Goal: Use online tool/utility: Utilize a website feature to perform a specific function

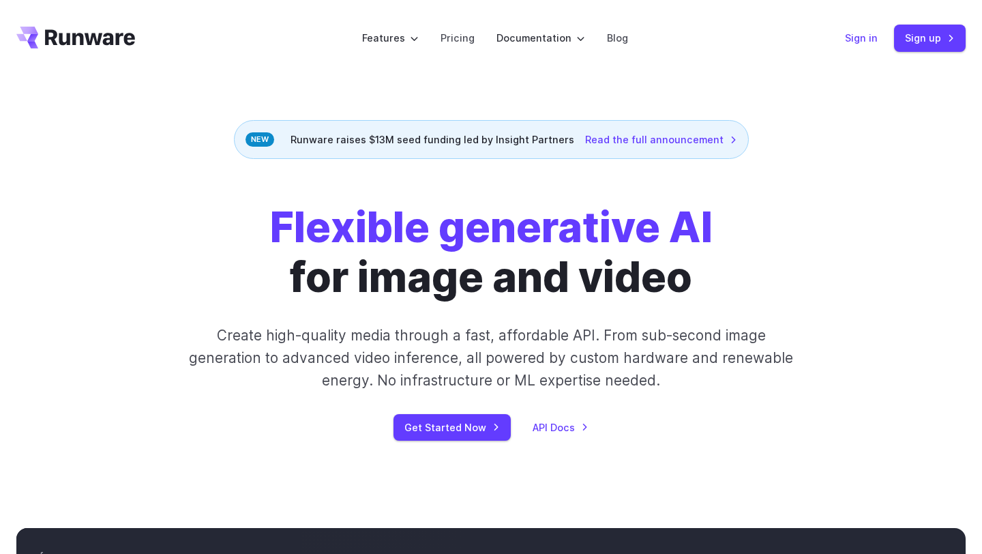
click at [850, 38] on link "Sign in" at bounding box center [861, 38] width 33 height 16
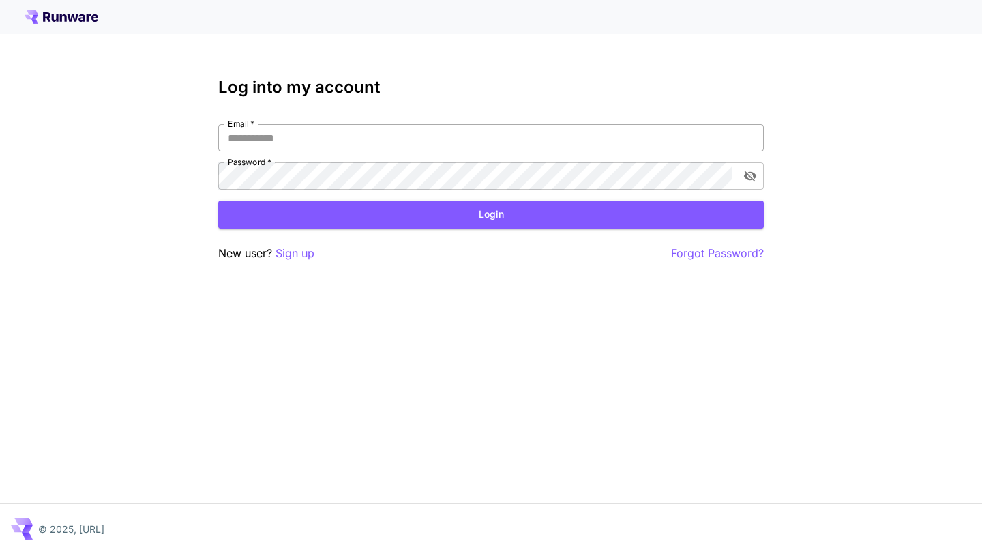
click at [335, 147] on input "Email   *" at bounding box center [491, 137] width 546 height 27
paste input "*******"
click at [305, 127] on input "*******" at bounding box center [491, 137] width 546 height 27
paste input "**********"
type input "**********"
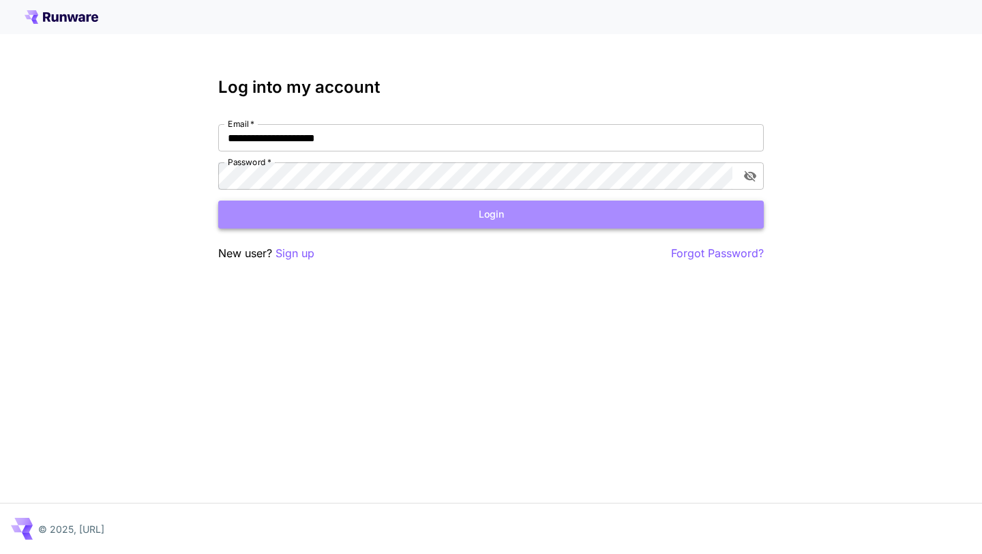
click at [301, 211] on button "Login" at bounding box center [491, 214] width 546 height 28
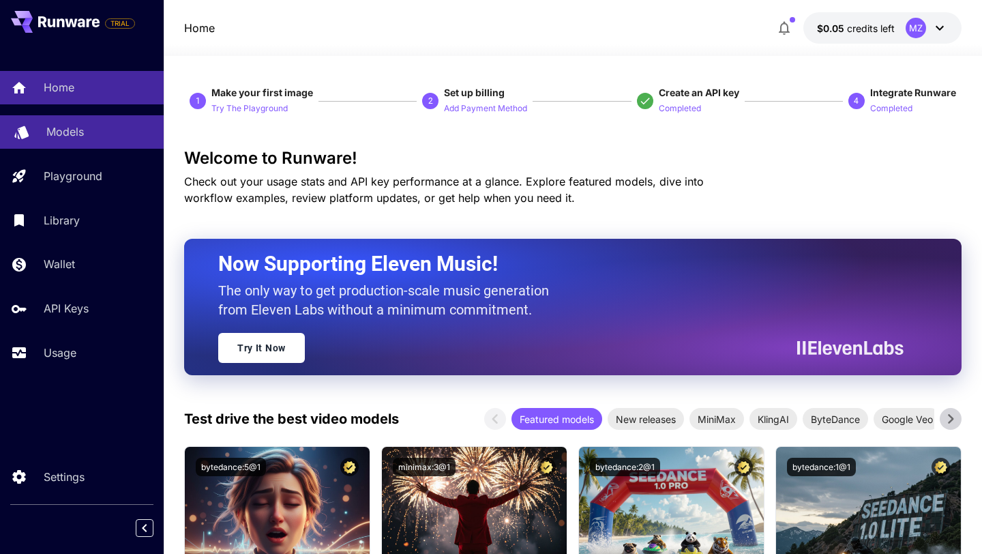
click at [84, 140] on link "Models" at bounding box center [82, 131] width 164 height 33
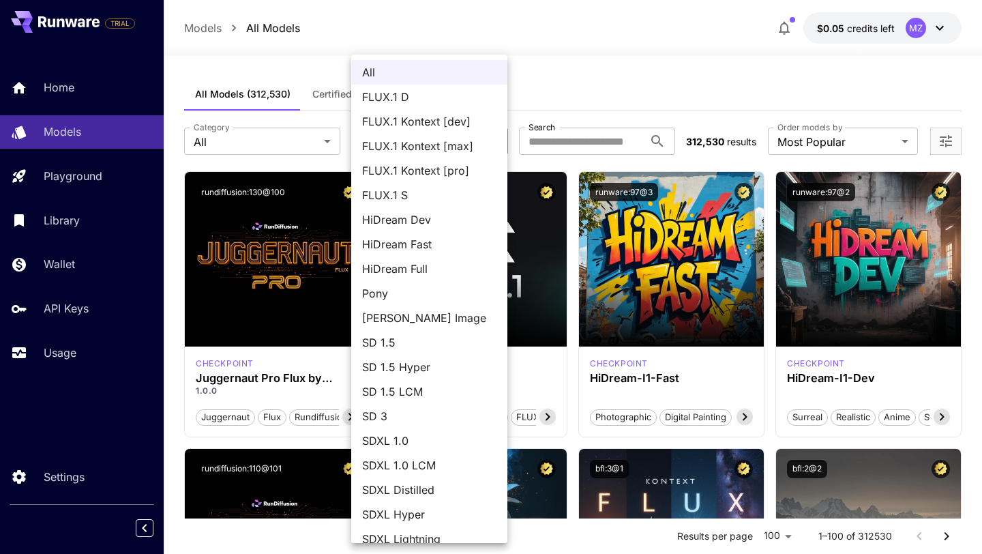
click at [298, 145] on div at bounding box center [491, 277] width 982 height 554
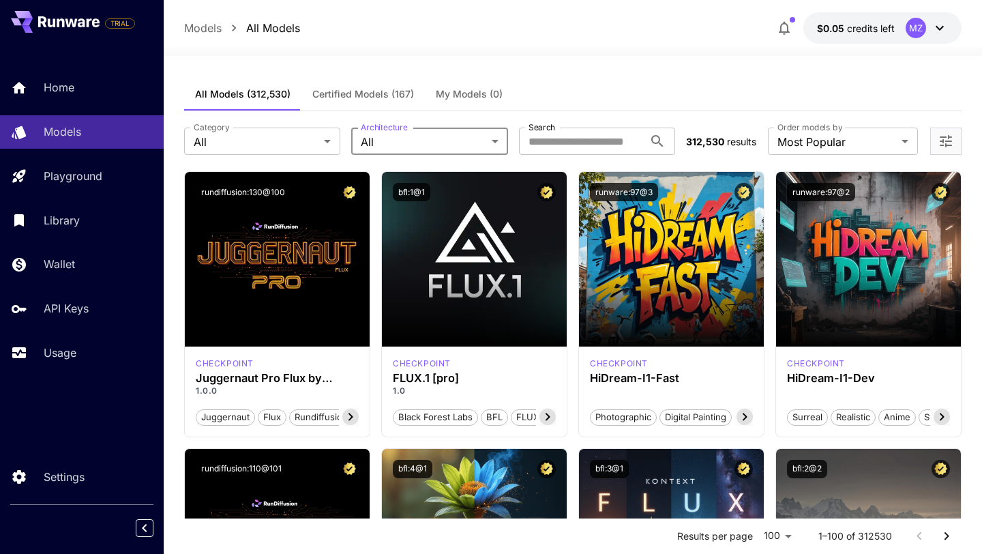
click at [376, 94] on span "Certified Models (167)" at bounding box center [363, 94] width 102 height 12
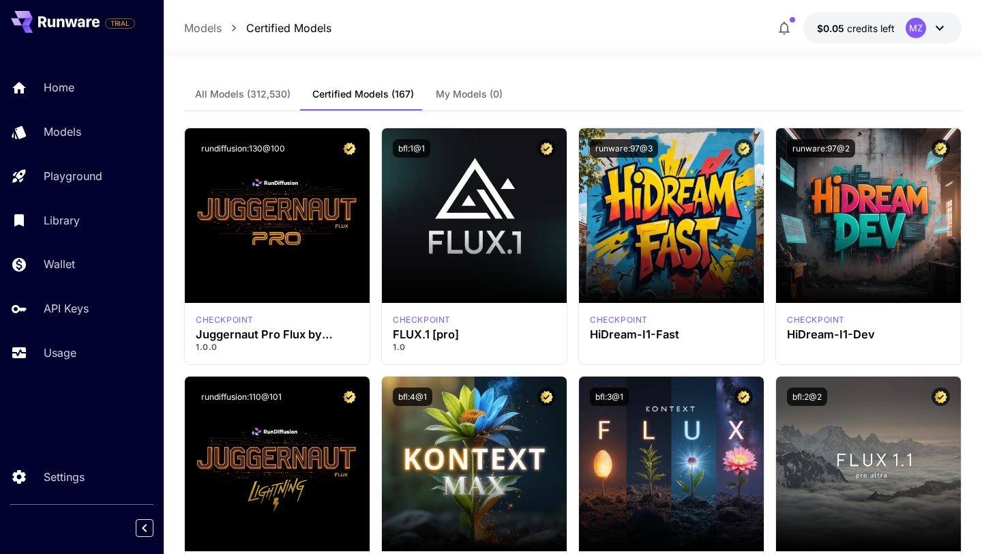
click at [271, 95] on span "All Models (312,530)" at bounding box center [242, 94] width 95 height 12
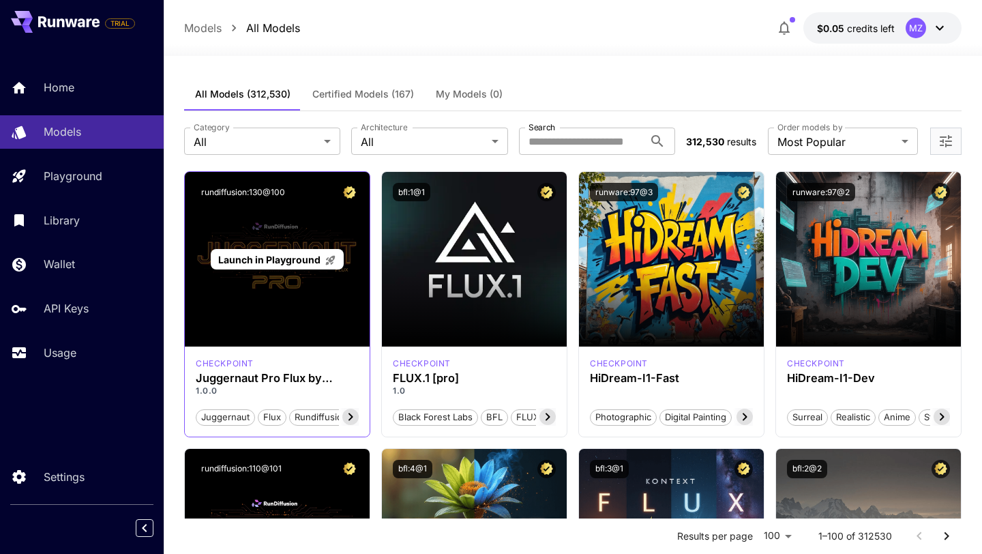
click at [288, 337] on div "Launch in Playground" at bounding box center [277, 259] width 185 height 175
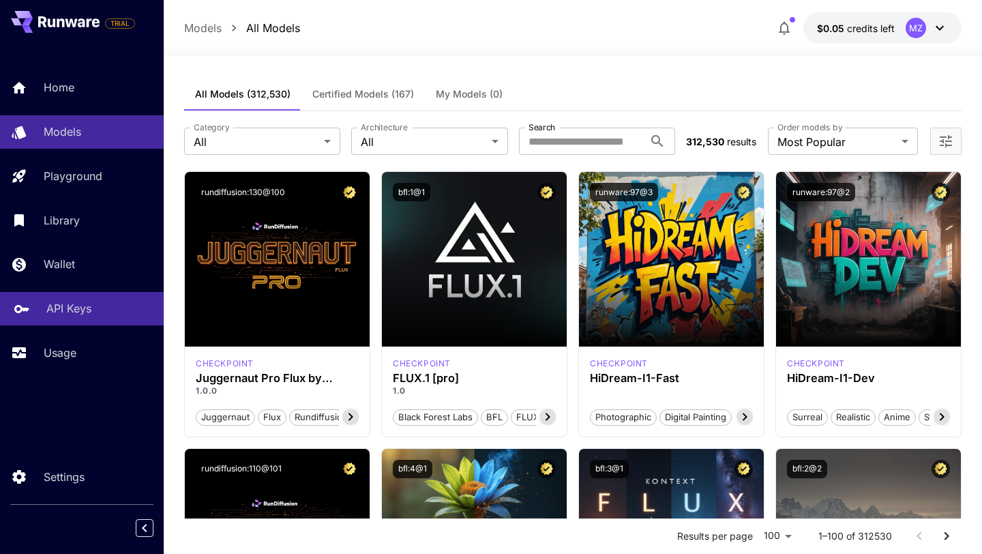
click at [74, 316] on p "API Keys" at bounding box center [68, 308] width 45 height 16
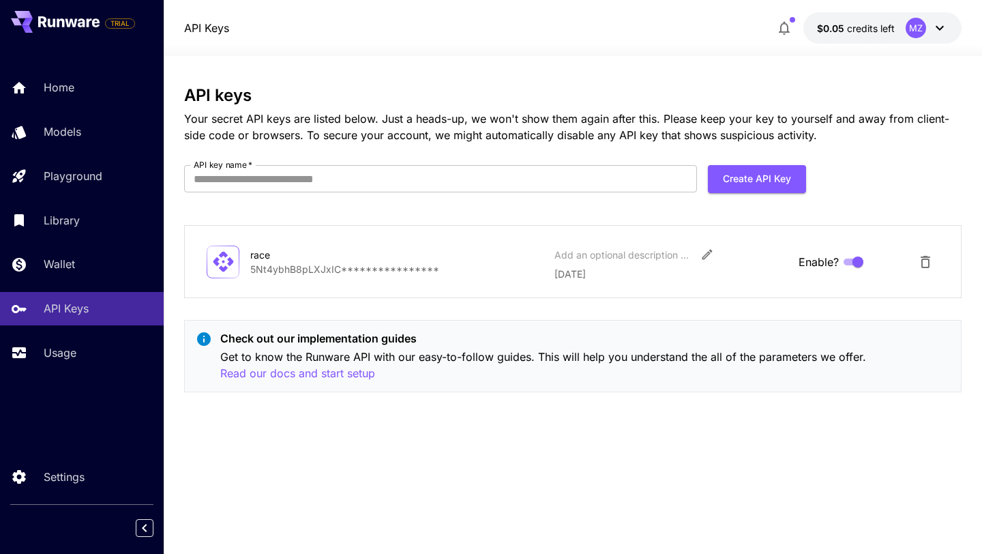
click at [421, 269] on p "**********" at bounding box center [396, 269] width 293 height 14
click at [285, 271] on p "**********" at bounding box center [396, 269] width 293 height 14
click at [421, 260] on p "race" at bounding box center [396, 255] width 293 height 14
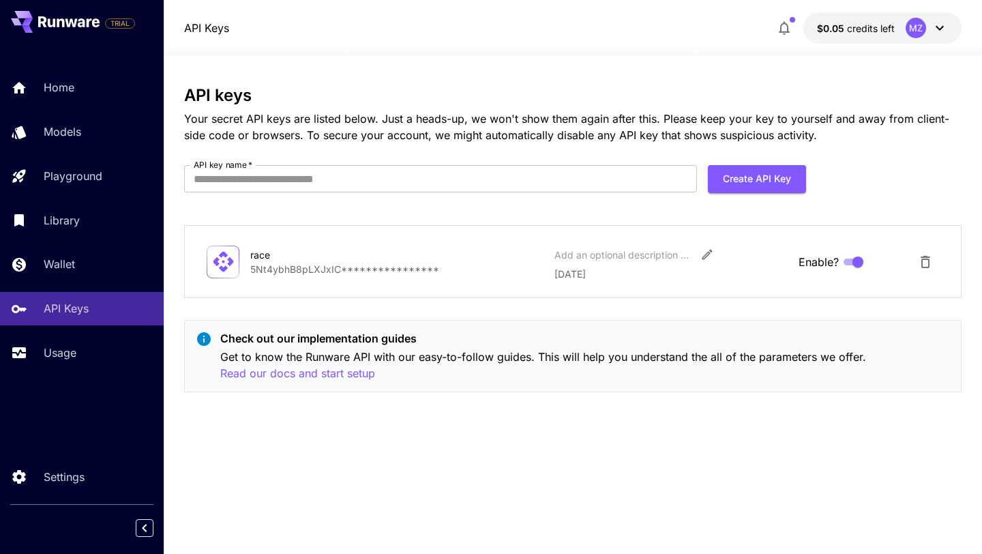
click at [231, 260] on icon at bounding box center [223, 262] width 20 height 20
click at [276, 264] on p "**********" at bounding box center [396, 269] width 293 height 14
copy p "**********"
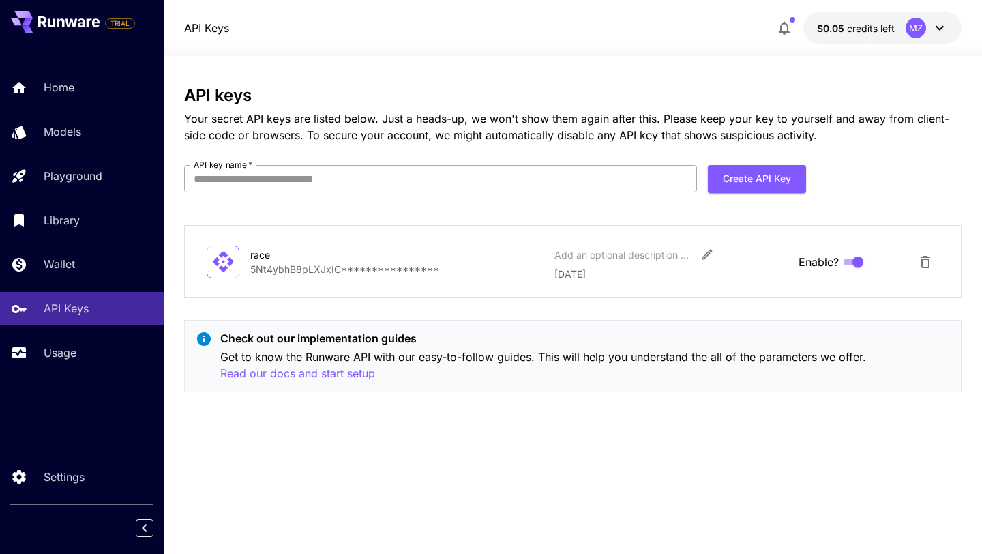
click at [363, 185] on input "API key name   *" at bounding box center [440, 178] width 513 height 27
paste input "**********"
type input "**********"
click at [413, 259] on p "race" at bounding box center [396, 255] width 293 height 14
click at [97, 136] on div "Models" at bounding box center [99, 131] width 106 height 16
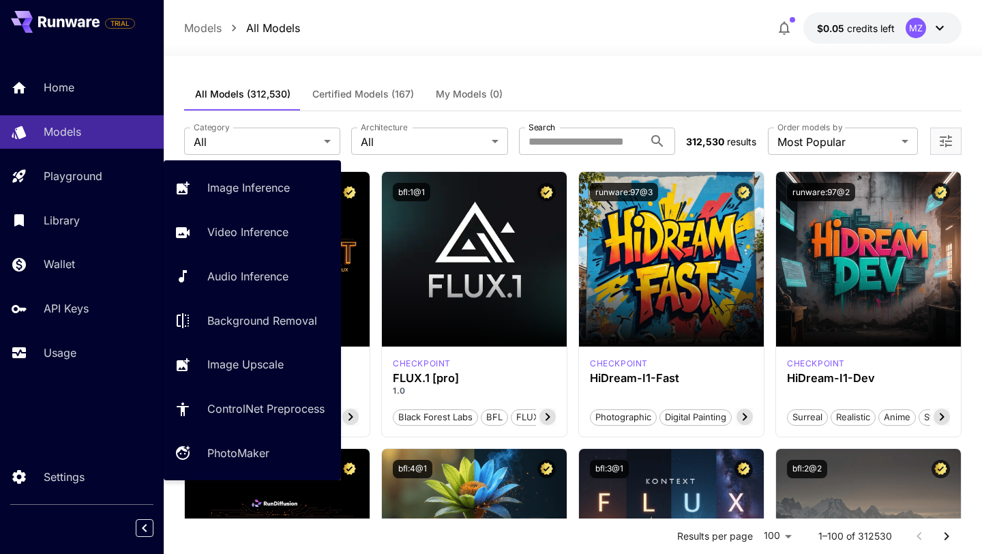
click at [233, 252] on div "Image Inference Video Inference Audio Inference Background Removal Image Upscal…" at bounding box center [252, 320] width 177 height 298
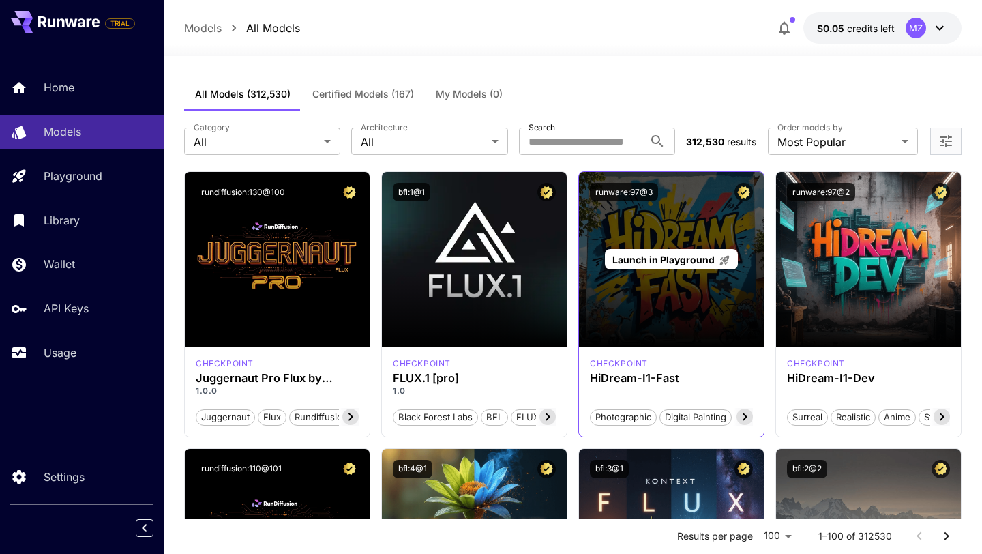
click at [670, 263] on span "Launch in Playground" at bounding box center [663, 260] width 102 height 12
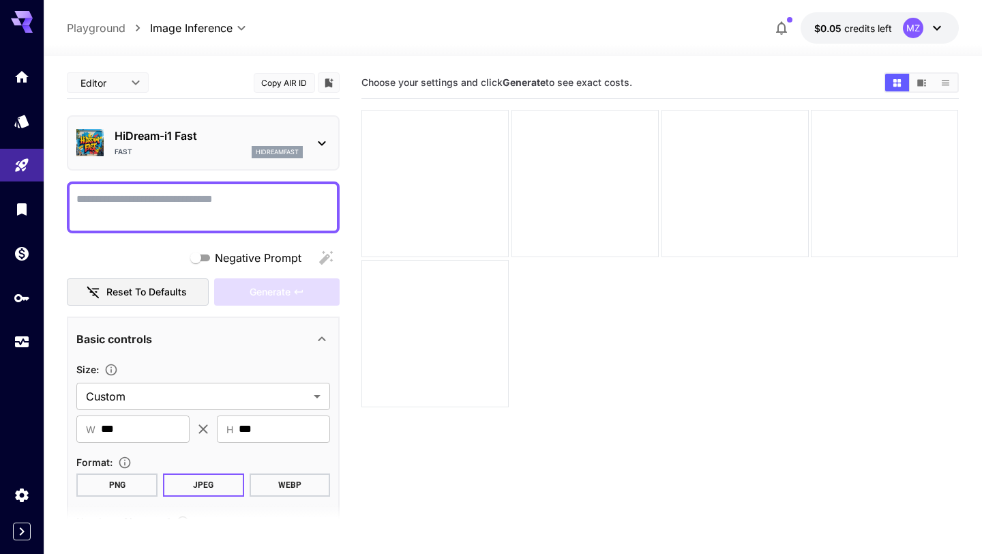
click at [316, 141] on icon at bounding box center [322, 143] width 16 height 16
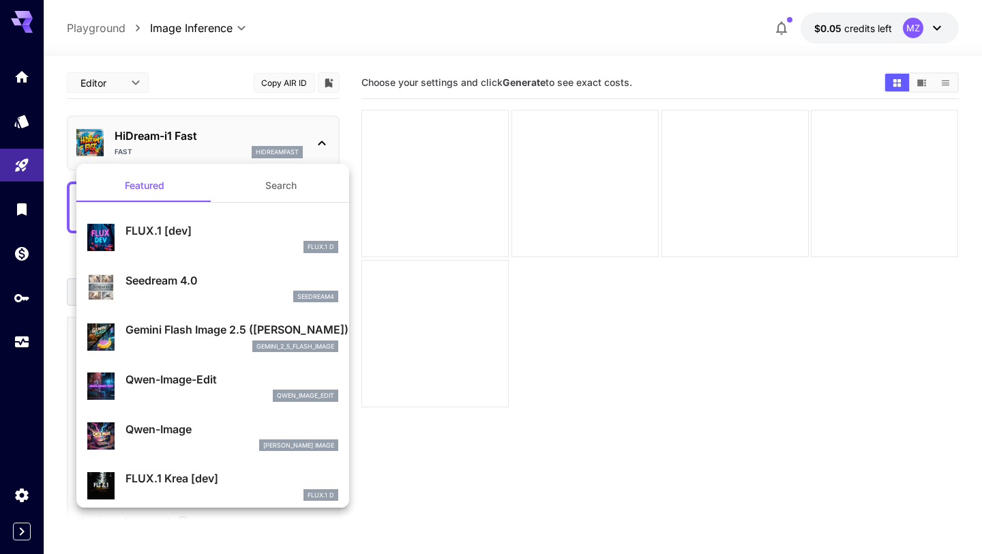
click at [318, 140] on div at bounding box center [491, 277] width 982 height 554
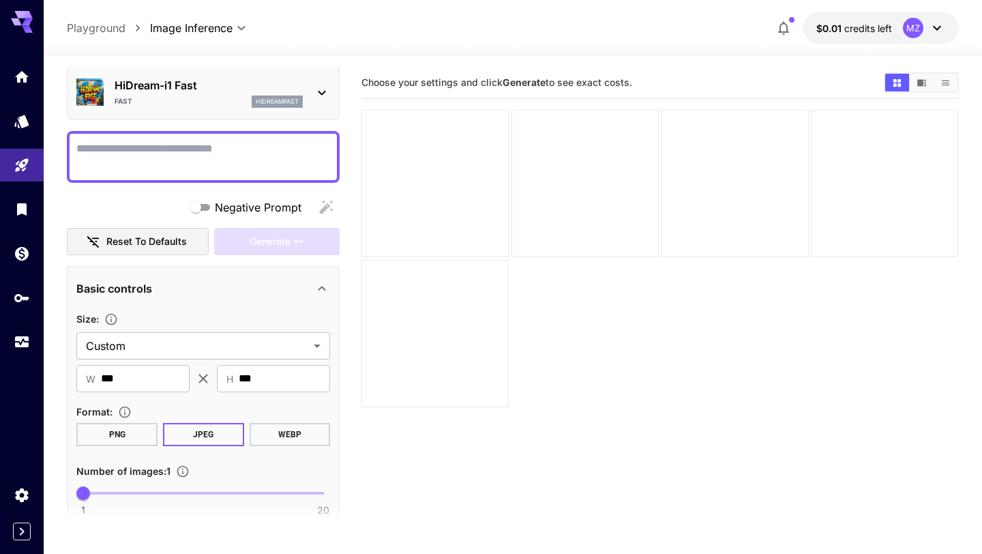
scroll to position [57, 0]
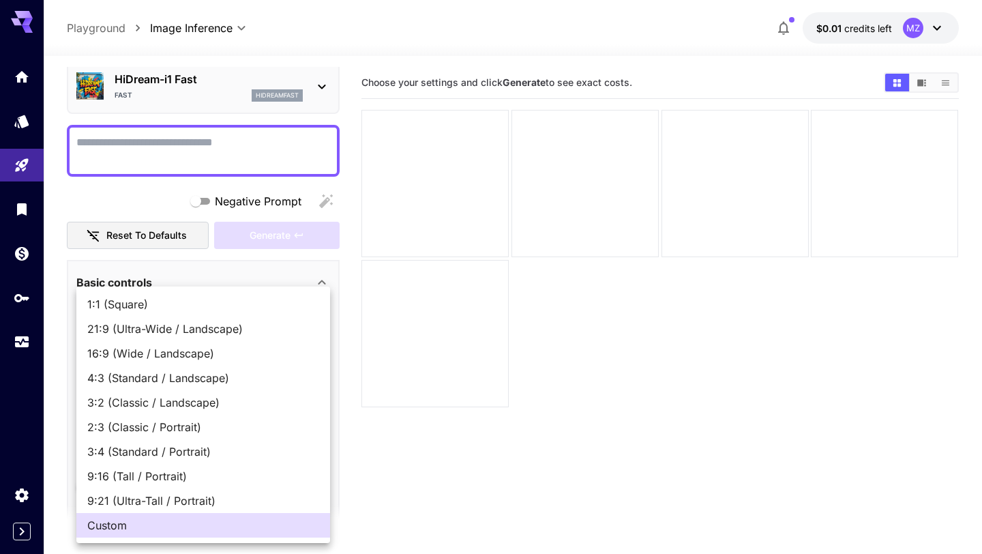
click at [222, 331] on body "**********" at bounding box center [491, 330] width 982 height 661
click at [370, 371] on div at bounding box center [491, 277] width 982 height 554
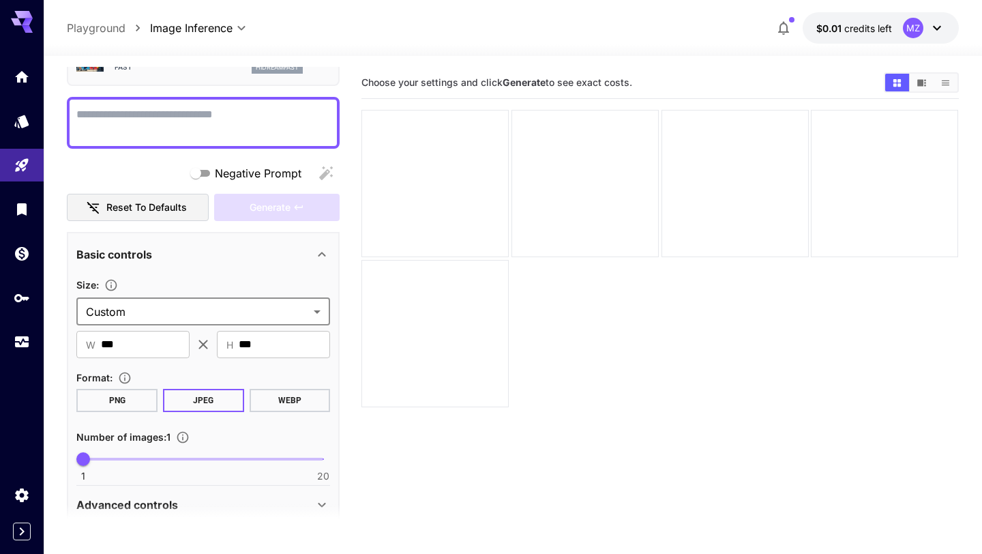
scroll to position [87, 0]
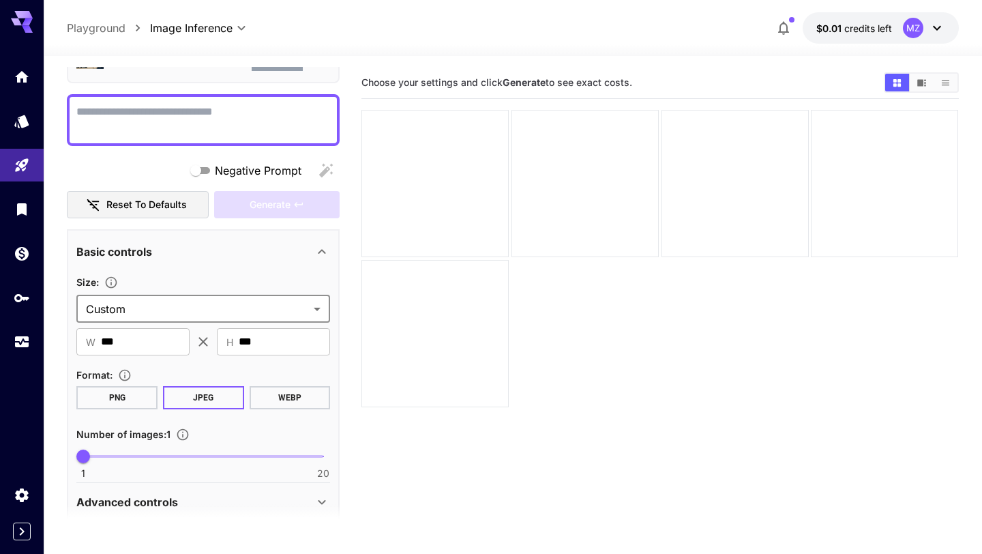
click at [143, 397] on button "PNG" at bounding box center [116, 397] width 81 height 23
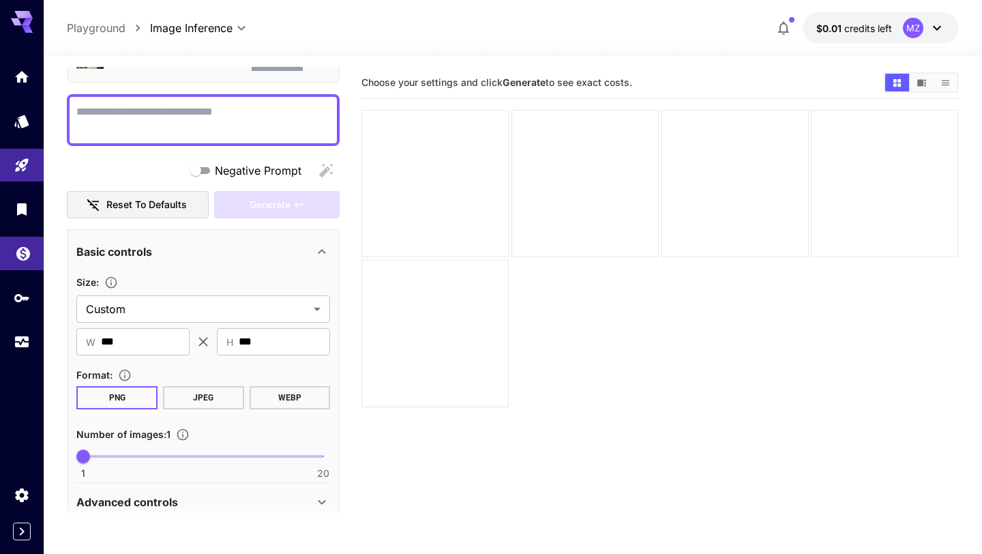
click at [28, 263] on link at bounding box center [22, 253] width 44 height 33
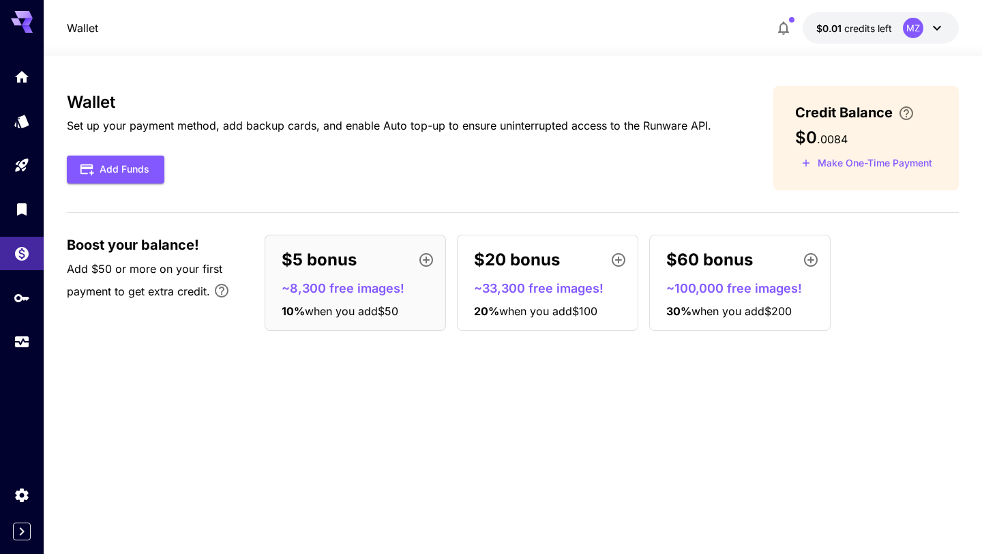
click at [0, 59] on div at bounding box center [22, 199] width 44 height 332
click at [89, 28] on p "Wallet" at bounding box center [82, 28] width 31 height 16
click at [20, 300] on icon "API Keys" at bounding box center [23, 293] width 16 height 16
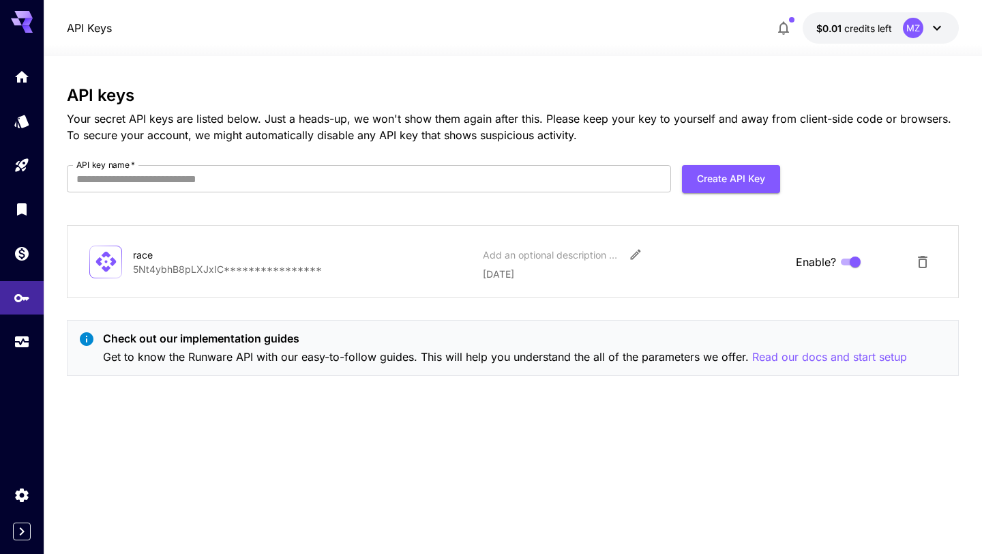
click at [0, 25] on div at bounding box center [22, 16] width 44 height 33
click at [16, 24] on icon at bounding box center [22, 18] width 22 height 14
click at [23, 92] on link at bounding box center [22, 76] width 44 height 33
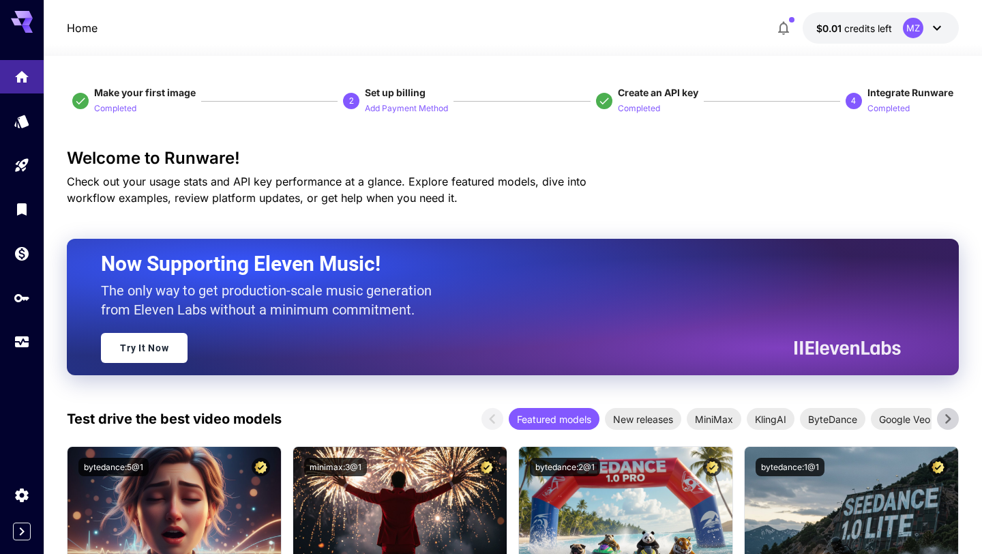
click at [863, 32] on span "credits left" at bounding box center [868, 29] width 48 height 12
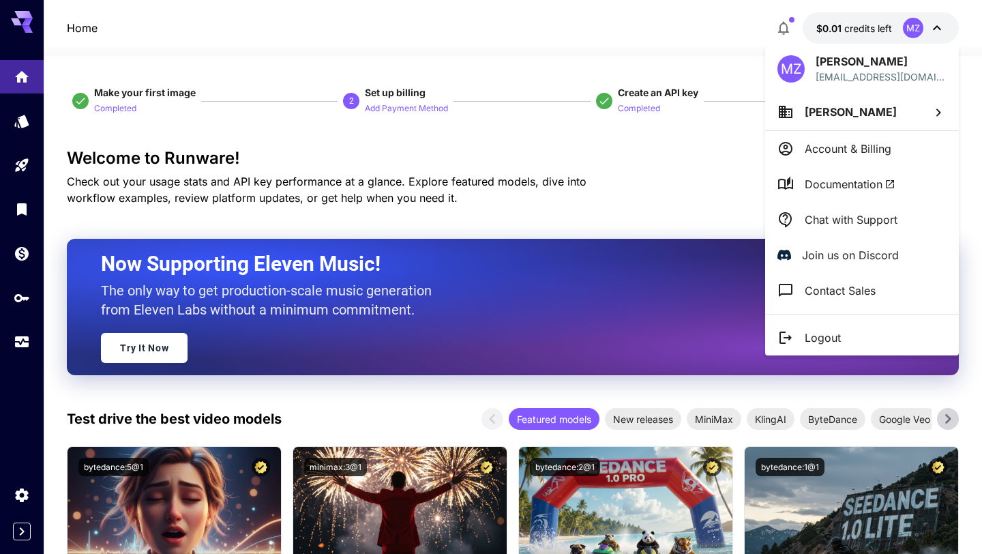
click at [371, 36] on div at bounding box center [491, 277] width 982 height 554
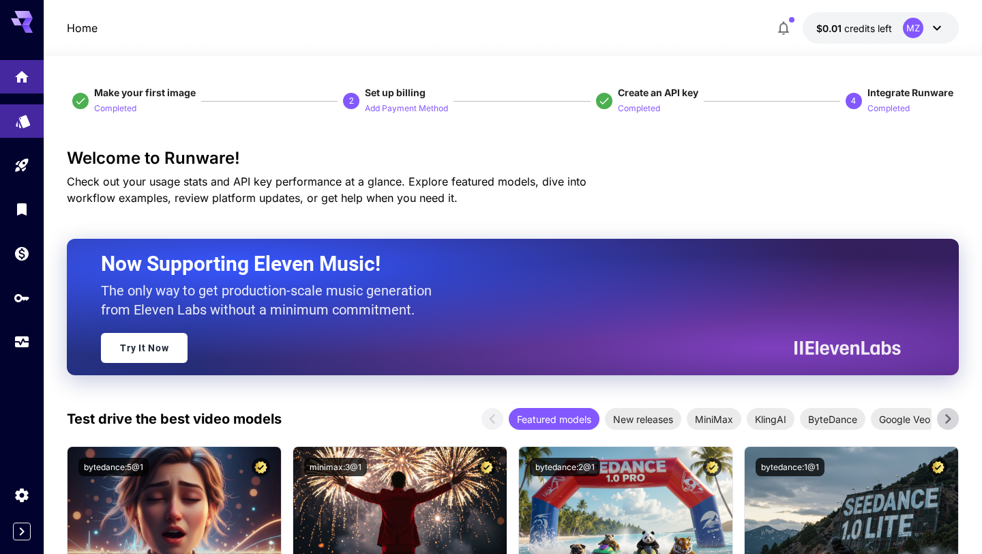
click at [11, 115] on link at bounding box center [22, 120] width 44 height 33
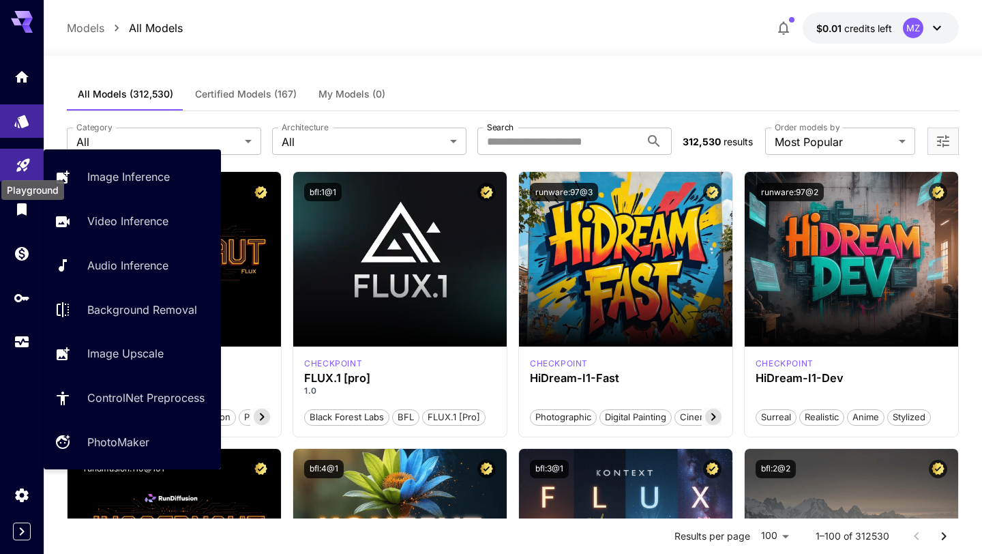
click at [23, 166] on icon "Playground" at bounding box center [22, 161] width 13 height 13
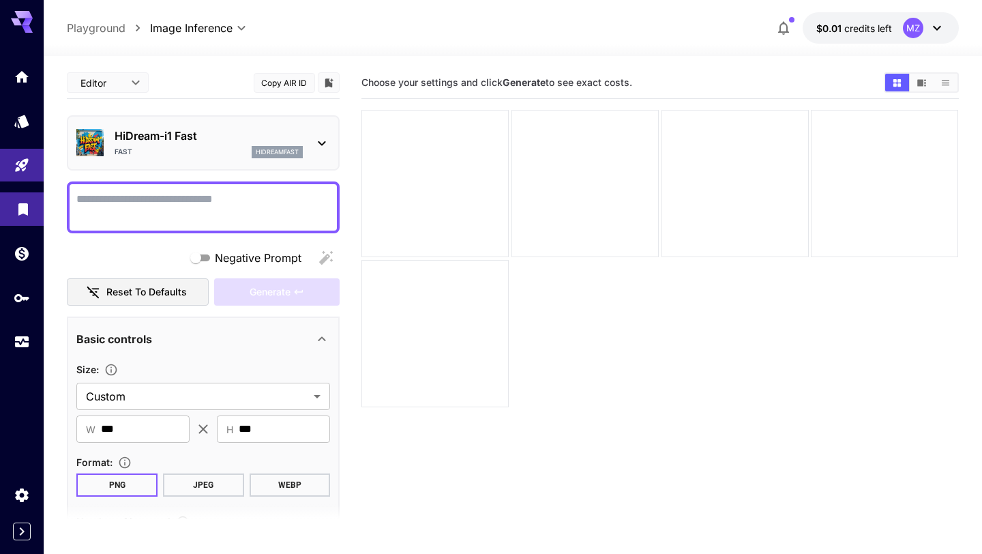
click at [11, 213] on link at bounding box center [22, 208] width 44 height 33
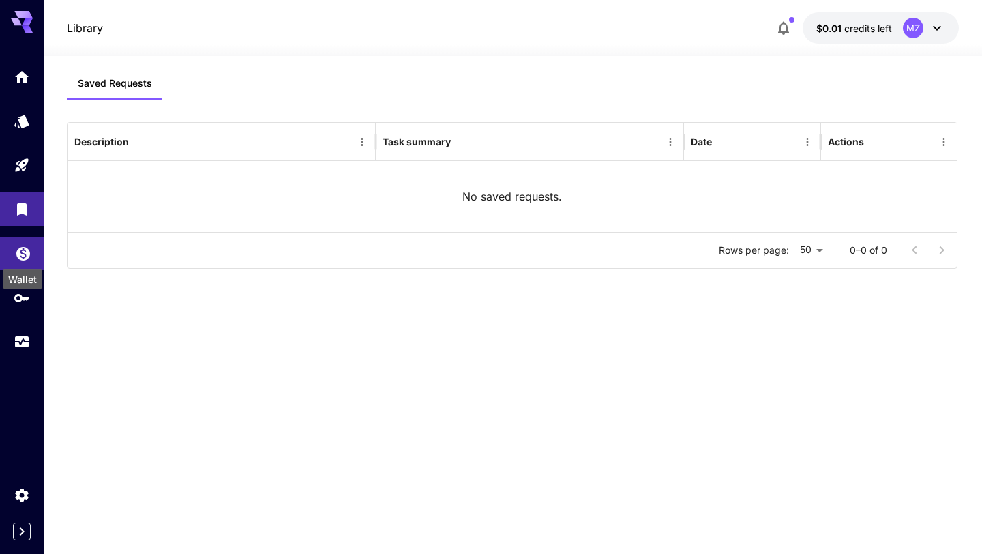
click at [16, 253] on icon "Wallet" at bounding box center [23, 249] width 16 height 16
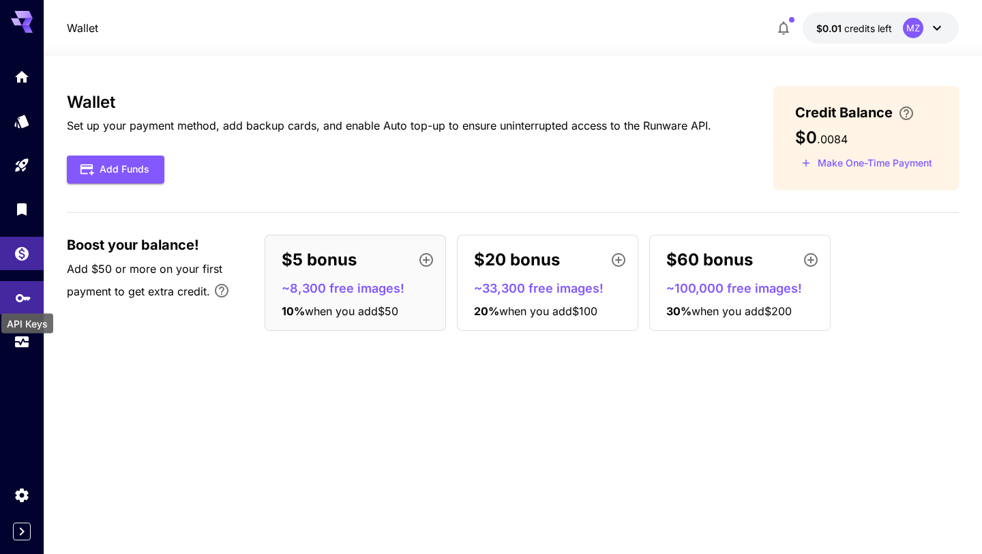
click at [24, 301] on icon "API Keys" at bounding box center [23, 293] width 16 height 16
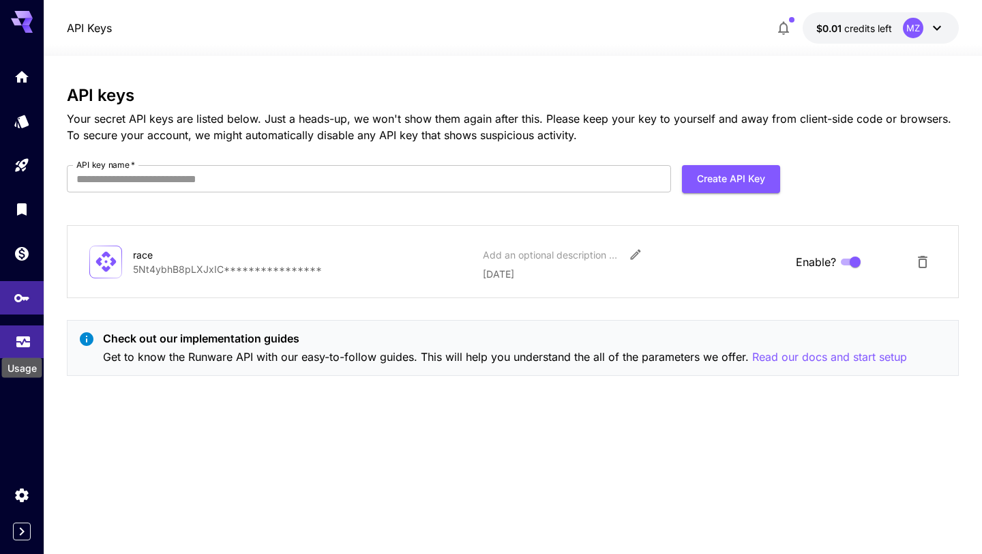
click at [23, 341] on icon "Usage" at bounding box center [23, 337] width 16 height 16
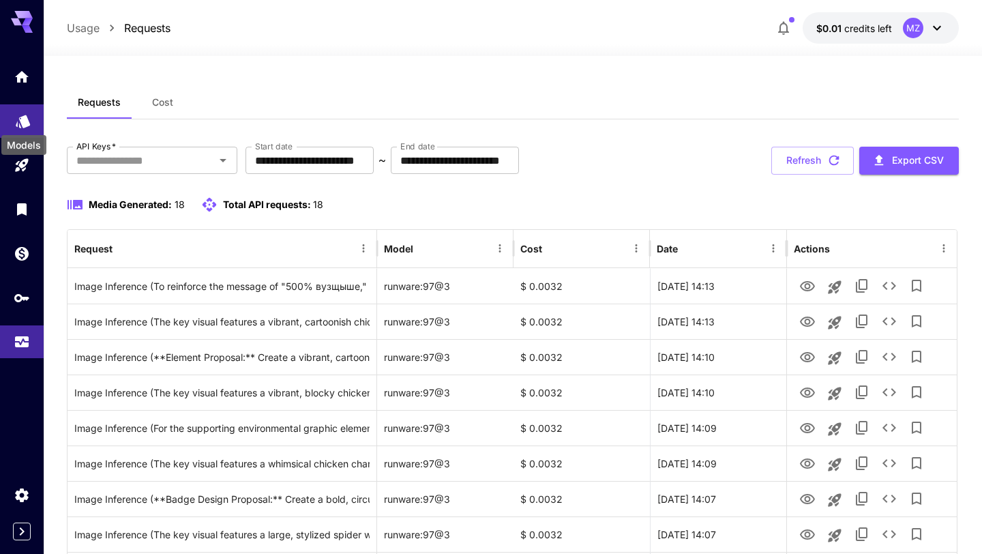
click at [17, 114] on icon "Models" at bounding box center [23, 116] width 16 height 16
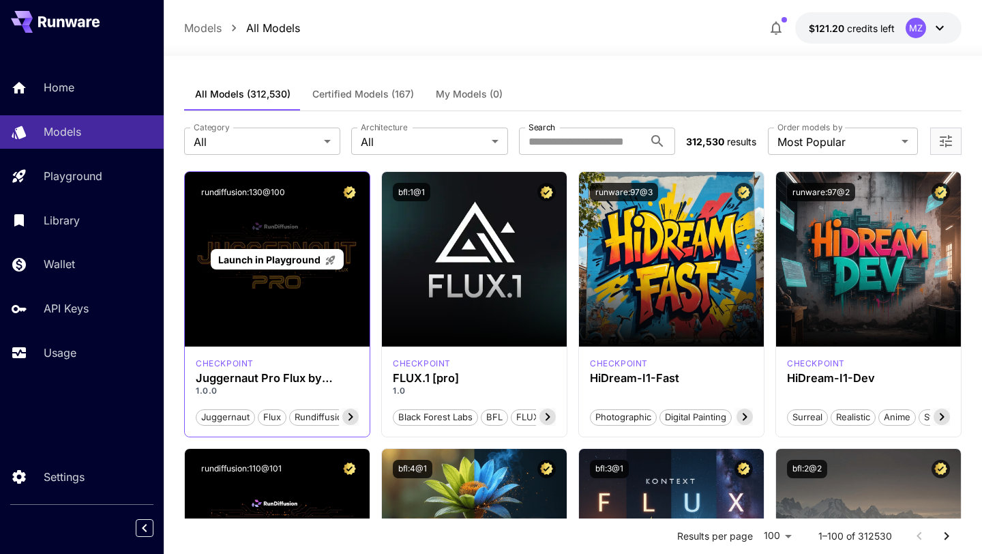
click at [291, 265] on p "Launch in Playground" at bounding box center [277, 259] width 118 height 14
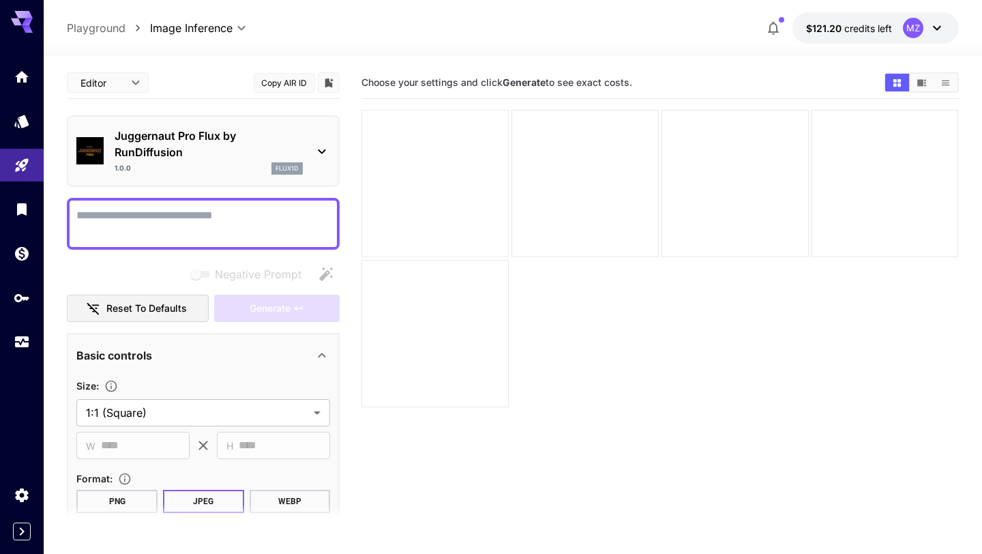
click at [460, 185] on div at bounding box center [434, 183] width 147 height 147
click at [237, 224] on textarea "Negative Prompt" at bounding box center [203, 223] width 254 height 33
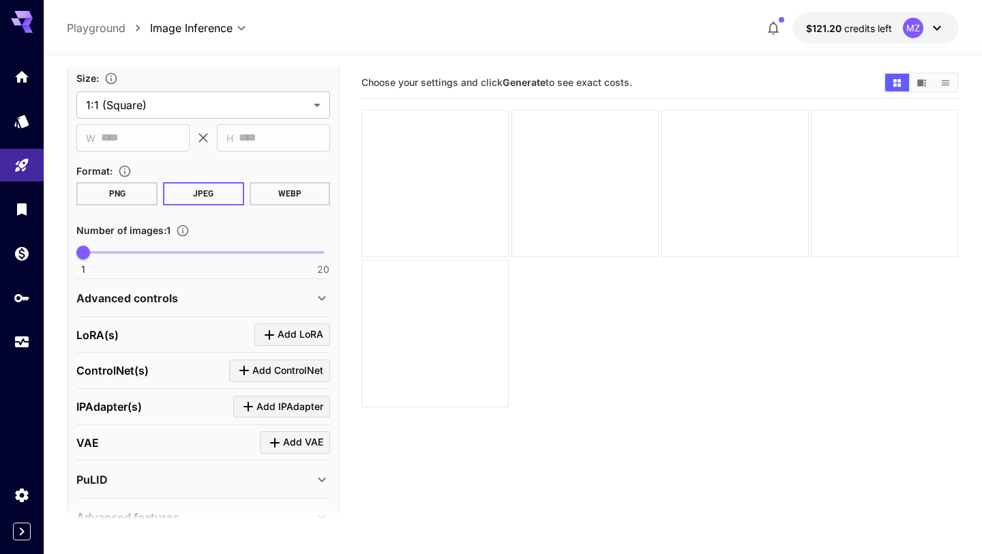
scroll to position [308, 0]
click at [259, 198] on button "WEBP" at bounding box center [290, 192] width 81 height 23
click at [128, 198] on button "PNG" at bounding box center [116, 192] width 81 height 23
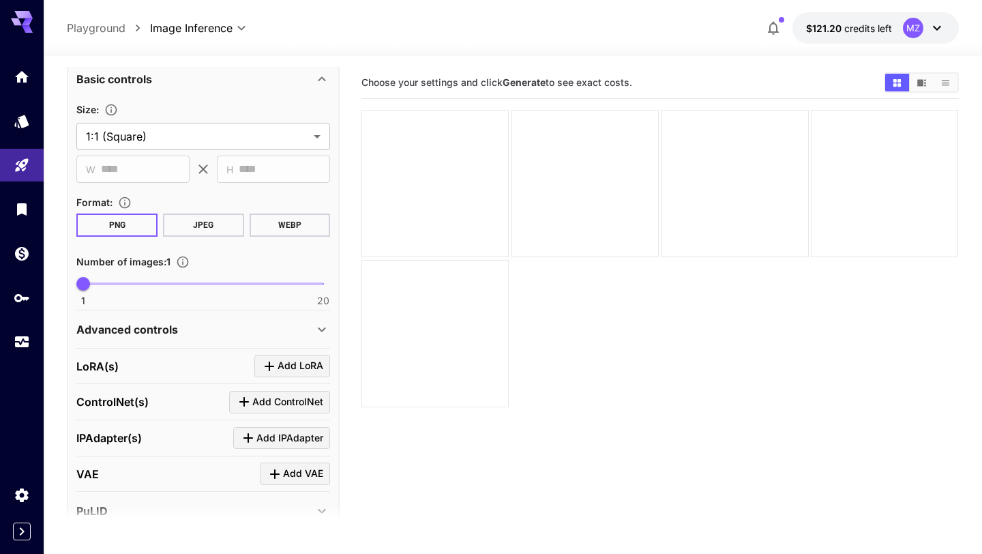
scroll to position [248, 0]
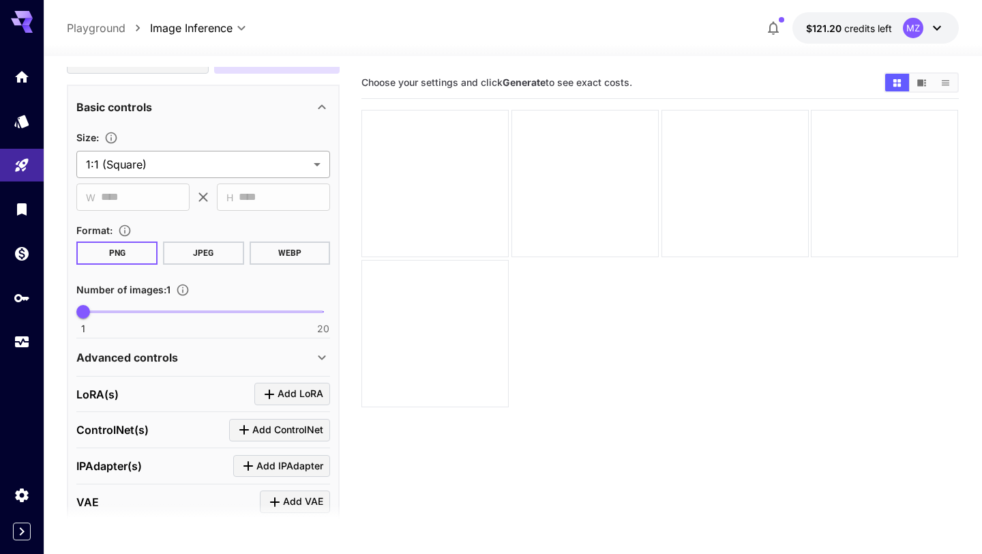
click at [168, 160] on body "**********" at bounding box center [491, 330] width 982 height 661
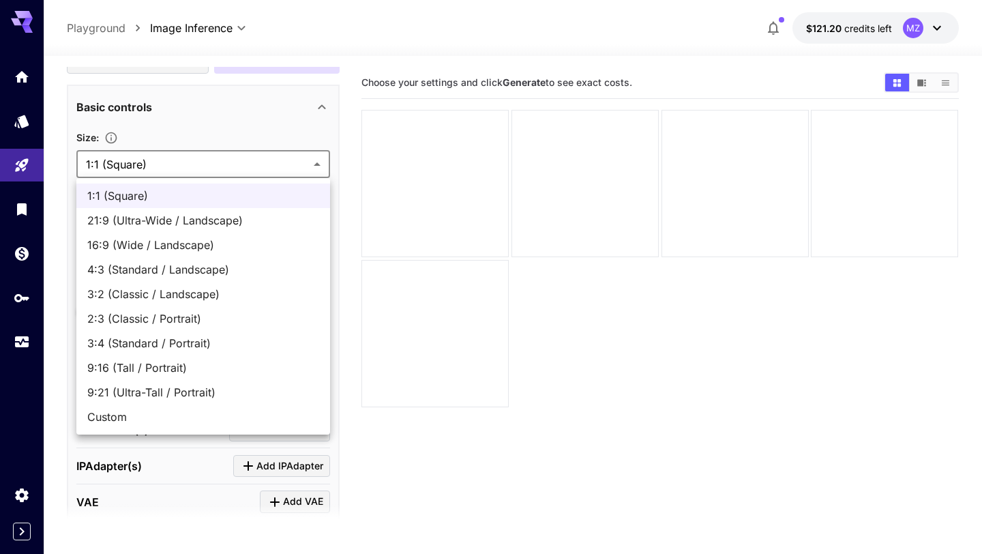
click at [213, 126] on div at bounding box center [491, 277] width 982 height 554
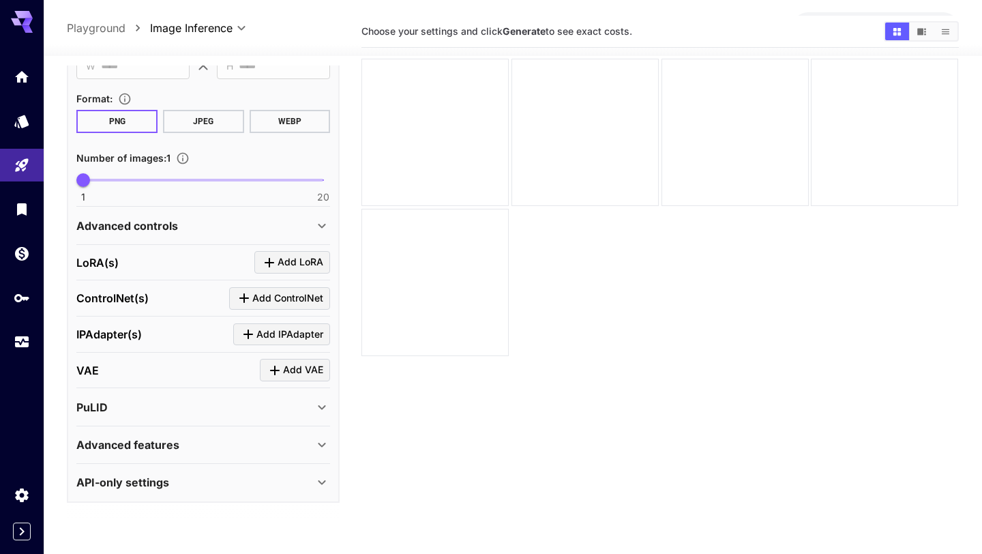
scroll to position [56, 0]
click at [209, 486] on div "API-only settings" at bounding box center [194, 482] width 237 height 16
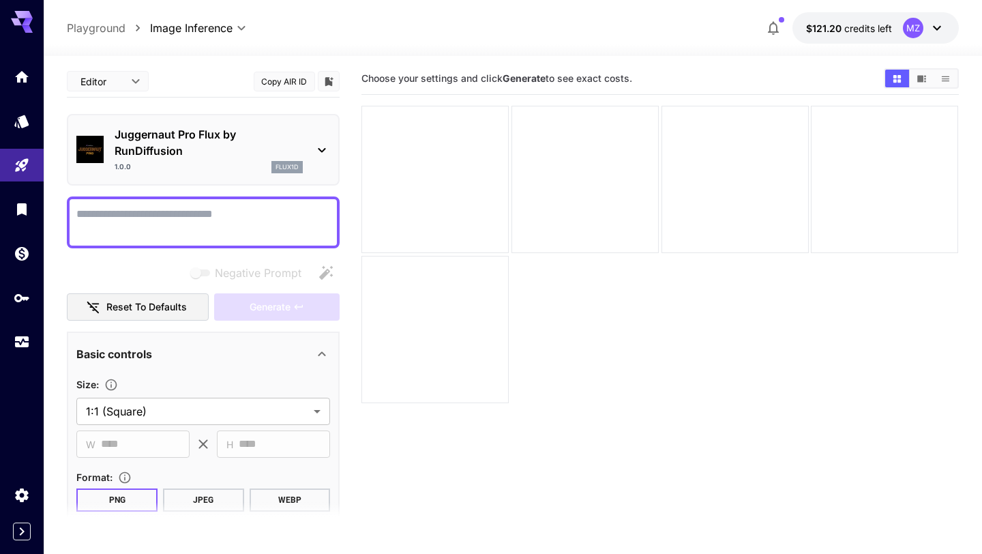
scroll to position [0, 0]
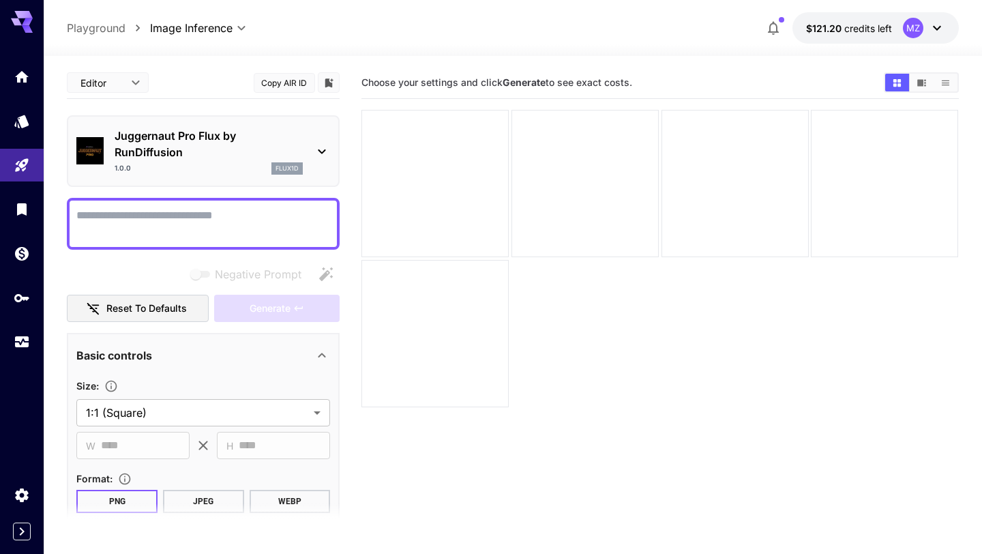
click at [215, 221] on textarea "Negative Prompt" at bounding box center [203, 223] width 254 height 33
type textarea "*"
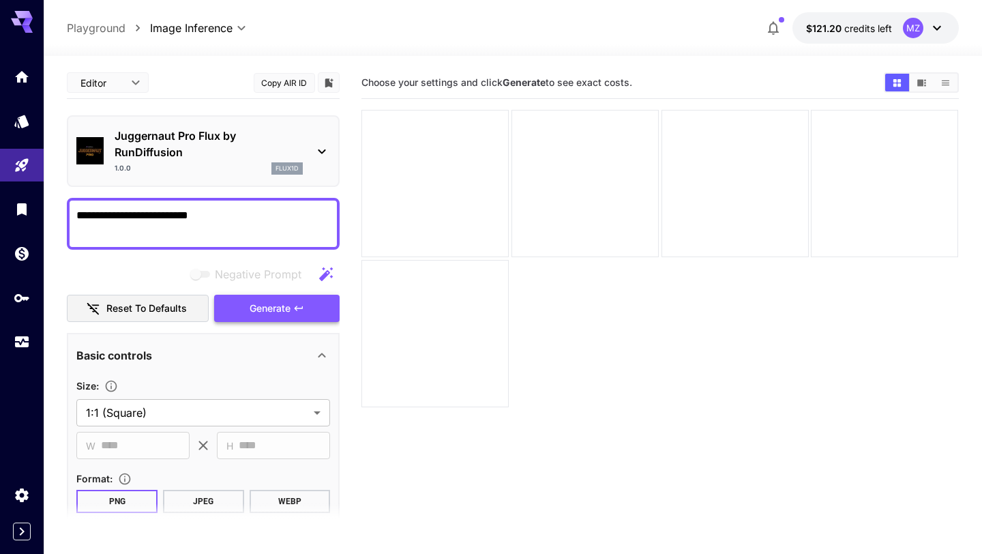
click at [279, 311] on span "Generate" at bounding box center [270, 308] width 41 height 17
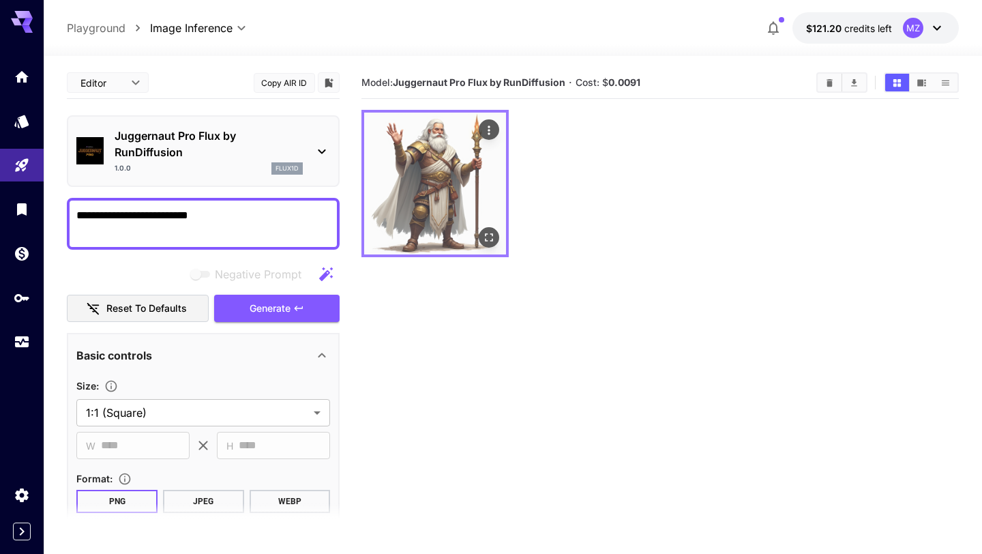
click at [452, 177] on img at bounding box center [435, 184] width 142 height 142
click at [492, 235] on icon "Open in fullscreen" at bounding box center [490, 237] width 14 height 14
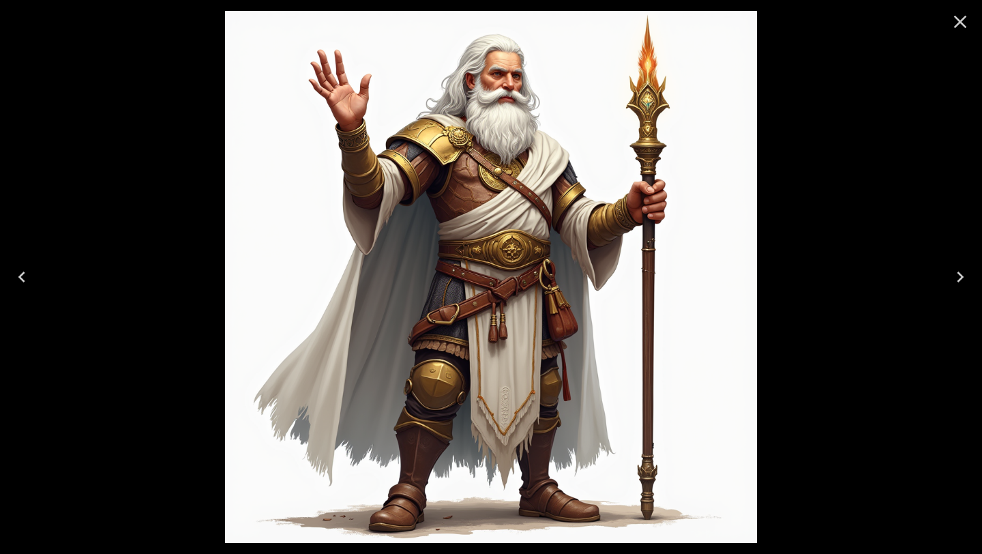
click at [506, 173] on img at bounding box center [491, 277] width 532 height 532
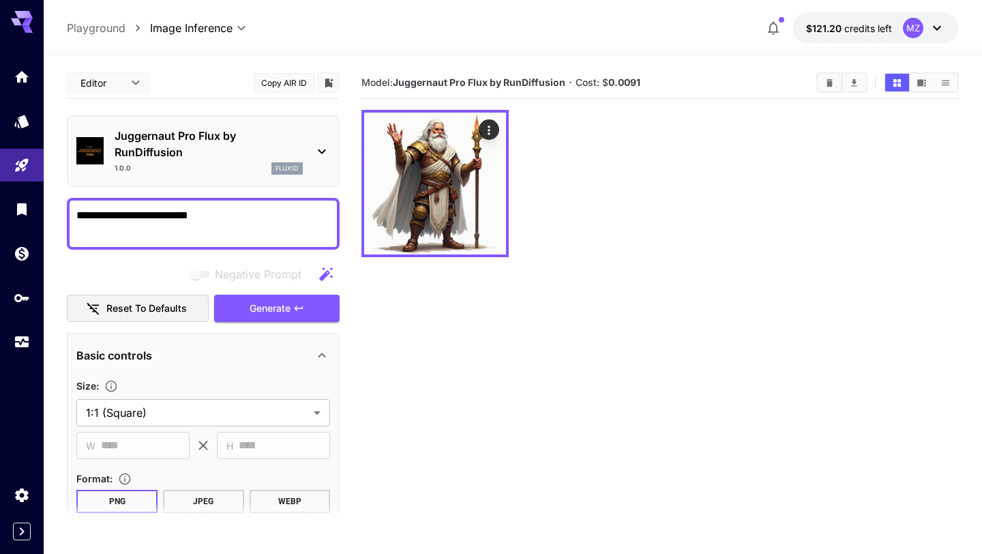
click at [239, 220] on textarea "**********" at bounding box center [203, 223] width 254 height 33
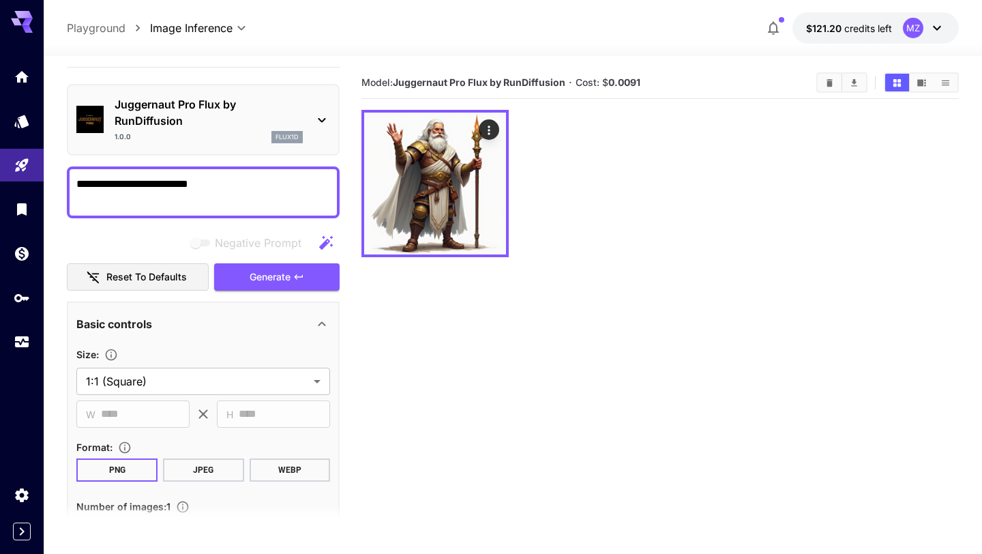
scroll to position [44, 0]
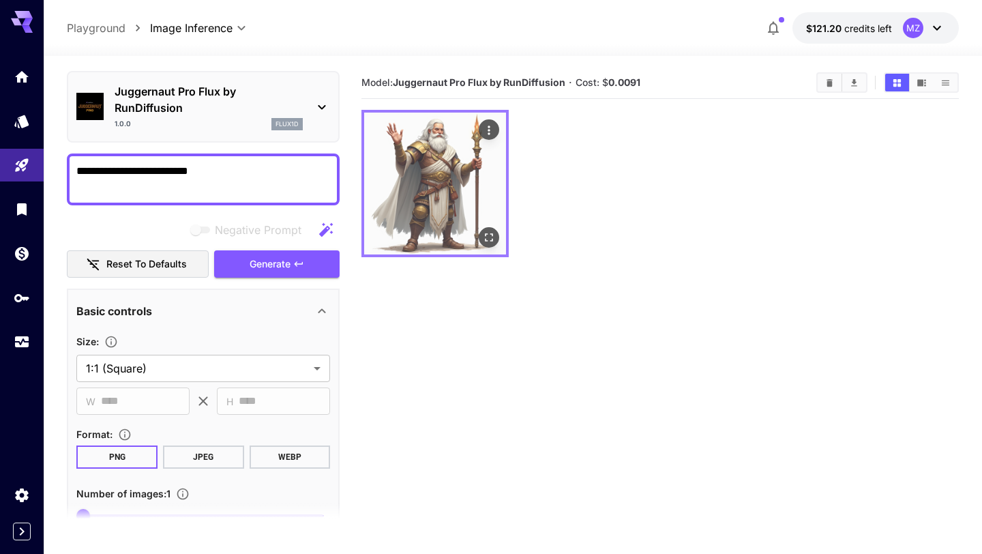
click at [491, 230] on icon "Open in fullscreen" at bounding box center [490, 237] width 14 height 14
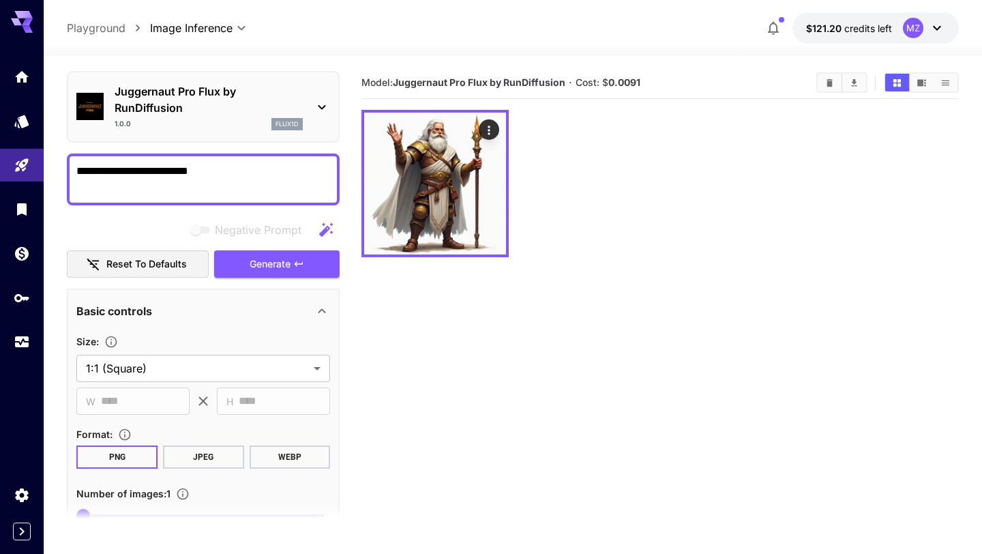
click at [180, 176] on textarea "**********" at bounding box center [203, 179] width 254 height 33
type textarea "**********"
click at [263, 265] on span "Generate" at bounding box center [270, 264] width 41 height 17
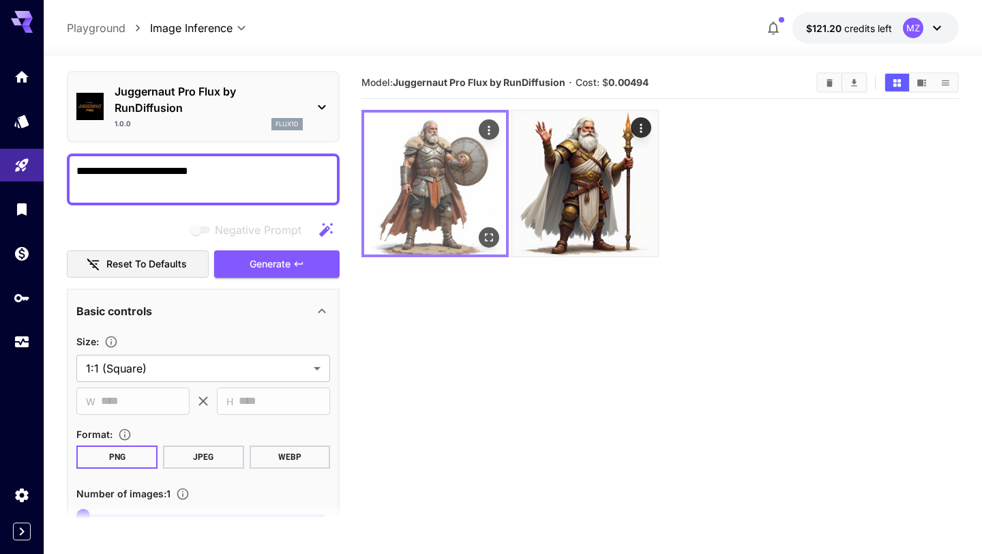
click at [460, 204] on img at bounding box center [435, 184] width 142 height 142
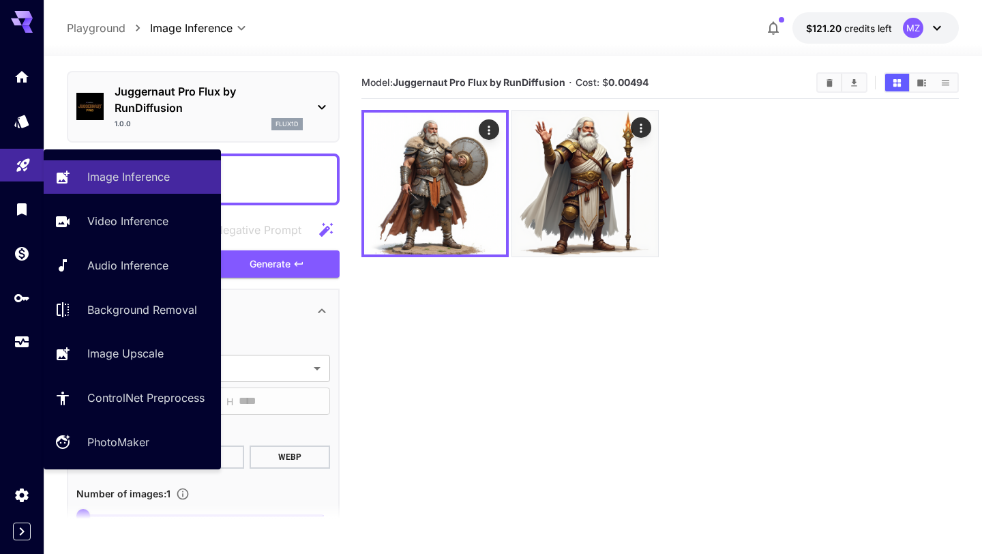
click at [30, 158] on link at bounding box center [22, 165] width 44 height 33
click at [91, 175] on p "Image Inference" at bounding box center [131, 176] width 83 height 16
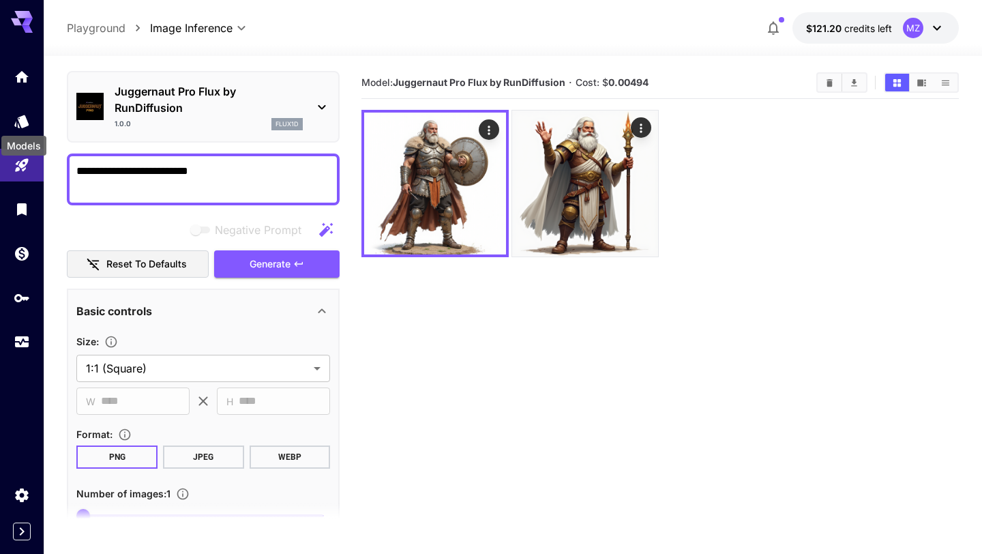
click at [23, 126] on div "Models" at bounding box center [24, 141] width 48 height 31
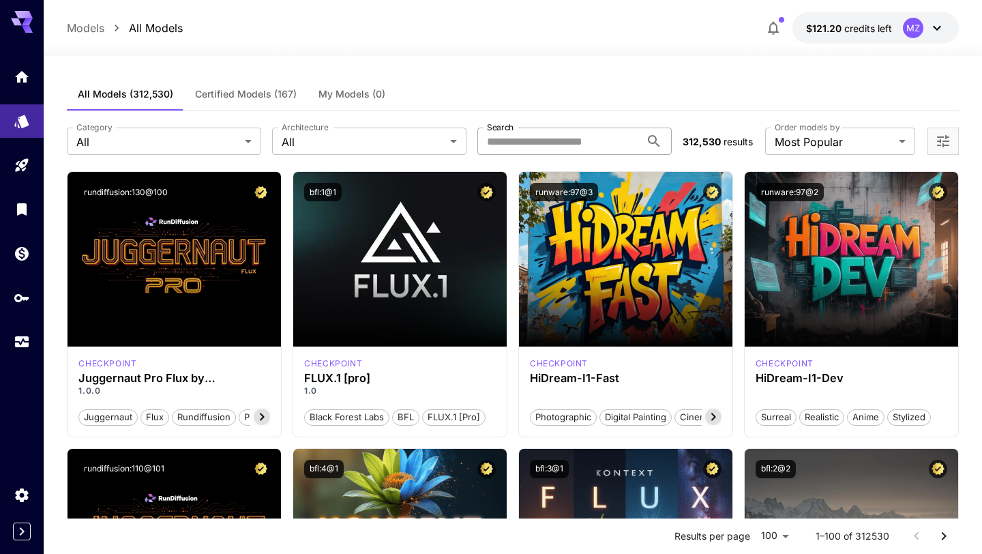
click at [561, 138] on input "Search" at bounding box center [558, 141] width 163 height 27
type input "***"
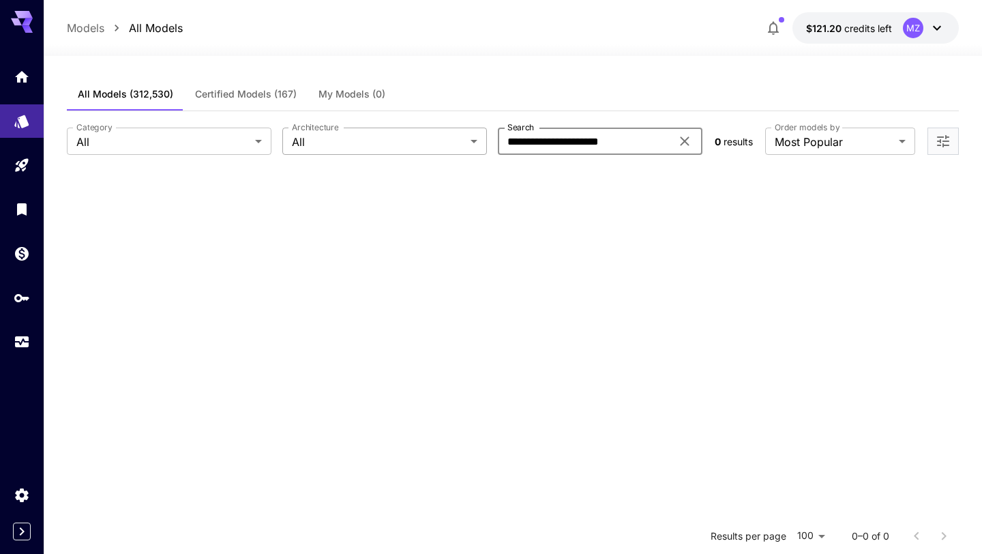
drag, startPoint x: 572, startPoint y: 141, endPoint x: 470, endPoint y: 141, distance: 102.3
click at [470, 141] on div "**********" at bounding box center [385, 141] width 637 height 27
click at [569, 149] on input "**********" at bounding box center [576, 141] width 170 height 27
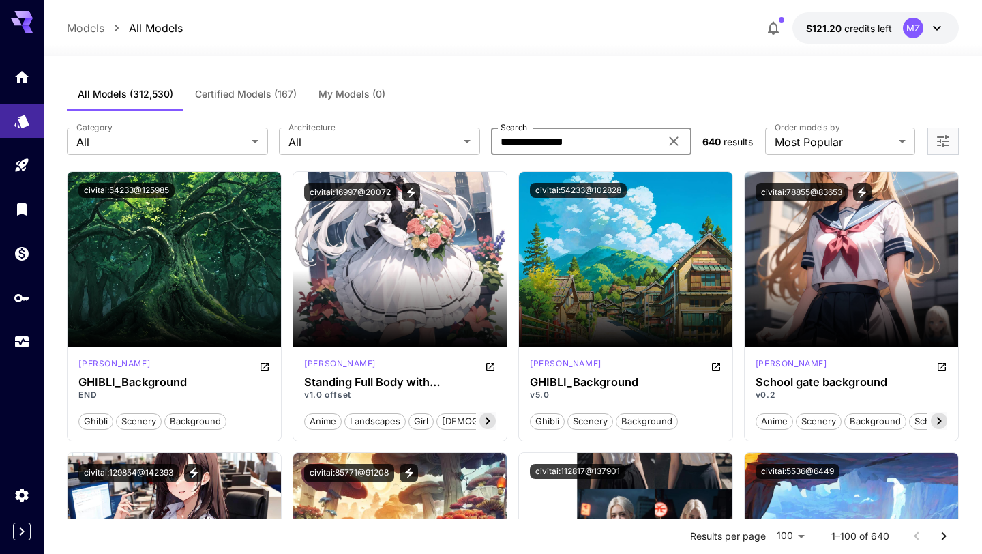
type input "**********"
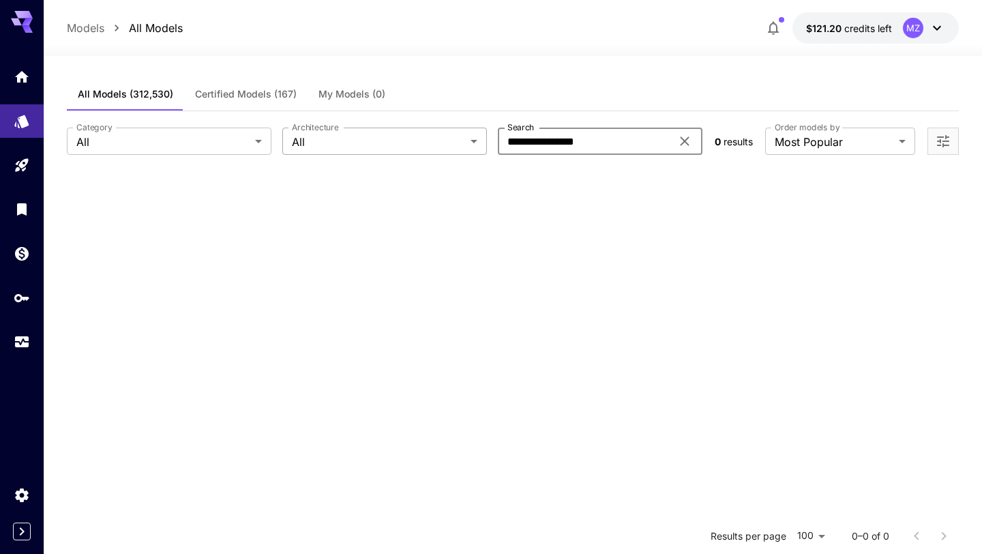
drag, startPoint x: 601, startPoint y: 140, endPoint x: 483, endPoint y: 141, distance: 118.0
click at [483, 141] on div "**********" at bounding box center [385, 141] width 637 height 27
click at [339, 130] on div "Architecture All *** Architecture" at bounding box center [384, 141] width 205 height 27
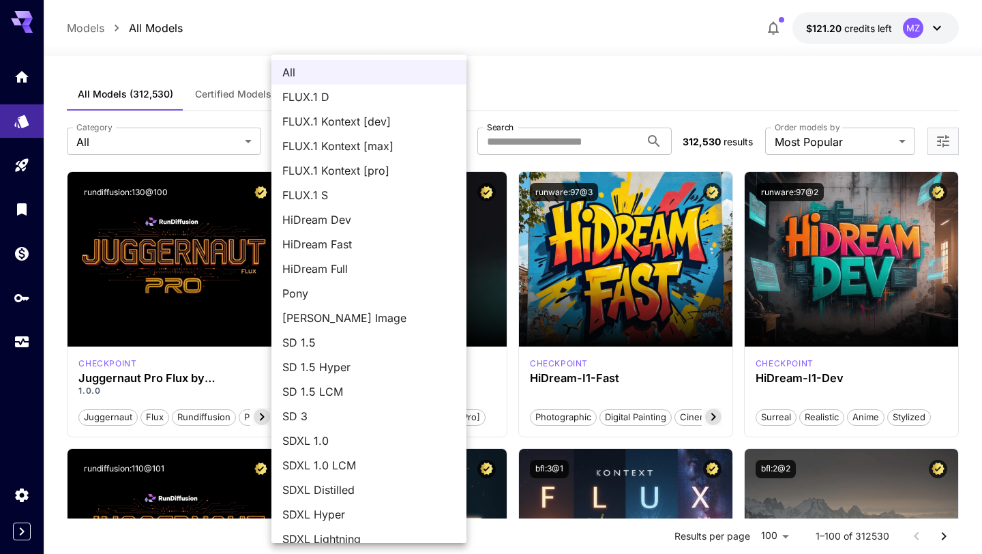
click at [205, 143] on div at bounding box center [491, 277] width 982 height 554
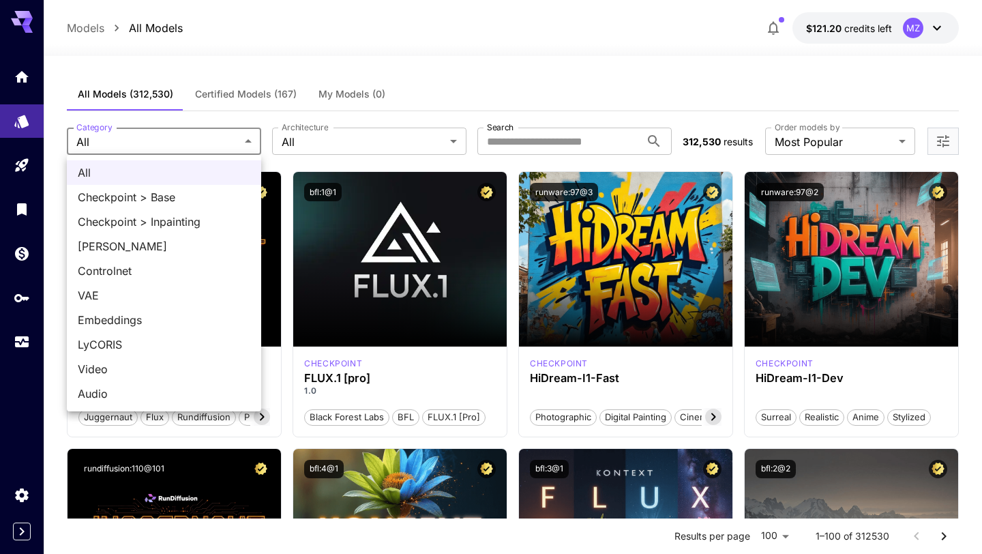
click at [147, 248] on span "LoRA" at bounding box center [164, 246] width 173 height 16
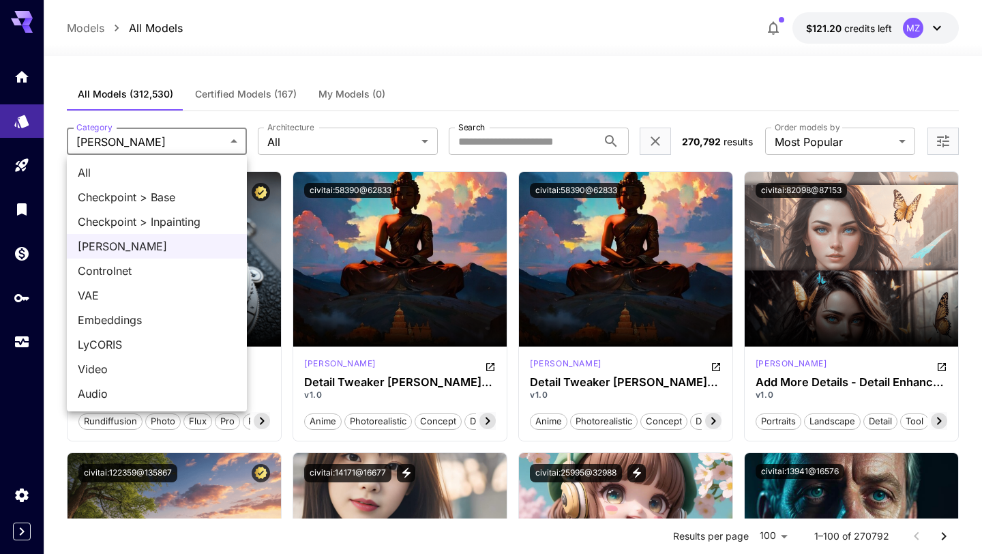
click at [143, 179] on span "All" at bounding box center [157, 172] width 158 height 16
type input "***"
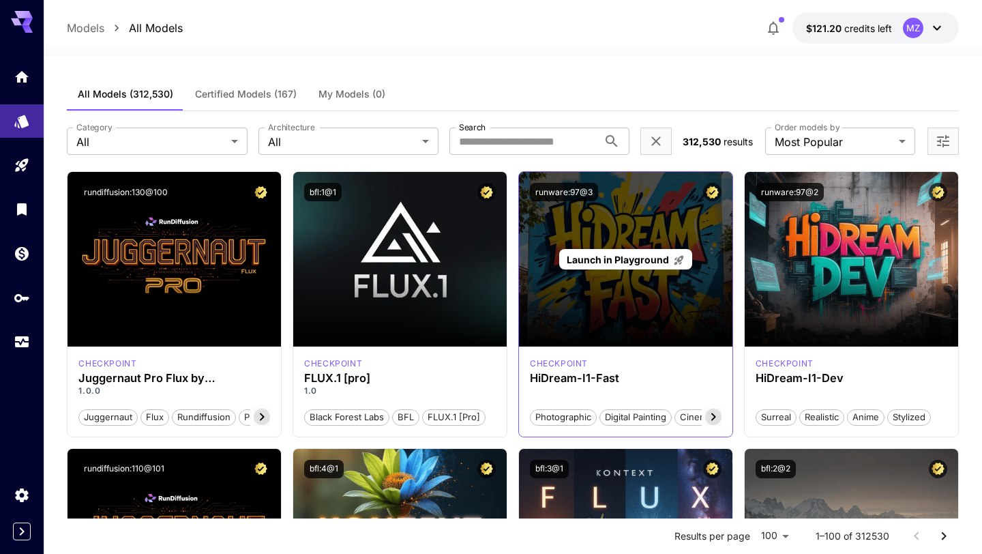
click at [620, 258] on span "Launch in Playground" at bounding box center [618, 260] width 102 height 12
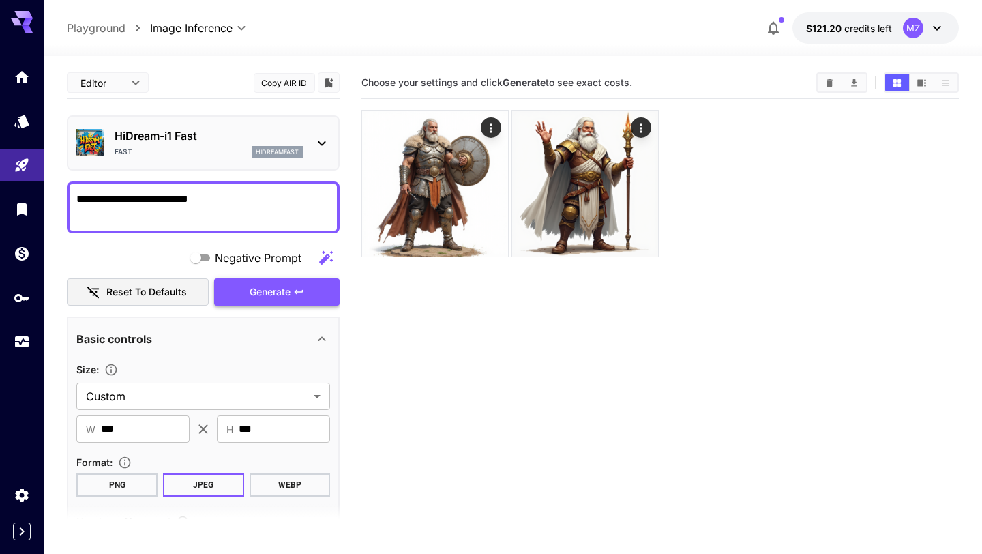
click at [281, 289] on span "Generate" at bounding box center [270, 292] width 41 height 17
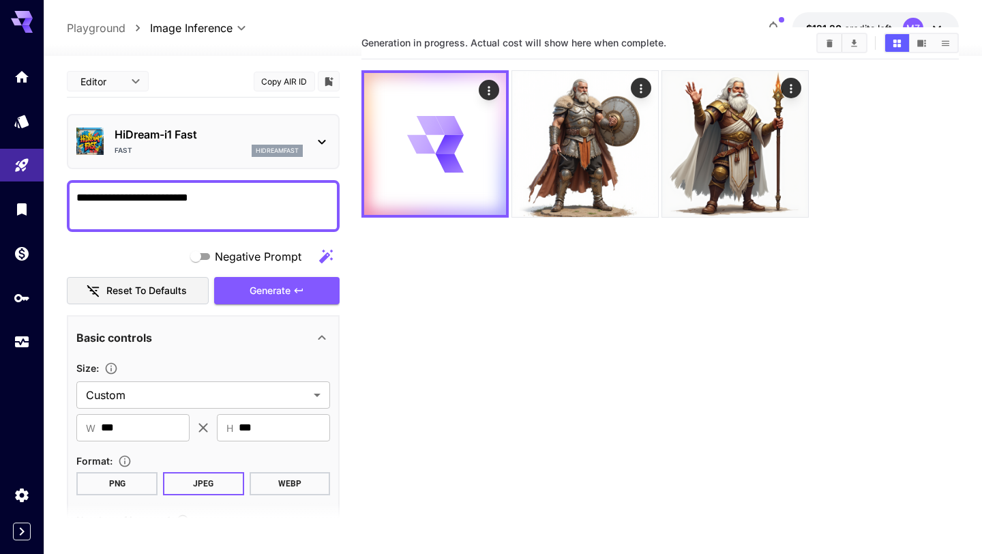
scroll to position [44, 0]
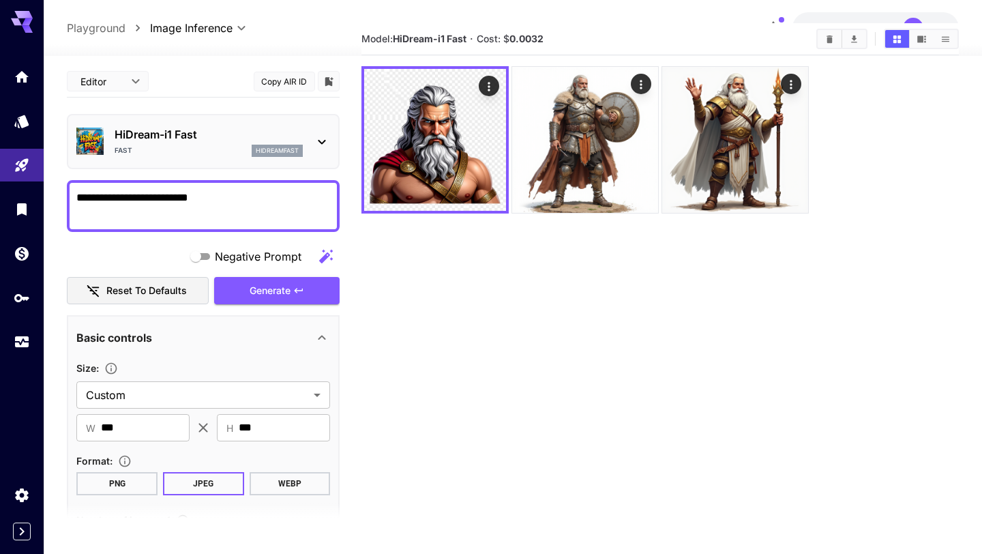
click at [256, 200] on textarea "**********" at bounding box center [203, 206] width 254 height 33
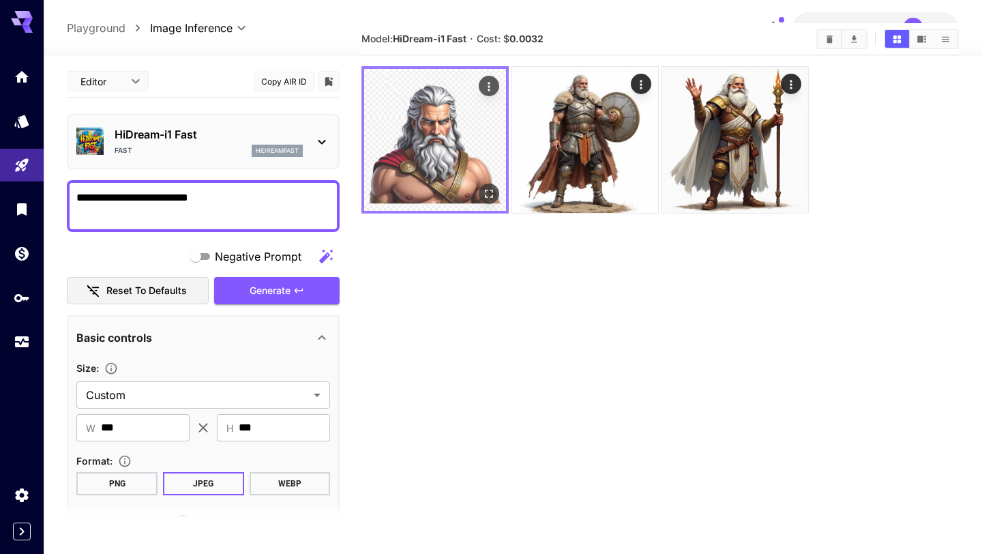
click at [437, 141] on img at bounding box center [435, 140] width 142 height 142
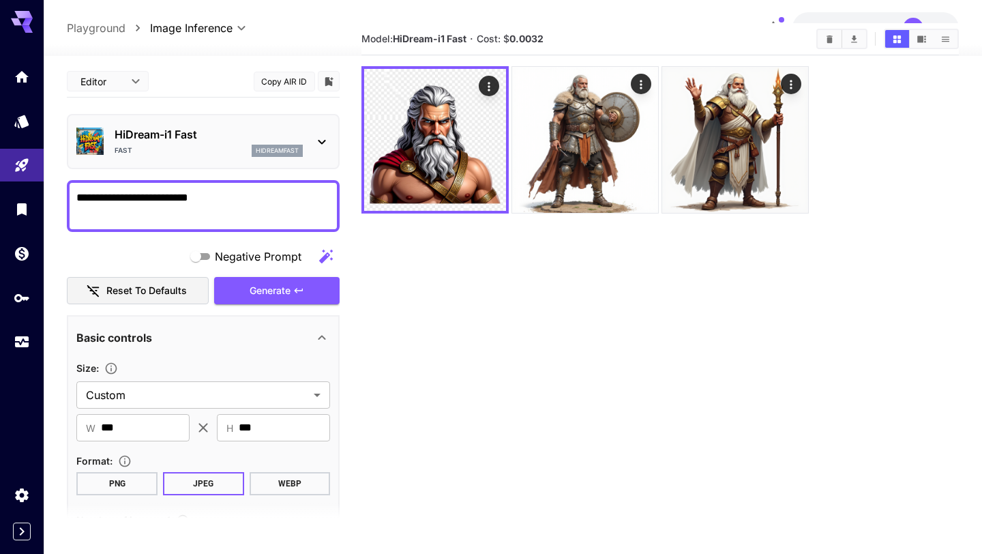
click at [230, 206] on textarea "**********" at bounding box center [203, 206] width 254 height 33
type textarea "**********"
click at [256, 290] on span "Generate" at bounding box center [270, 290] width 41 height 17
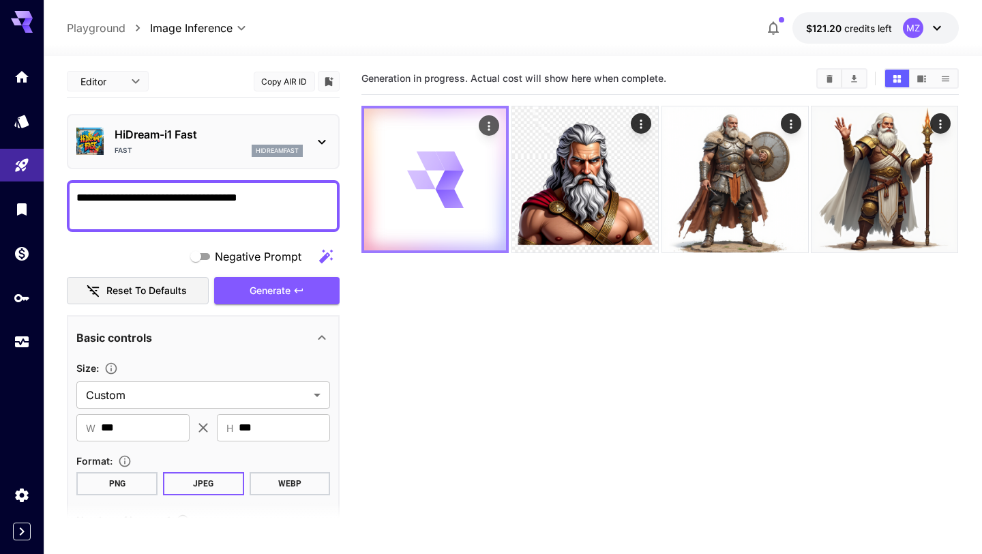
scroll to position [1, 0]
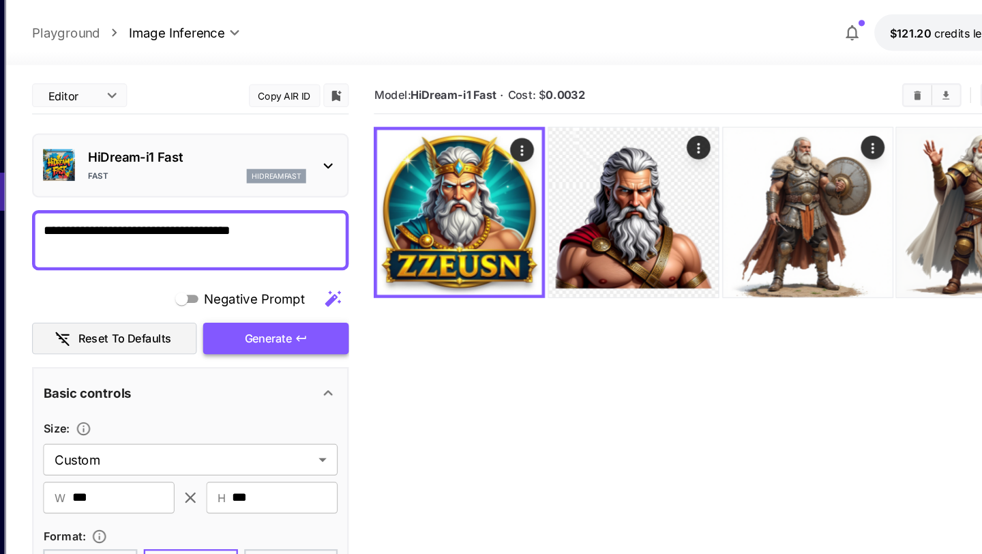
click at [248, 289] on button "Generate" at bounding box center [276, 292] width 125 height 28
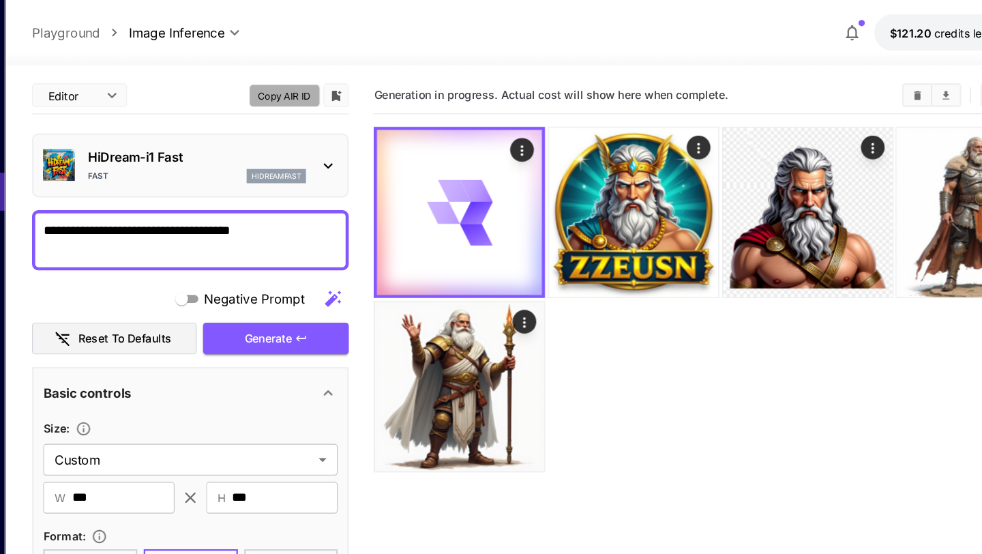
click at [292, 83] on button "Copy AIR ID" at bounding box center [284, 82] width 61 height 20
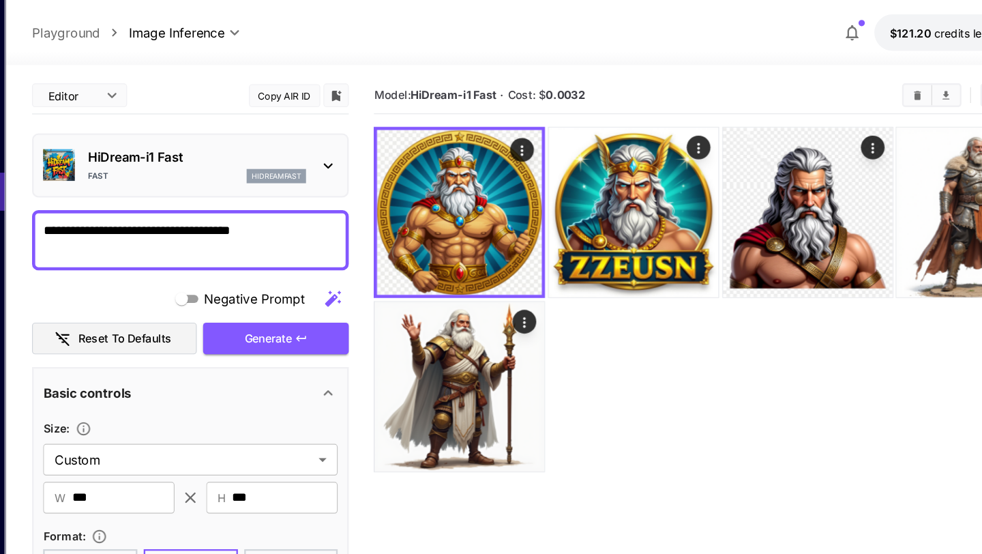
click at [303, 131] on div "HiDream-i1 Fast Fast hidreamfast" at bounding box center [203, 142] width 254 height 42
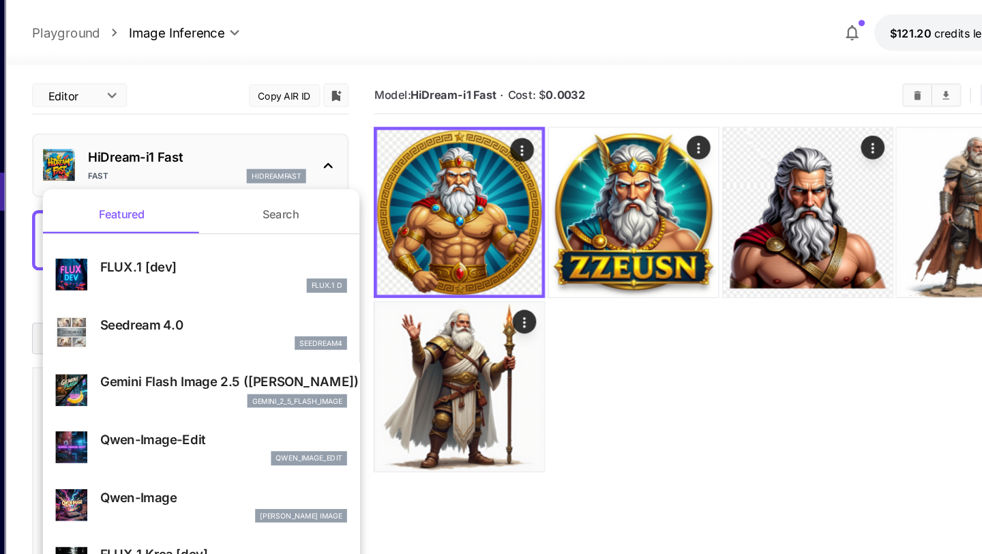
click at [273, 168] on div "Featured Search FLUX.1 [dev] FLUX.1 D Seedream 4.0 seedream4 Gemini Flash Image…" at bounding box center [136, 204] width 273 height 409
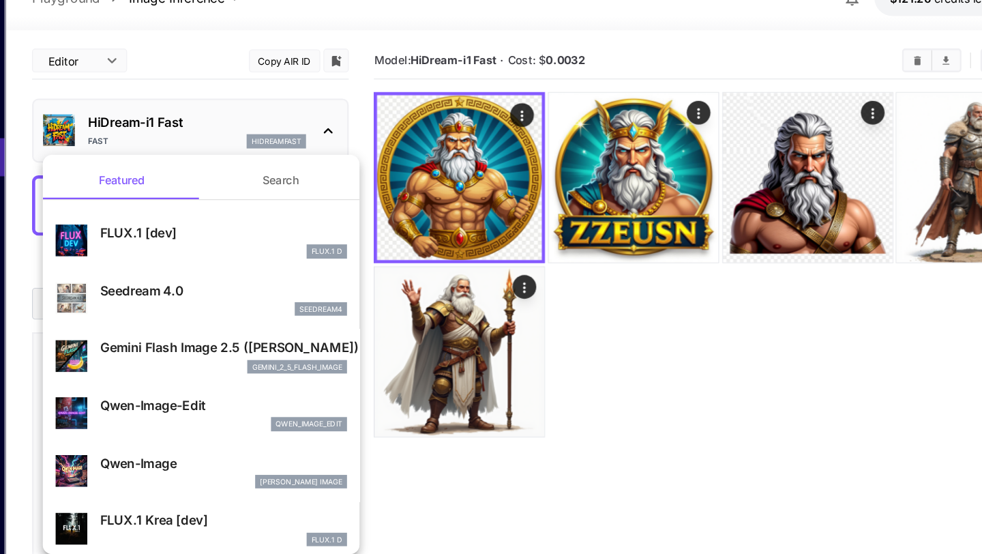
click at [337, 119] on div at bounding box center [491, 277] width 982 height 554
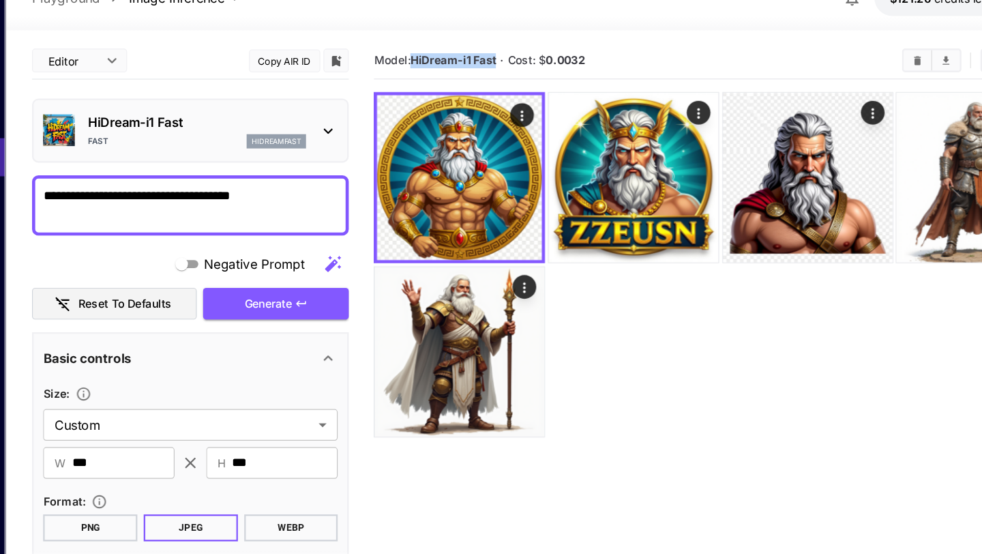
drag, startPoint x: 395, startPoint y: 79, endPoint x: 470, endPoint y: 80, distance: 75.0
click at [470, 80] on section "Model: HiDream-i1 Fast · Cost: $ 0.0032" at bounding box center [583, 82] width 444 height 16
copy b "HiDream-i1 Fast"
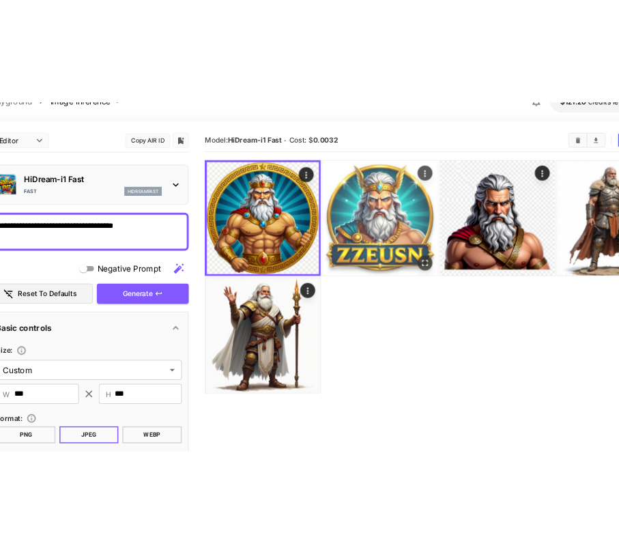
scroll to position [0, 0]
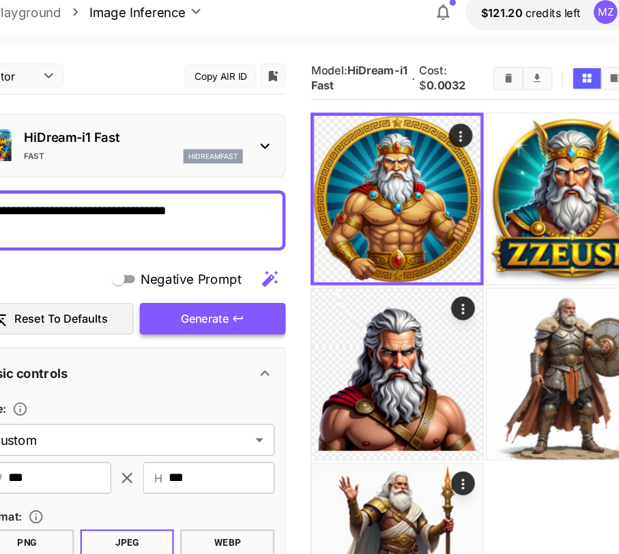
click at [233, 295] on span "Generate" at bounding box center [215, 292] width 41 height 17
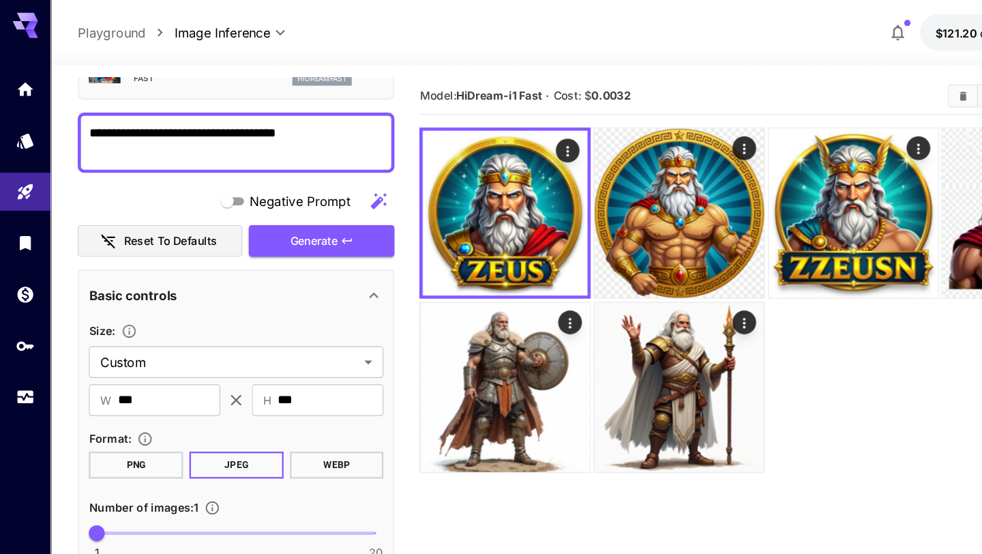
scroll to position [61, 0]
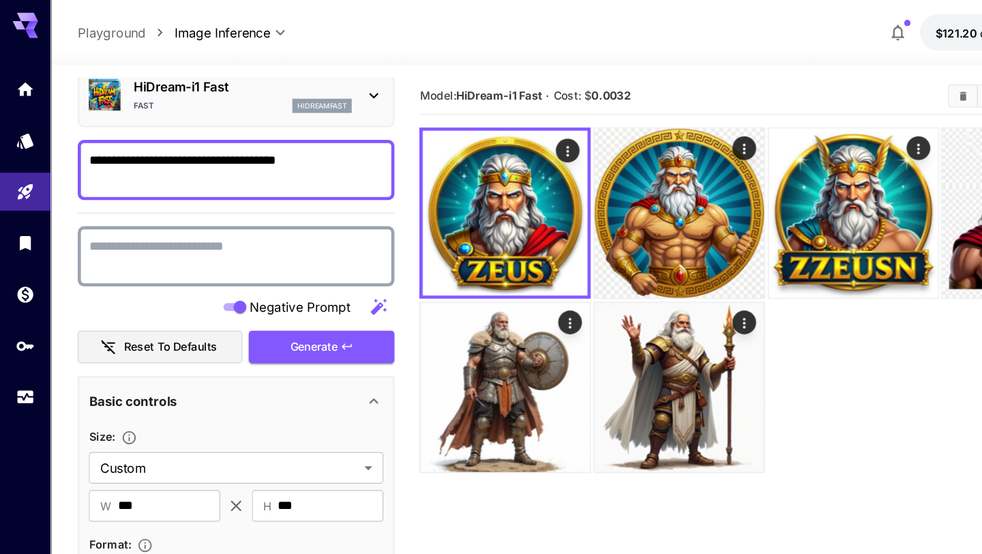
click at [211, 212] on textarea "Negative Prompt" at bounding box center [203, 221] width 254 height 33
type textarea "**"
type textarea "**********"
click at [246, 292] on button "Generate" at bounding box center [276, 299] width 125 height 28
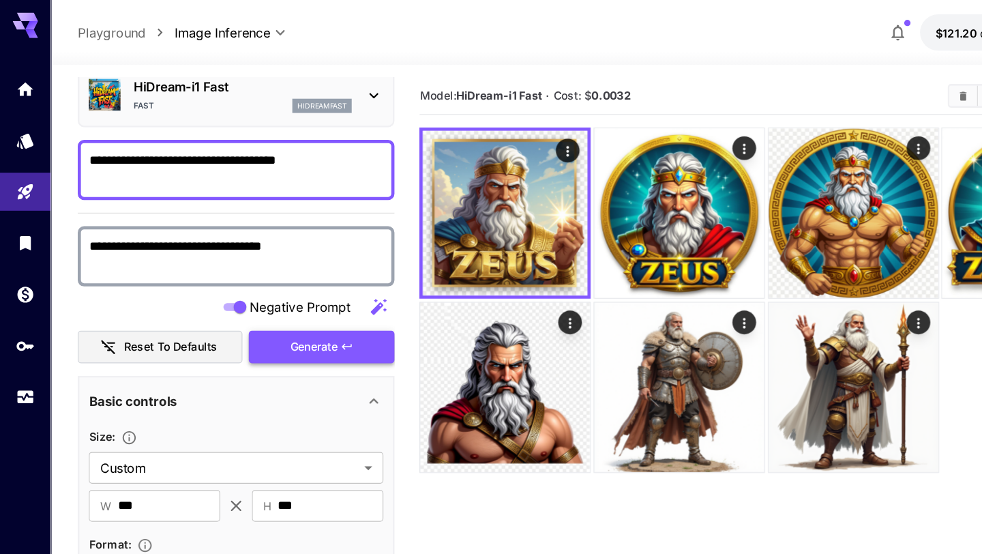
click at [295, 288] on button "Generate" at bounding box center [276, 299] width 125 height 28
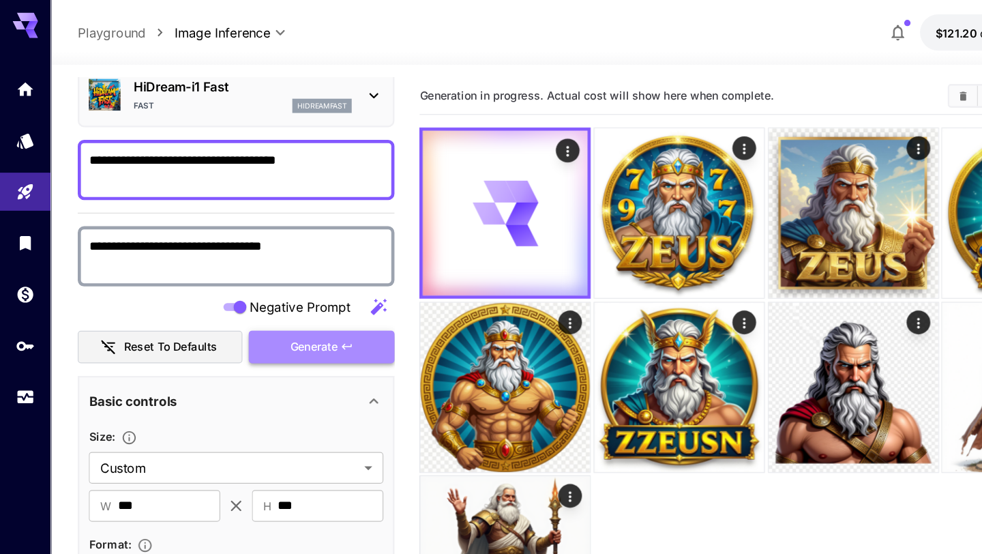
click at [295, 294] on icon "button" at bounding box center [298, 298] width 11 height 11
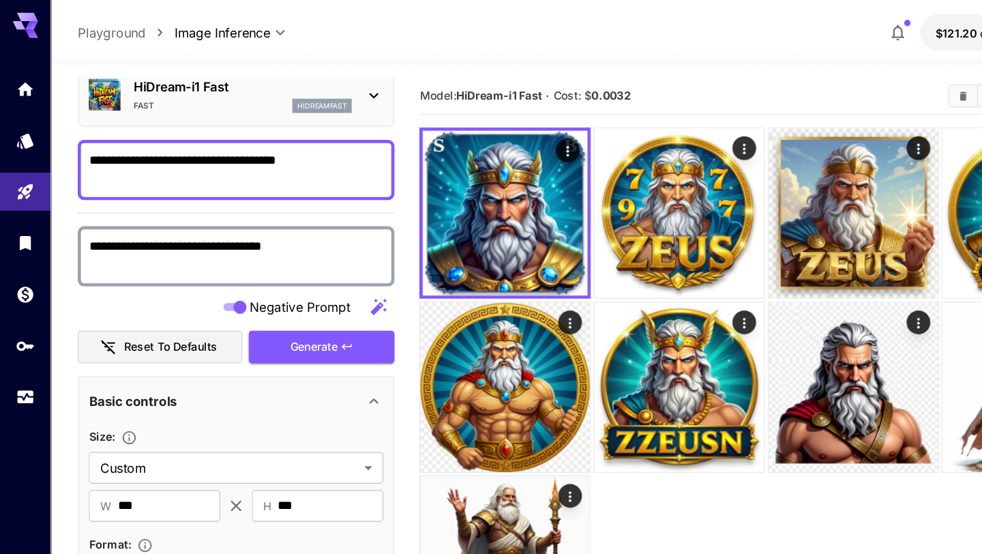
click at [287, 141] on textarea "**********" at bounding box center [203, 146] width 254 height 33
type textarea "**********"
click at [324, 305] on button "Generate" at bounding box center [276, 299] width 125 height 28
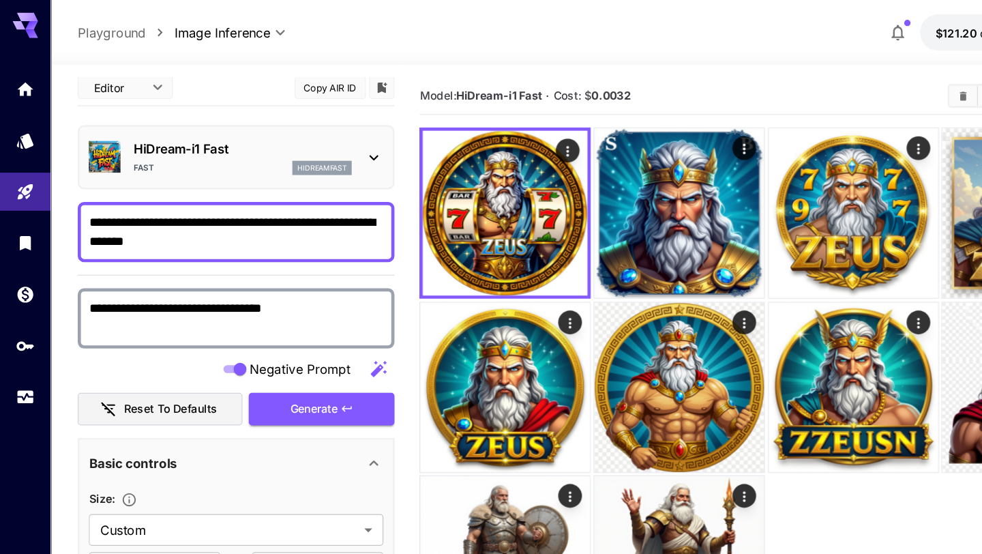
scroll to position [0, 0]
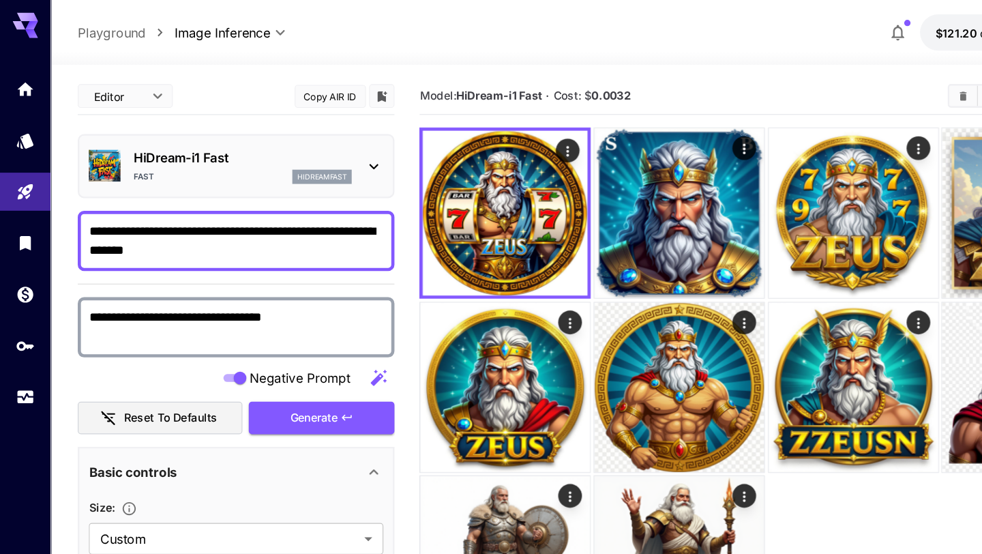
click at [293, 87] on button "Copy AIR ID" at bounding box center [284, 83] width 61 height 20
click at [28, 112] on icon "Models" at bounding box center [23, 116] width 16 height 16
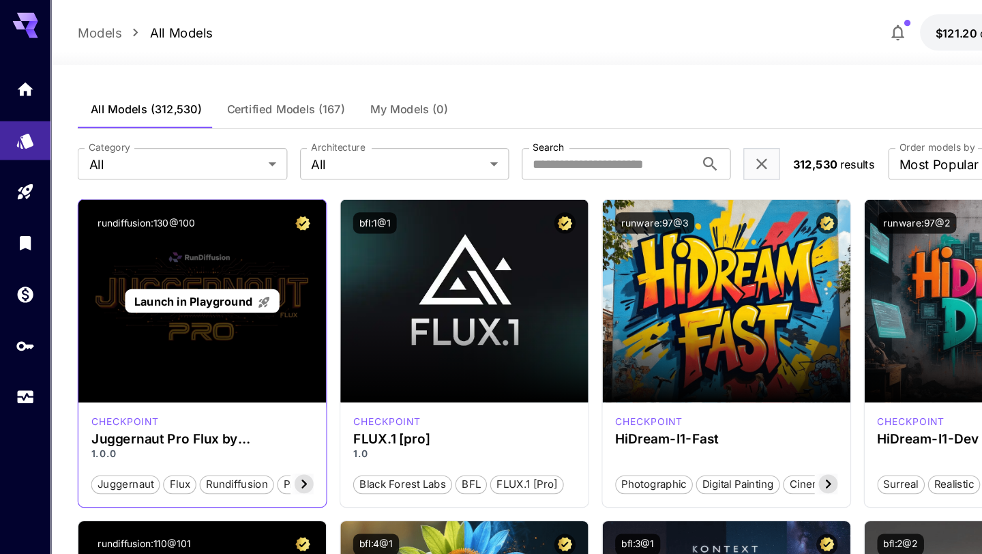
click at [172, 282] on div "Launch in Playground" at bounding box center [174, 259] width 213 height 175
click at [204, 221] on div "Launch in Playground" at bounding box center [174, 259] width 213 height 175
click at [178, 254] on span "Launch in Playground" at bounding box center [166, 260] width 102 height 12
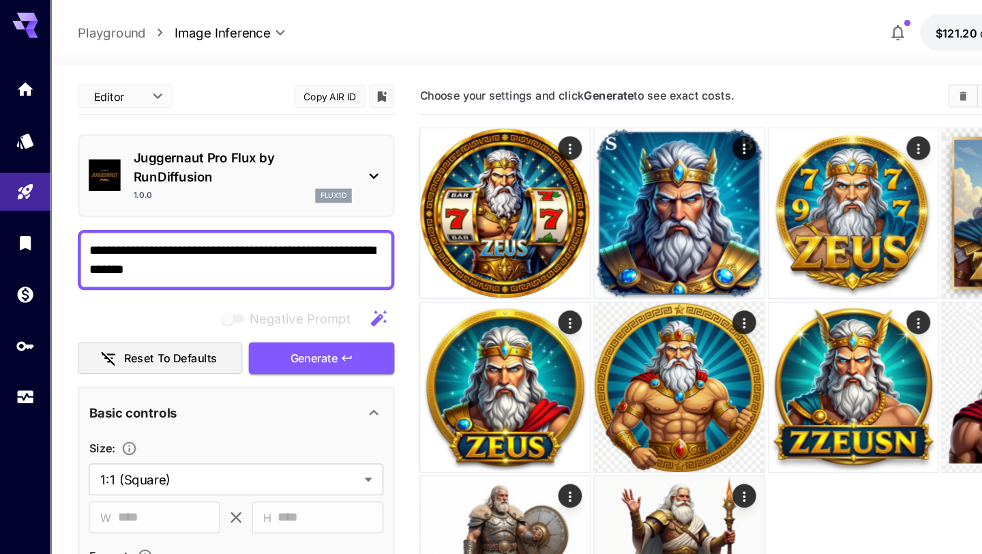
click at [284, 79] on button "Copy AIR ID" at bounding box center [284, 83] width 61 height 20
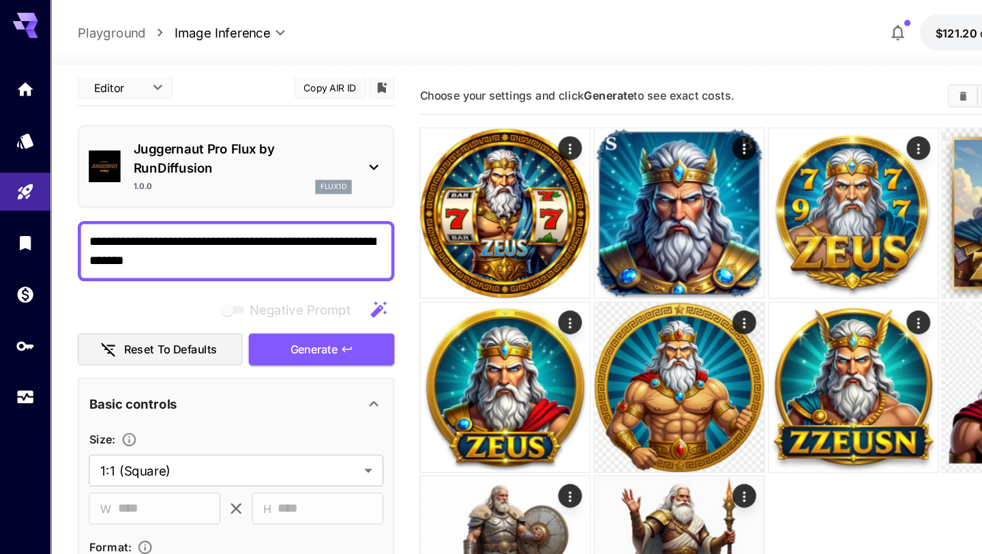
scroll to position [14, 0]
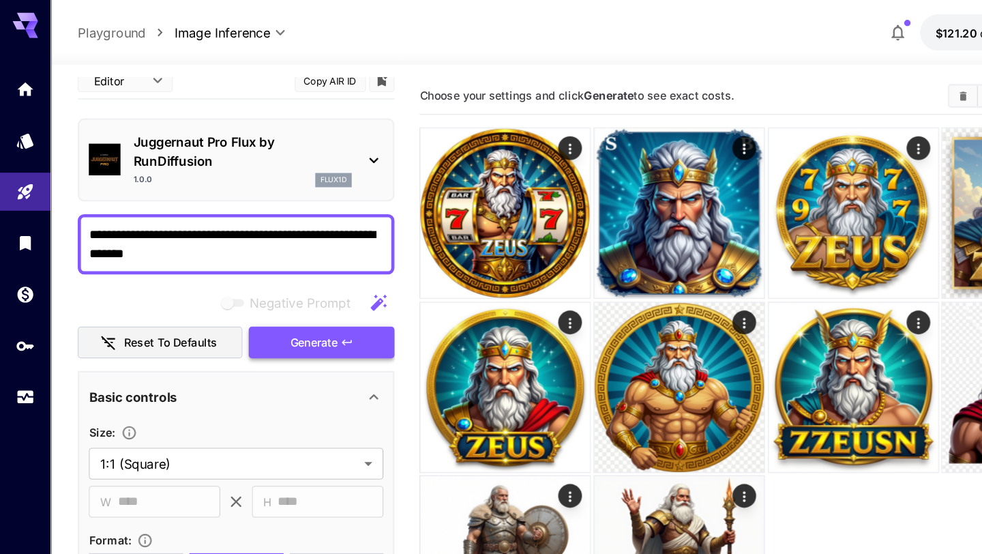
click at [265, 296] on span "Generate" at bounding box center [270, 294] width 41 height 17
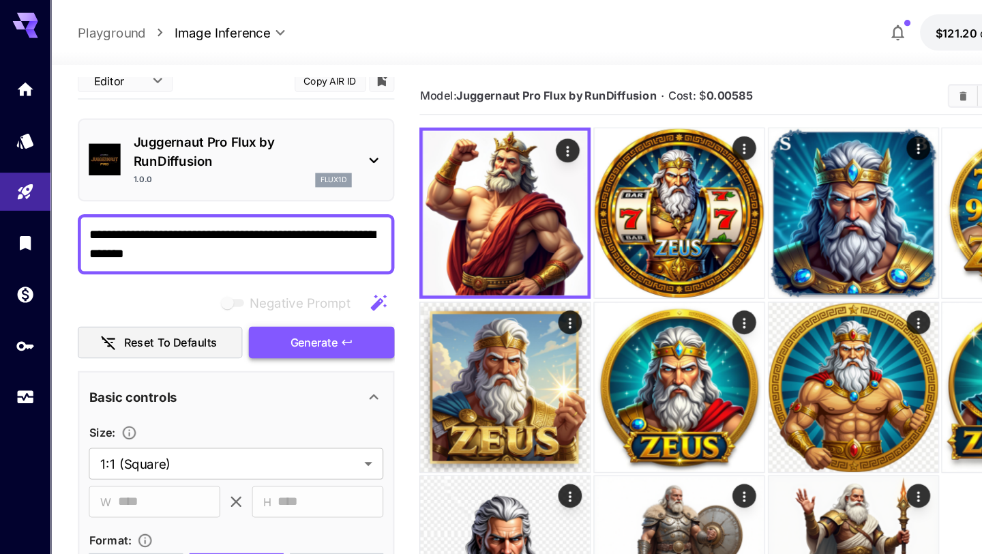
click at [283, 291] on span "Generate" at bounding box center [270, 294] width 41 height 17
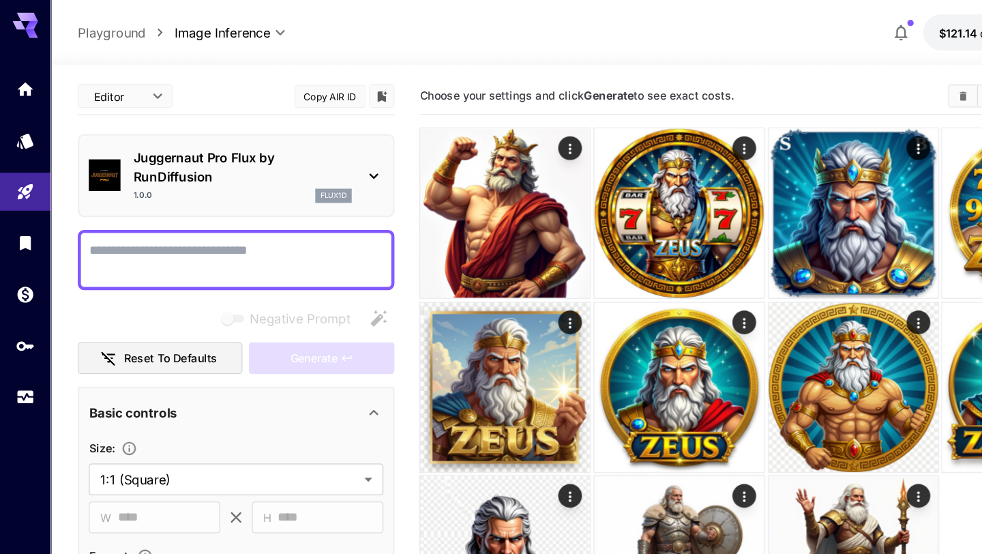
click at [287, 217] on textarea "Negative Prompt" at bounding box center [203, 223] width 254 height 33
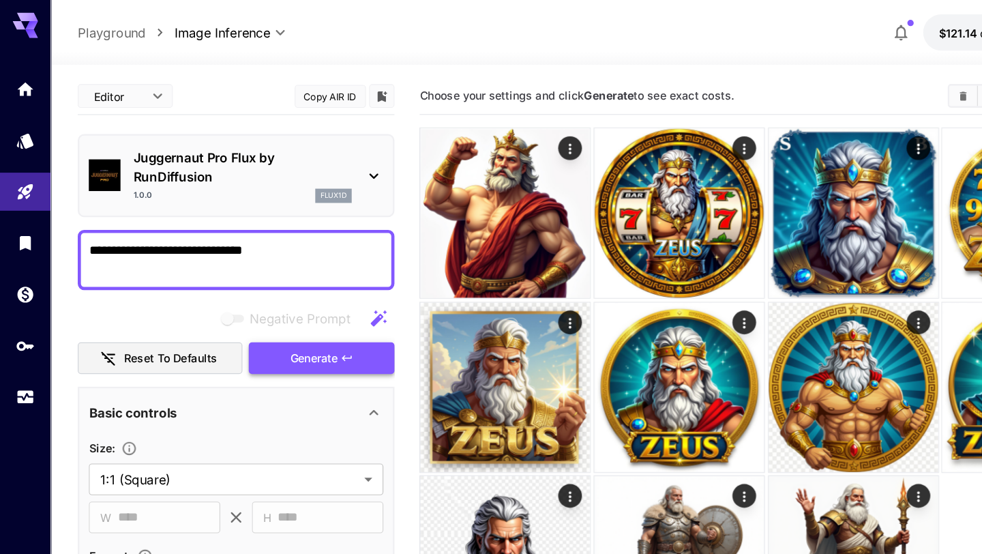
type textarea "**********"
click at [281, 310] on span "Generate" at bounding box center [270, 308] width 41 height 17
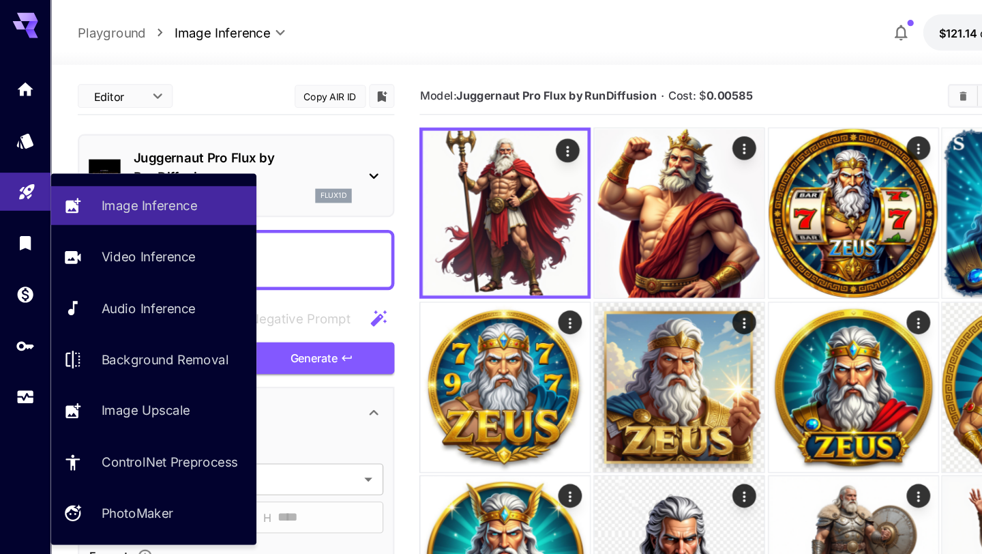
click at [31, 157] on link at bounding box center [22, 165] width 44 height 33
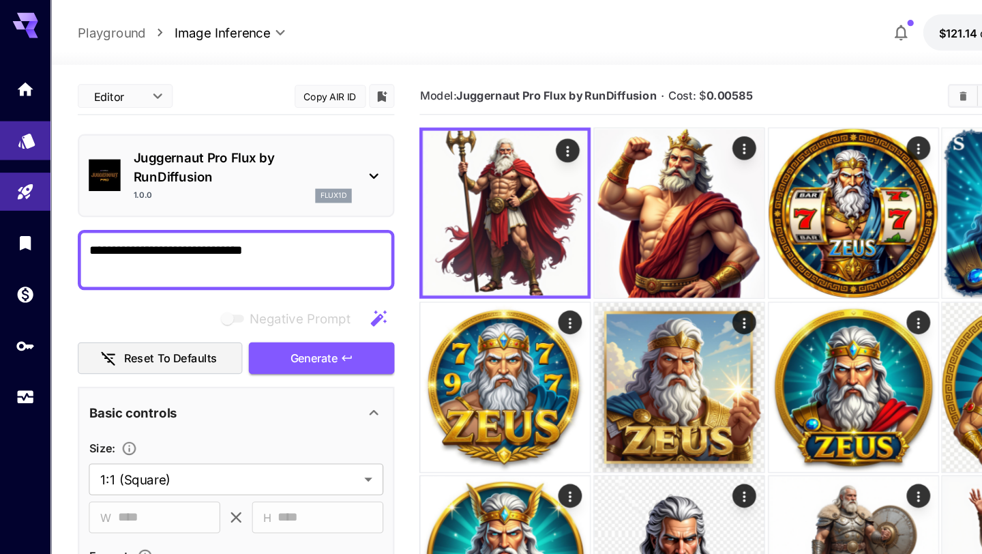
click at [31, 126] on link at bounding box center [22, 120] width 44 height 33
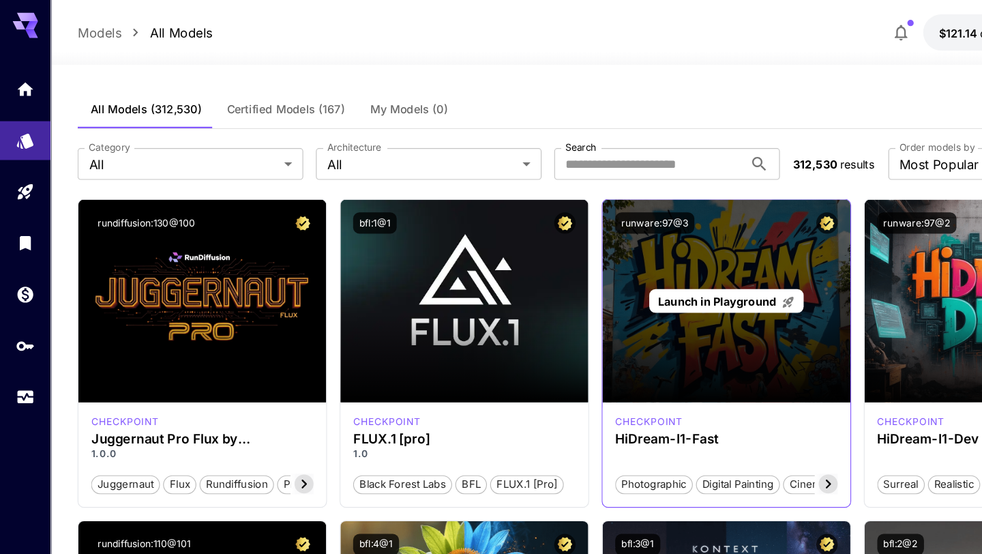
click at [552, 287] on div "Launch in Playground" at bounding box center [625, 259] width 213 height 175
click at [588, 250] on div "Launch in Playground" at bounding box center [625, 259] width 133 height 21
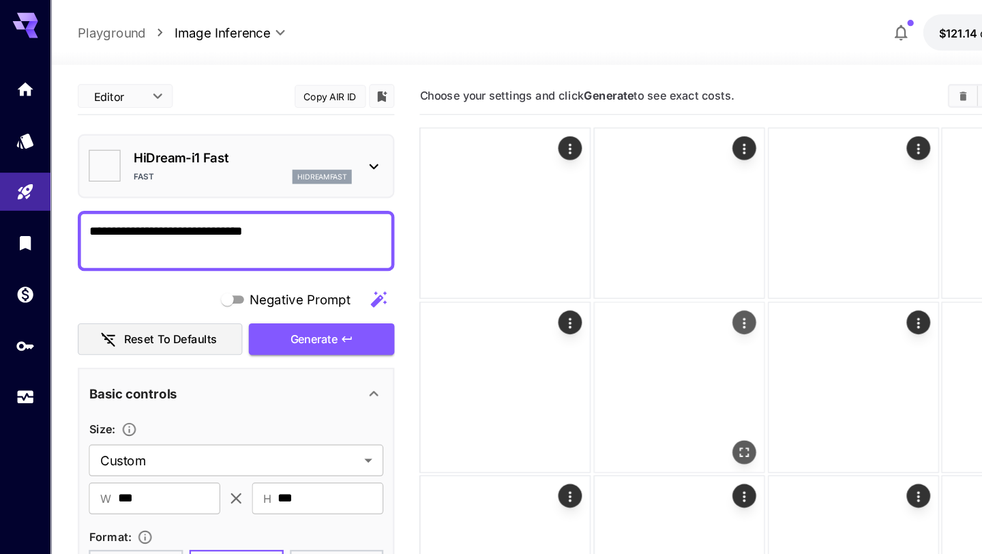
type input "*******"
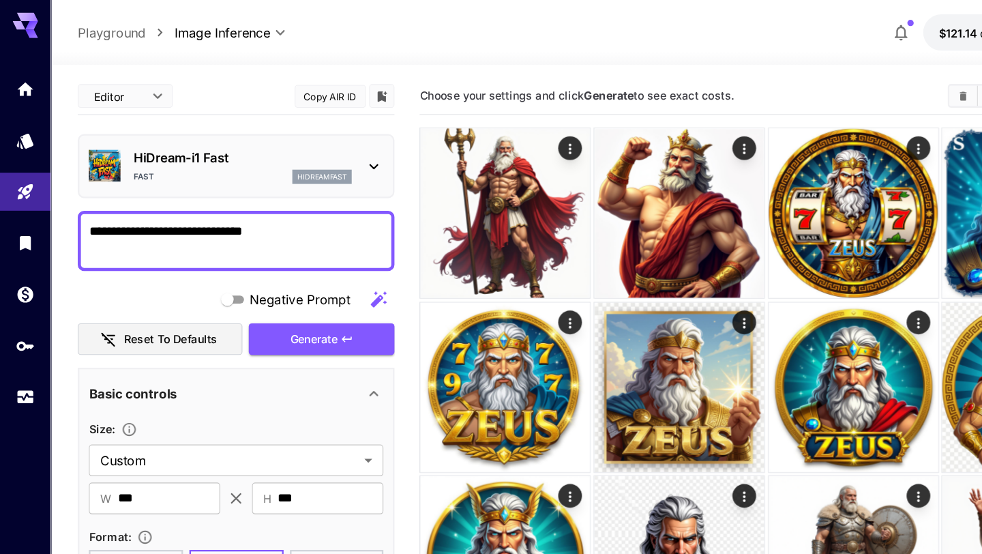
click at [234, 207] on textarea "**********" at bounding box center [203, 207] width 254 height 33
click at [248, 207] on textarea "**********" at bounding box center [203, 207] width 254 height 33
click at [304, 288] on icon "button" at bounding box center [298, 291] width 11 height 11
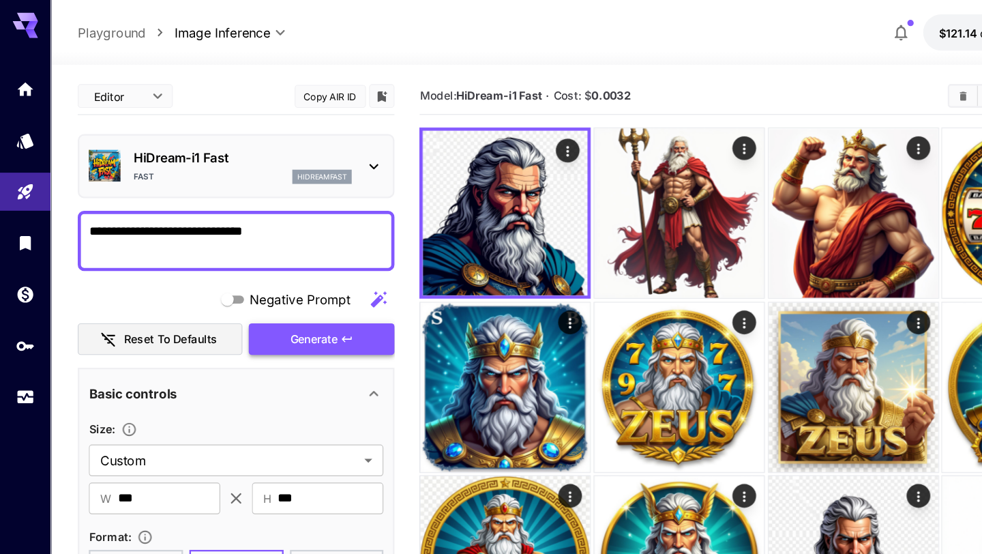
click at [304, 288] on icon "button" at bounding box center [298, 291] width 11 height 11
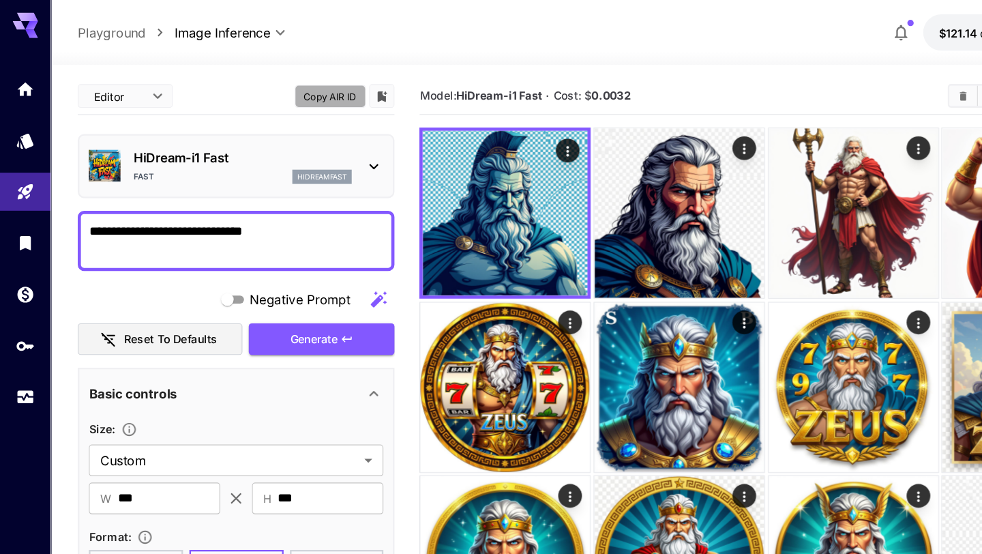
click at [286, 84] on button "Copy AIR ID" at bounding box center [284, 83] width 61 height 20
click at [280, 206] on textarea "**********" at bounding box center [203, 207] width 254 height 33
drag, startPoint x: 268, startPoint y: 203, endPoint x: 104, endPoint y: 205, distance: 164.4
click at [104, 205] on textarea "**********" at bounding box center [203, 207] width 254 height 33
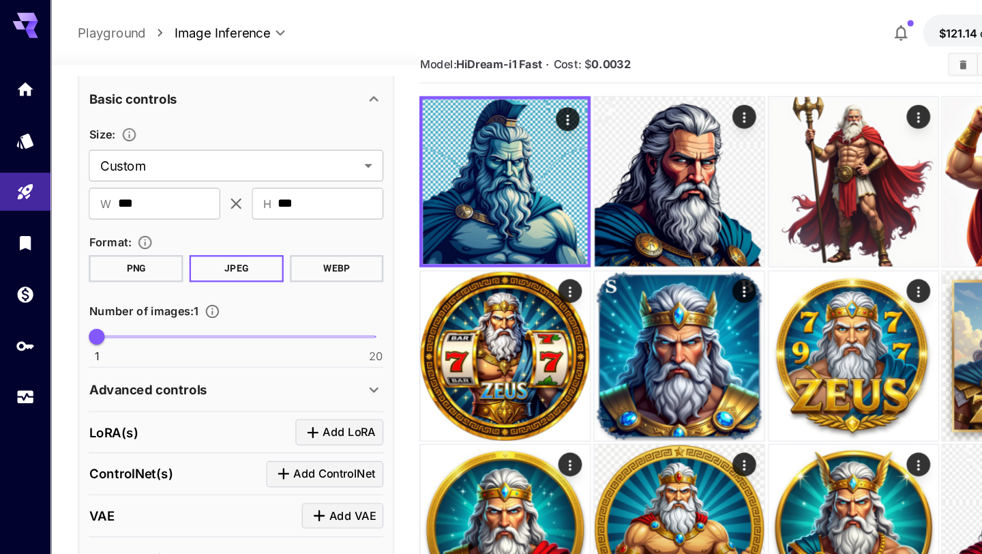
scroll to position [29, 0]
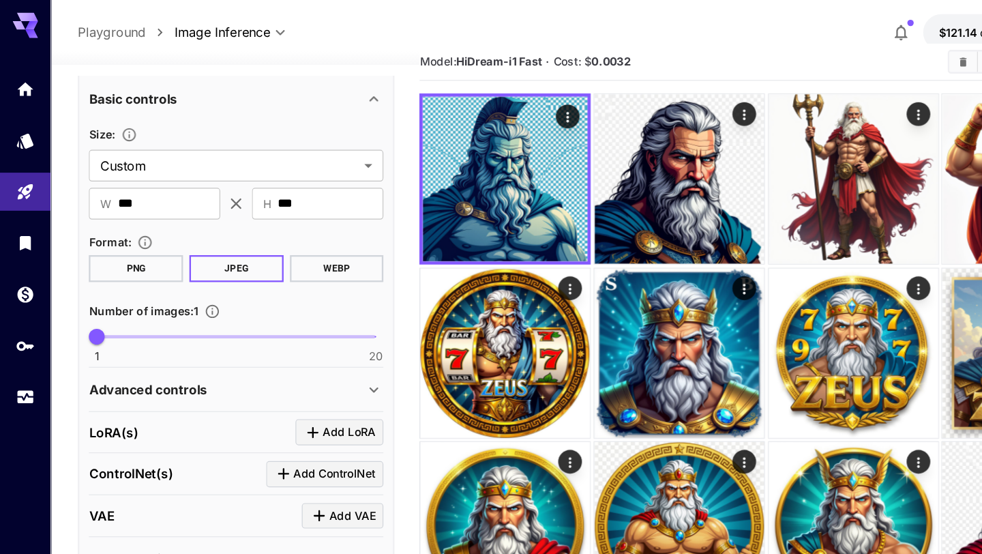
click at [136, 233] on button "PNG" at bounding box center [116, 231] width 81 height 23
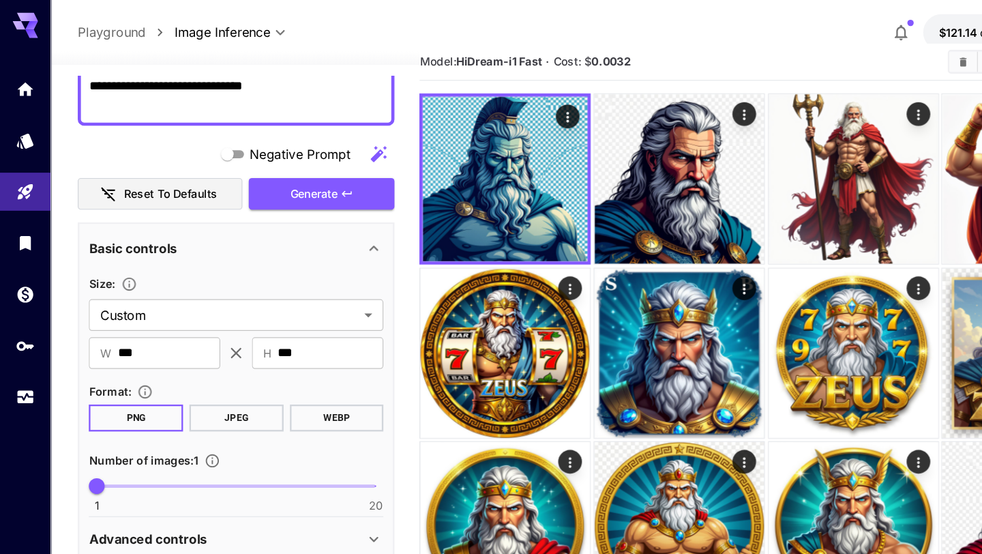
scroll to position [94, 0]
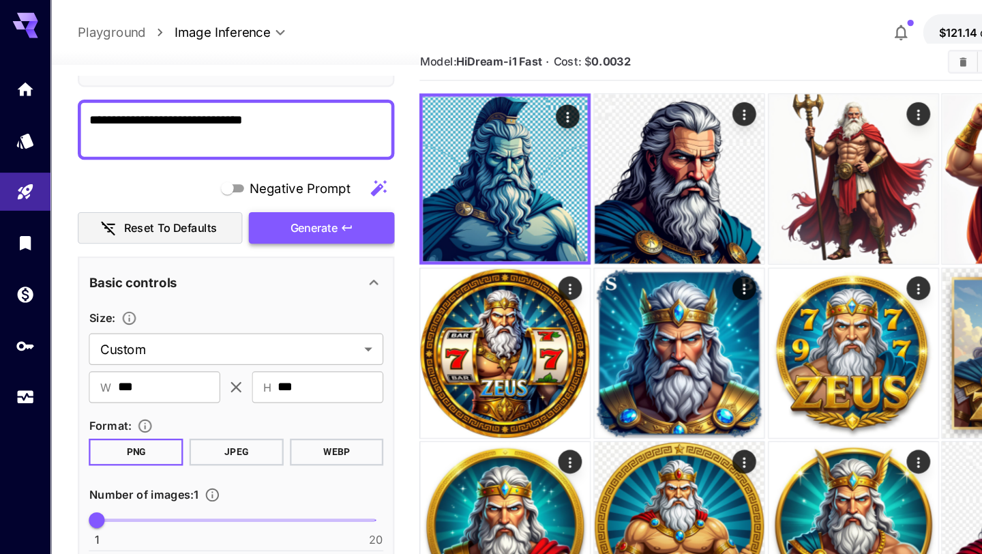
click at [266, 196] on span "Generate" at bounding box center [270, 196] width 41 height 17
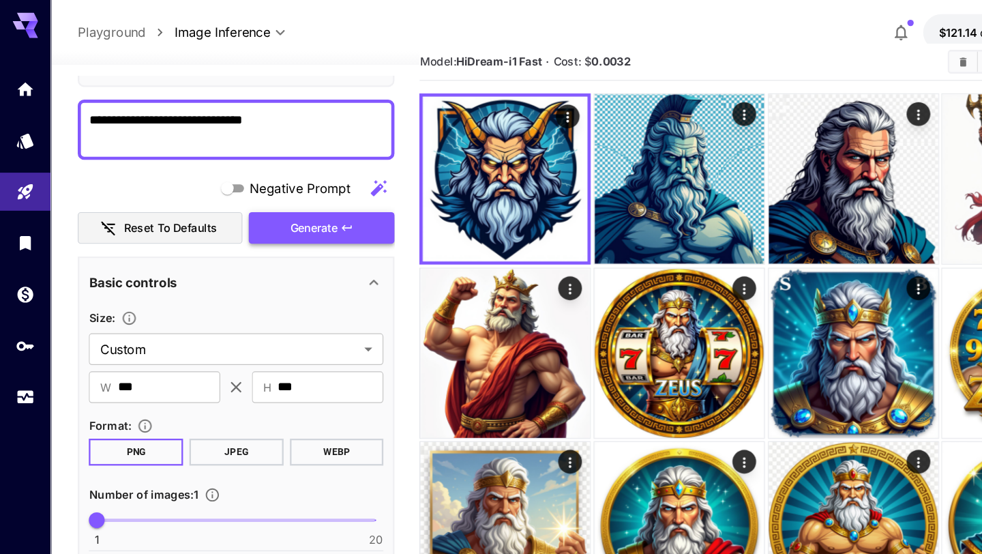
click at [281, 191] on span "Generate" at bounding box center [270, 196] width 41 height 17
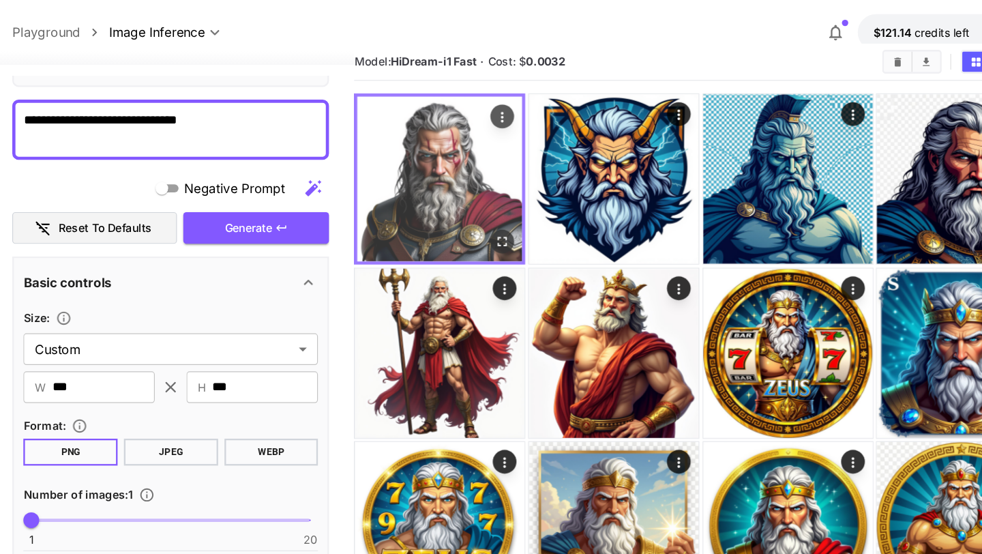
click at [463, 162] on img at bounding box center [435, 154] width 142 height 142
click at [487, 90] on button "Actions" at bounding box center [489, 100] width 20 height 20
click at [488, 99] on icon "Actions" at bounding box center [490, 101] width 14 height 14
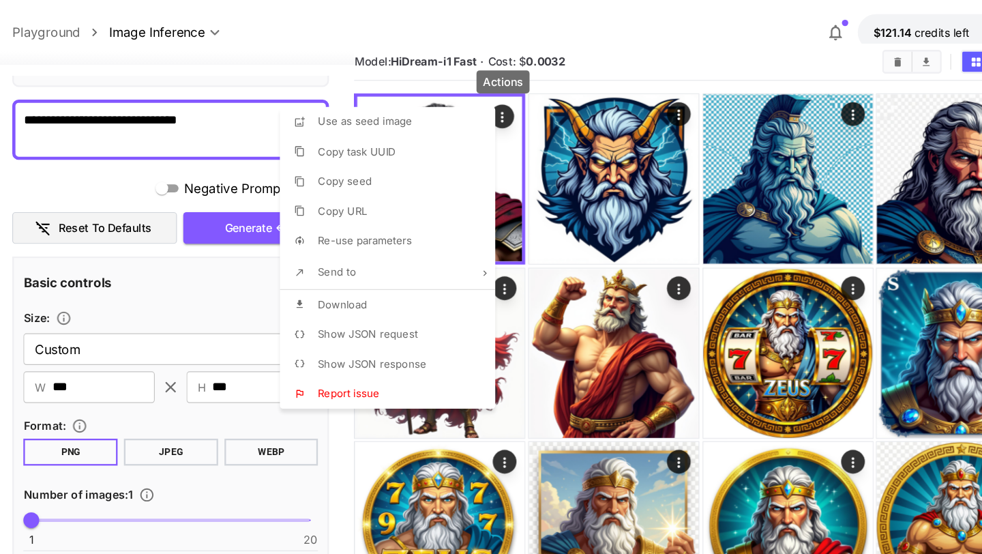
click at [372, 265] on span "Download" at bounding box center [351, 261] width 42 height 11
click at [263, 196] on div at bounding box center [491, 277] width 982 height 554
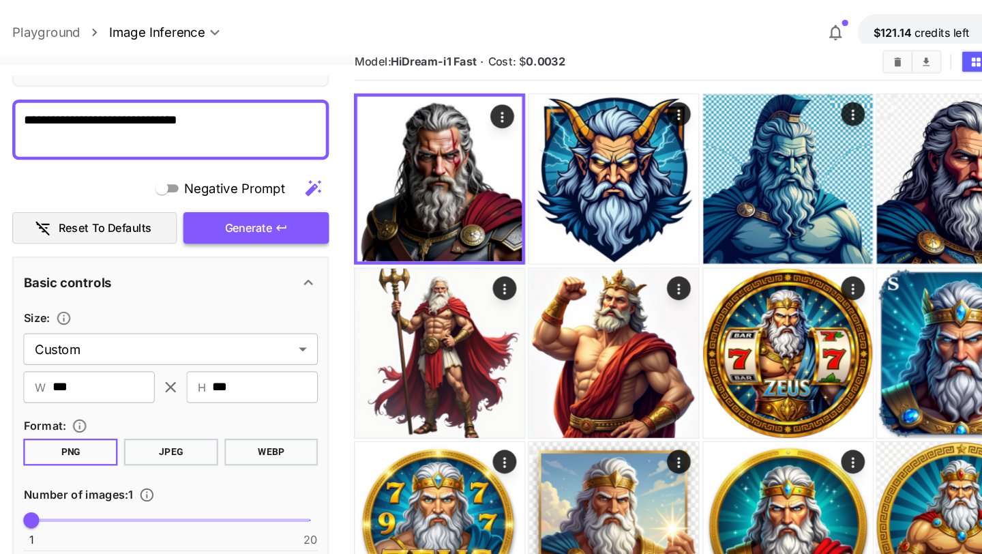
click at [254, 198] on span "Generate" at bounding box center [270, 196] width 41 height 17
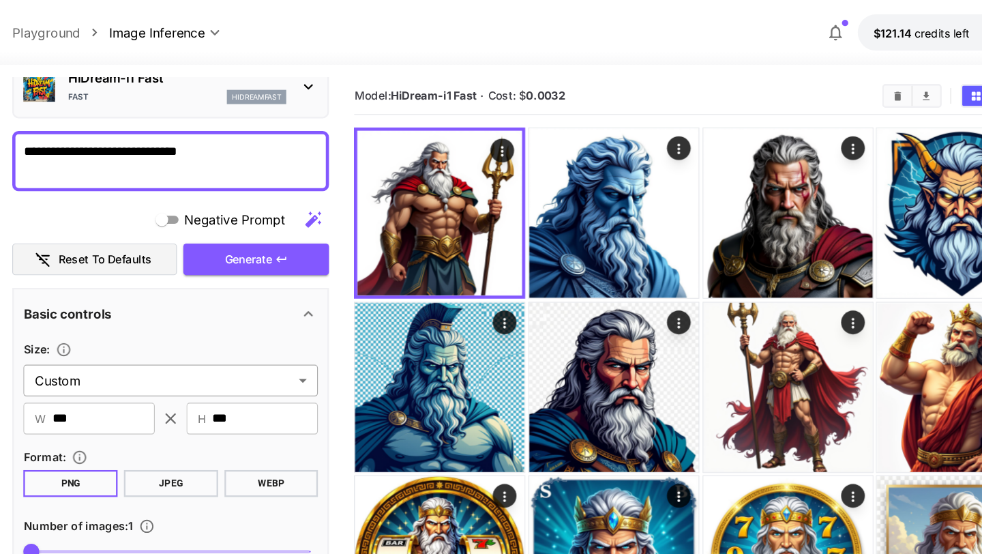
scroll to position [102, 0]
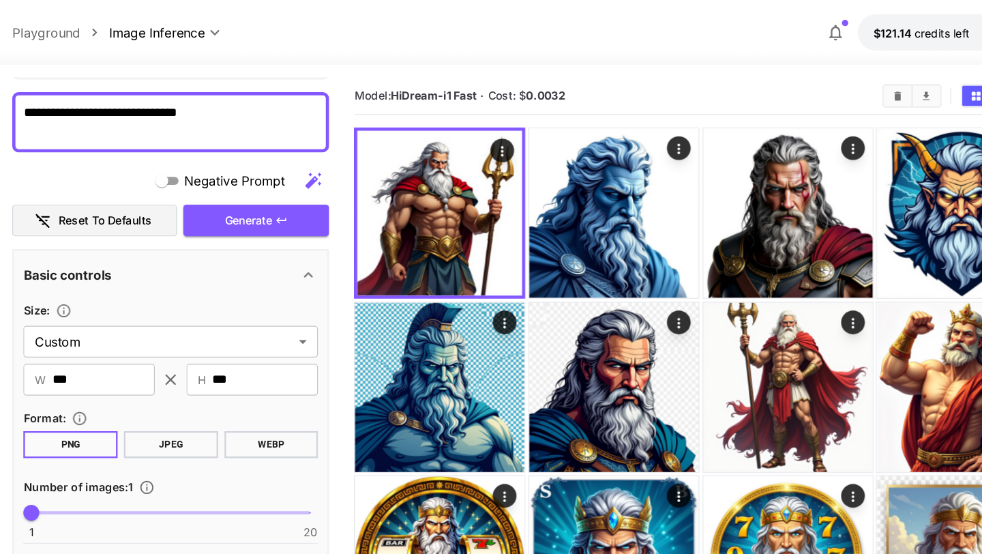
click at [279, 386] on button "WEBP" at bounding box center [290, 382] width 81 height 23
click at [288, 196] on span "Generate" at bounding box center [270, 189] width 41 height 17
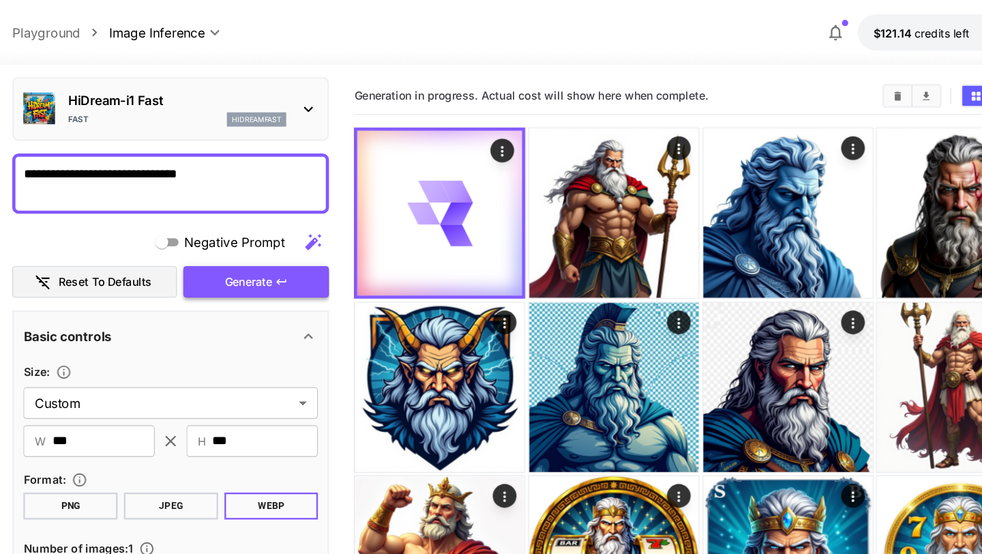
scroll to position [46, 0]
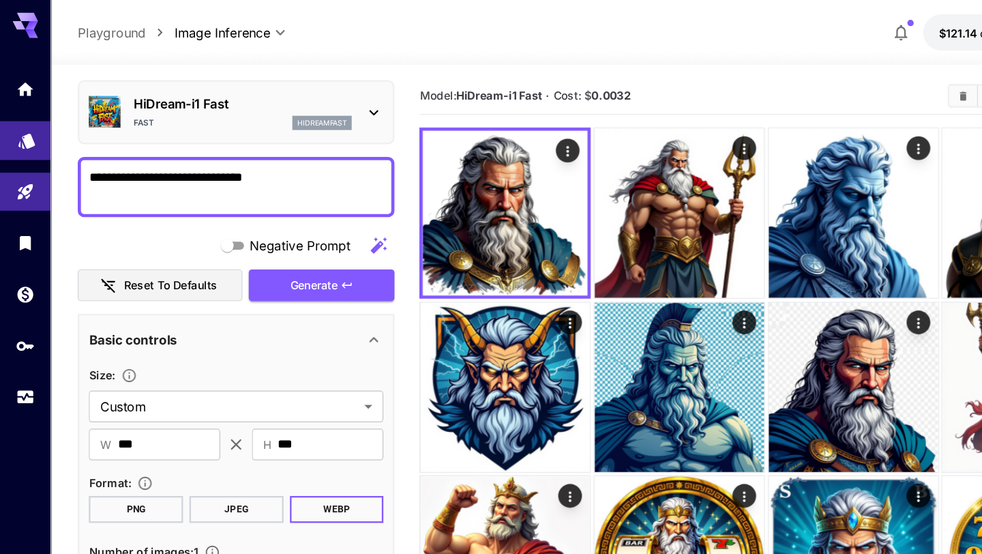
click at [31, 128] on link at bounding box center [22, 120] width 44 height 33
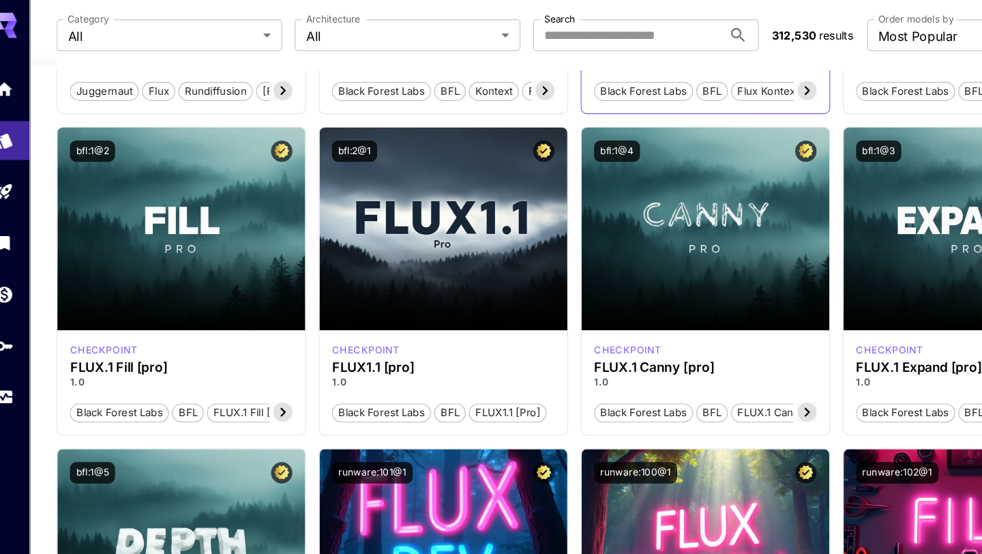
scroll to position [238, 0]
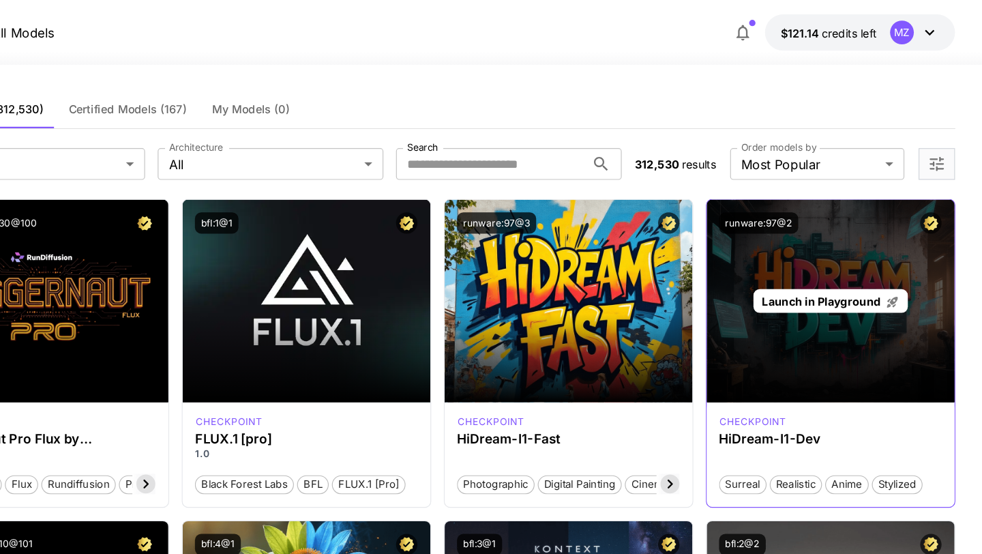
click at [816, 261] on span "Launch in Playground" at bounding box center [843, 260] width 102 height 12
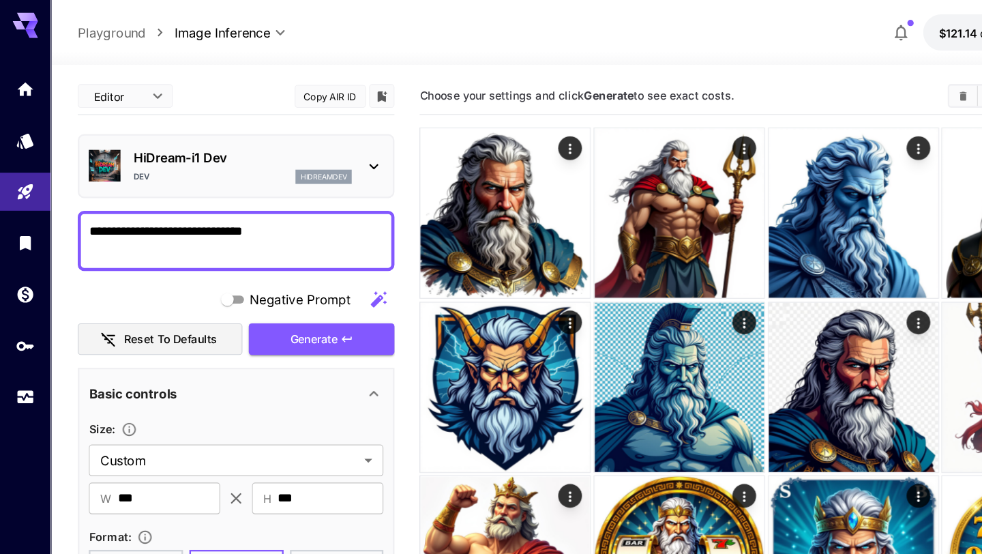
scroll to position [99, 0]
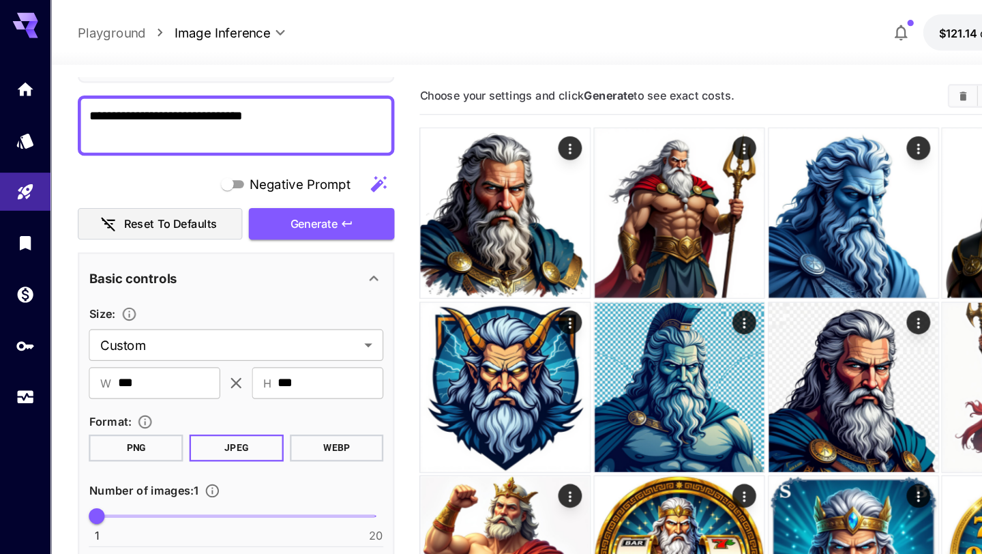
click at [128, 388] on button "PNG" at bounding box center [116, 385] width 81 height 23
click at [295, 199] on button "Generate" at bounding box center [276, 193] width 125 height 28
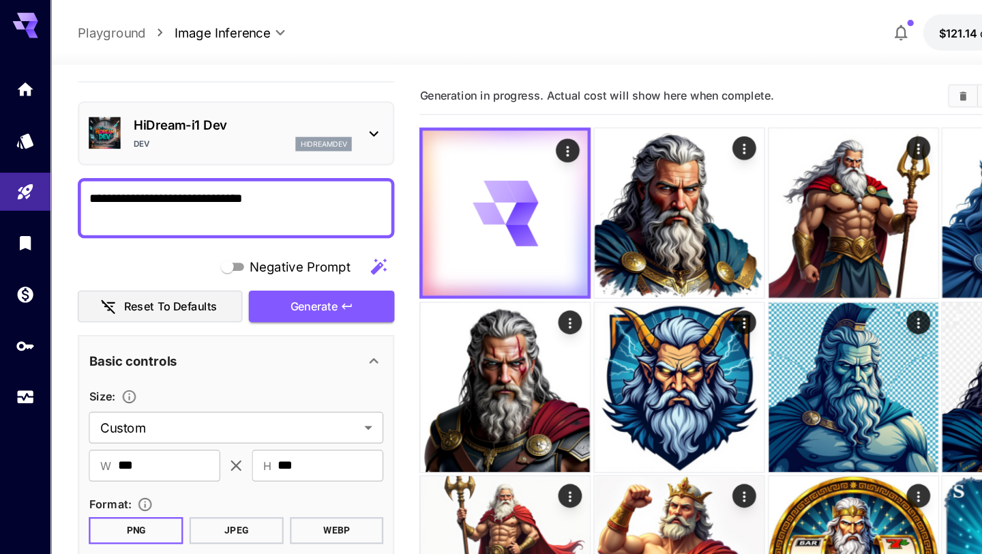
scroll to position [0, 0]
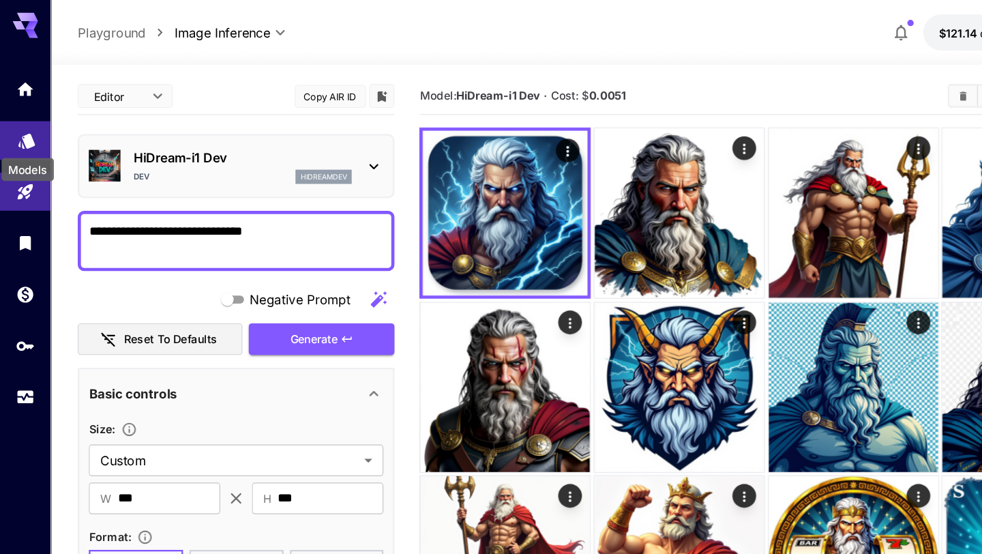
click at [20, 125] on icon "Models" at bounding box center [23, 116] width 16 height 16
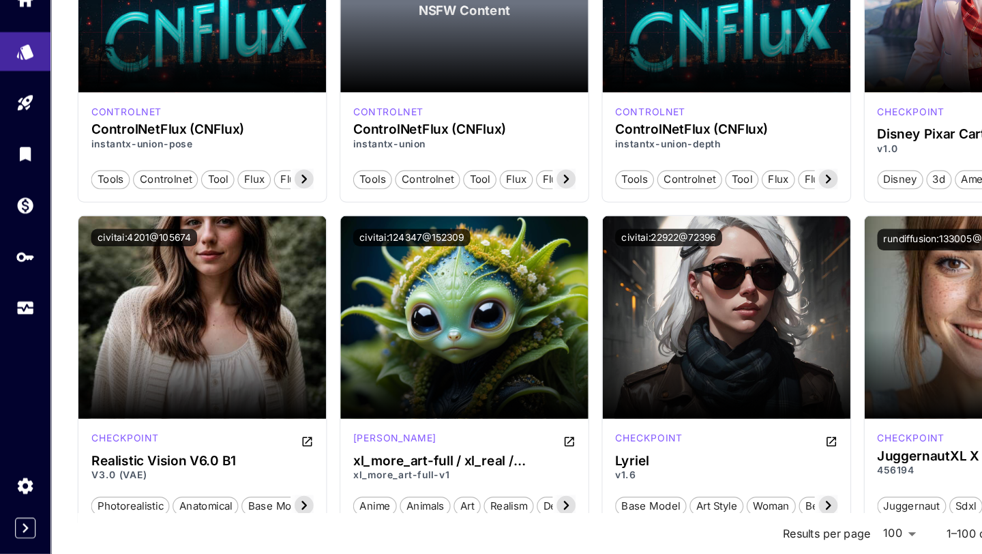
scroll to position [6690, 0]
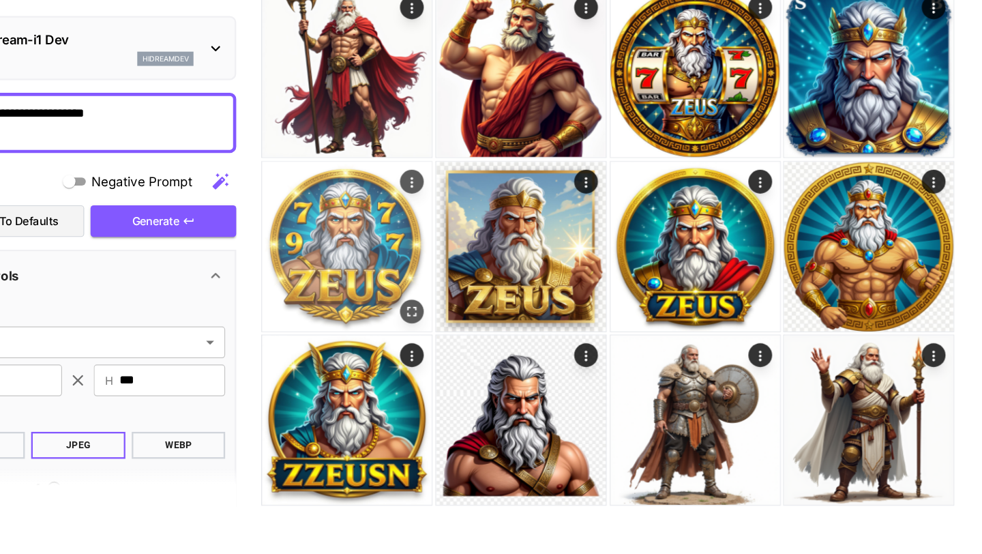
scroll to position [344, 0]
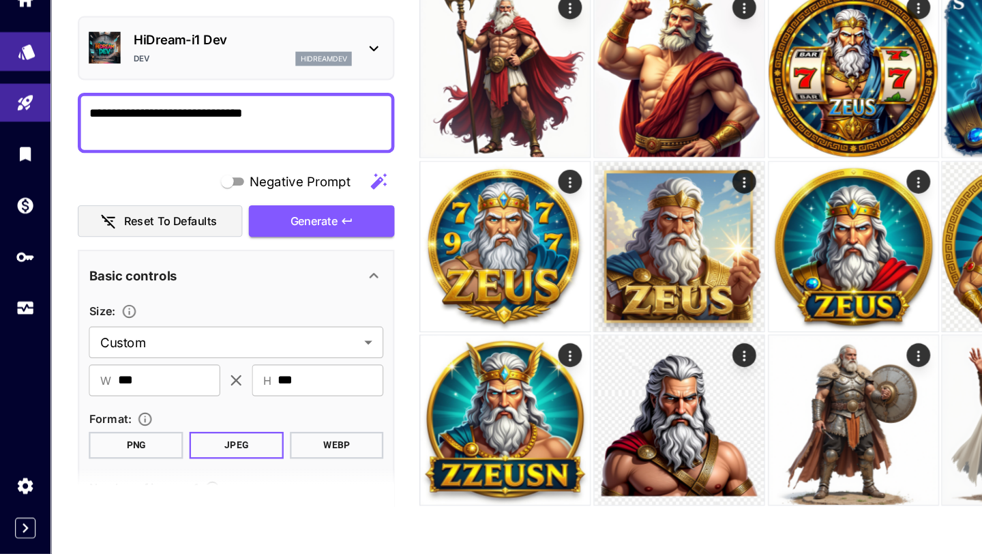
click at [22, 130] on link at bounding box center [22, 120] width 44 height 33
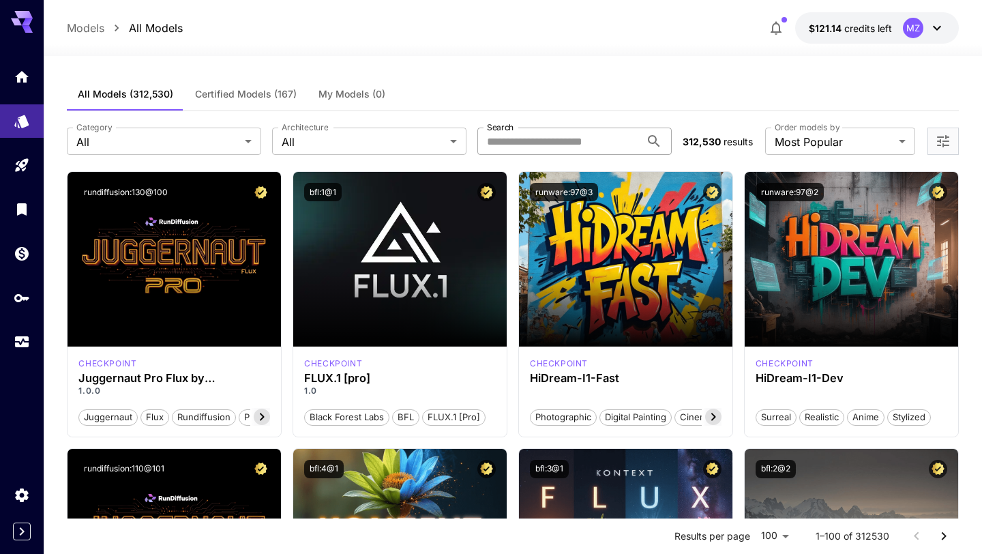
click at [555, 134] on input "Search" at bounding box center [558, 141] width 163 height 27
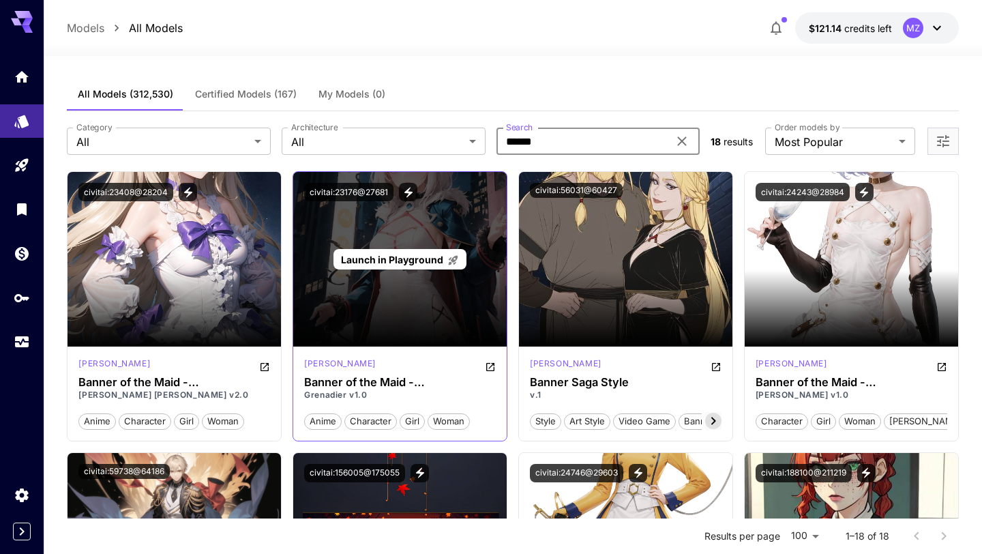
type input "******"
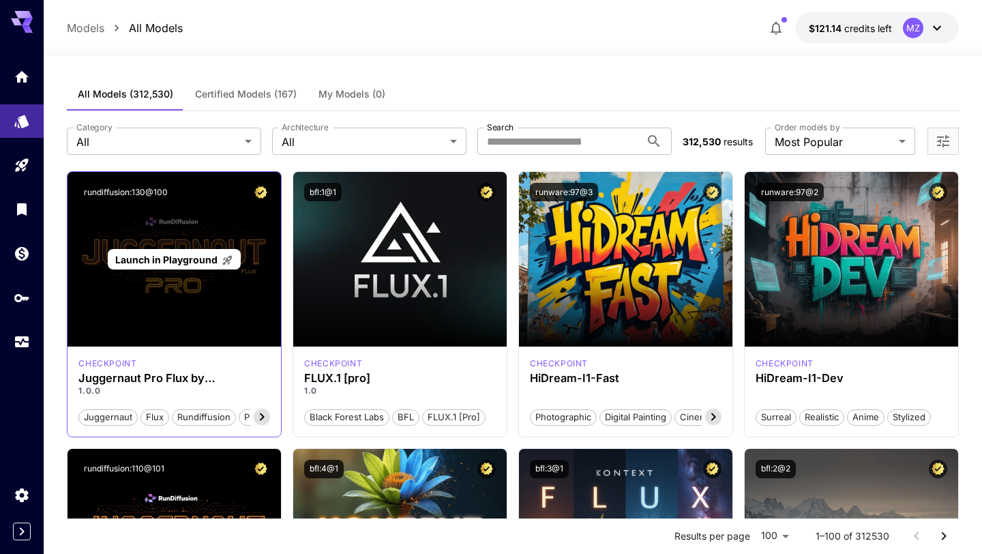
click at [235, 307] on div "Launch in Playground" at bounding box center [174, 259] width 213 height 175
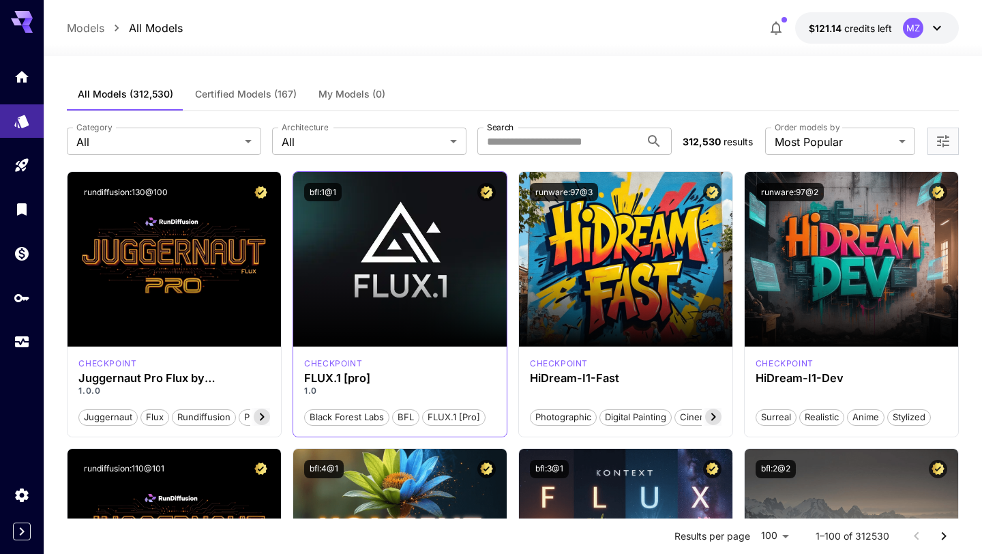
click at [367, 396] on p "1.0" at bounding box center [400, 391] width 192 height 12
click at [366, 379] on h3 "FLUX.1 [pro]" at bounding box center [400, 378] width 192 height 13
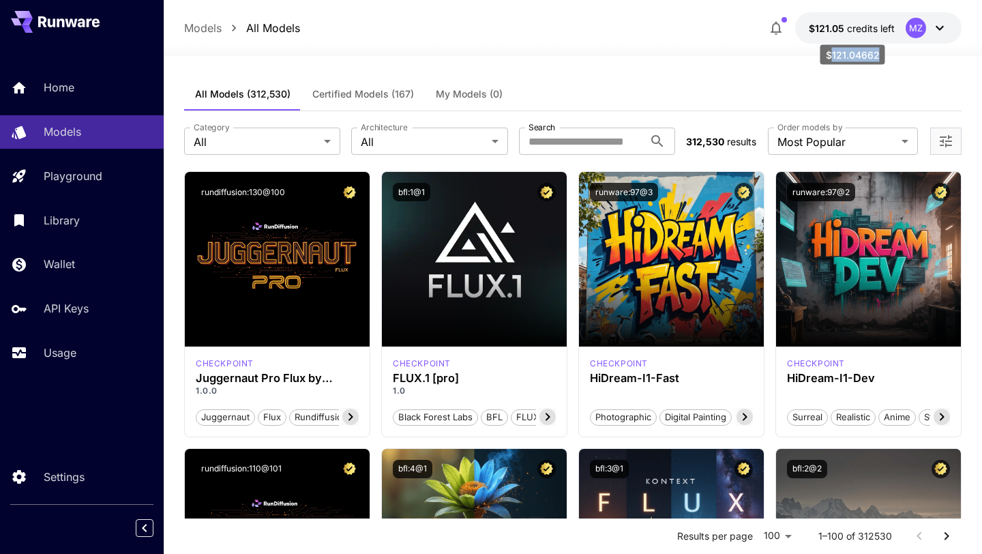
copy div "121.04662"
drag, startPoint x: 877, startPoint y: 56, endPoint x: 833, endPoint y: 57, distance: 44.3
click at [833, 57] on div "$121.04662" at bounding box center [852, 55] width 65 height 20
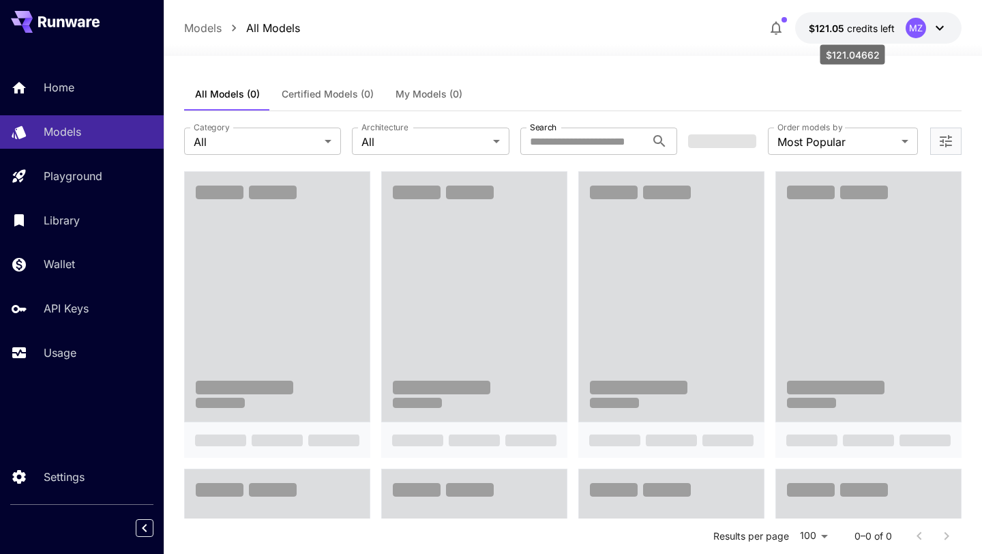
click at [842, 55] on div "$121.04662" at bounding box center [852, 55] width 65 height 20
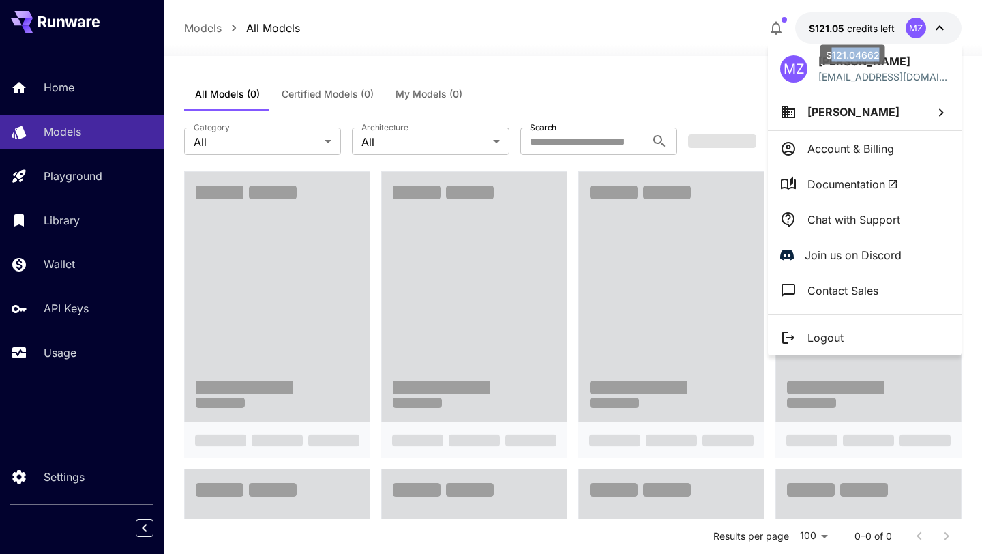
copy div "121.04662"
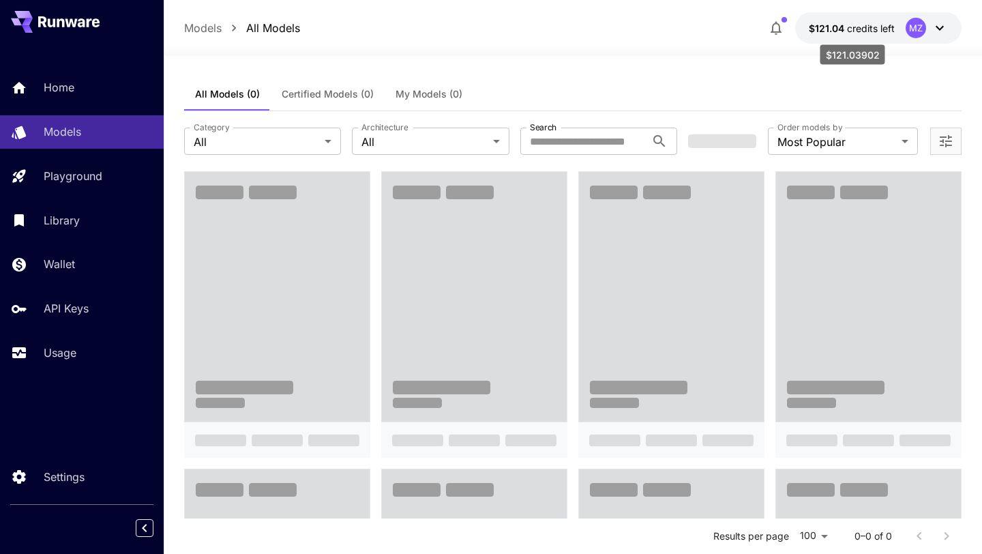
click at [835, 55] on div "$121.03902" at bounding box center [852, 55] width 65 height 20
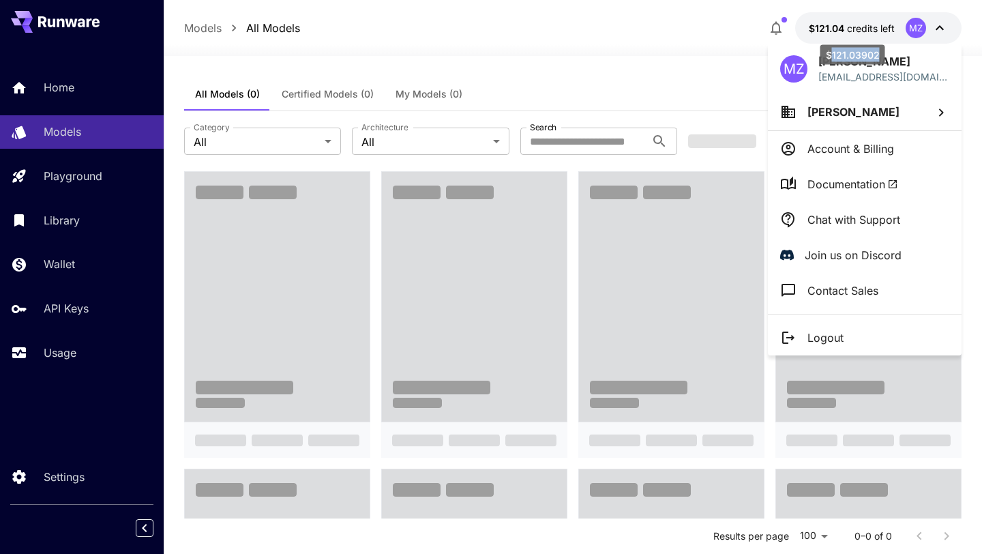
click at [835, 55] on div "$121.03902" at bounding box center [852, 55] width 65 height 20
copy div "121.03902"
